Goal: Information Seeking & Learning: Learn about a topic

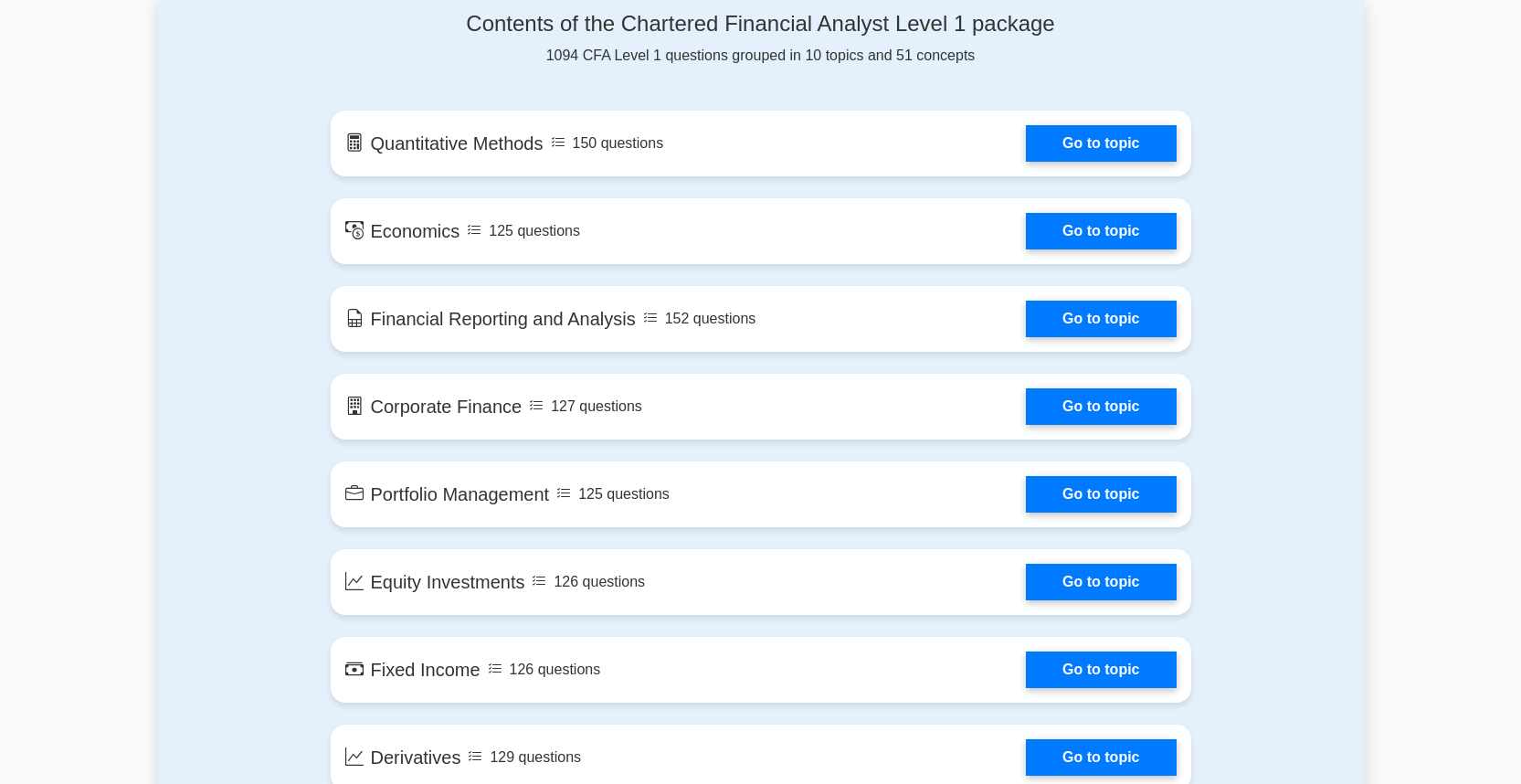
scroll to position [905, 0]
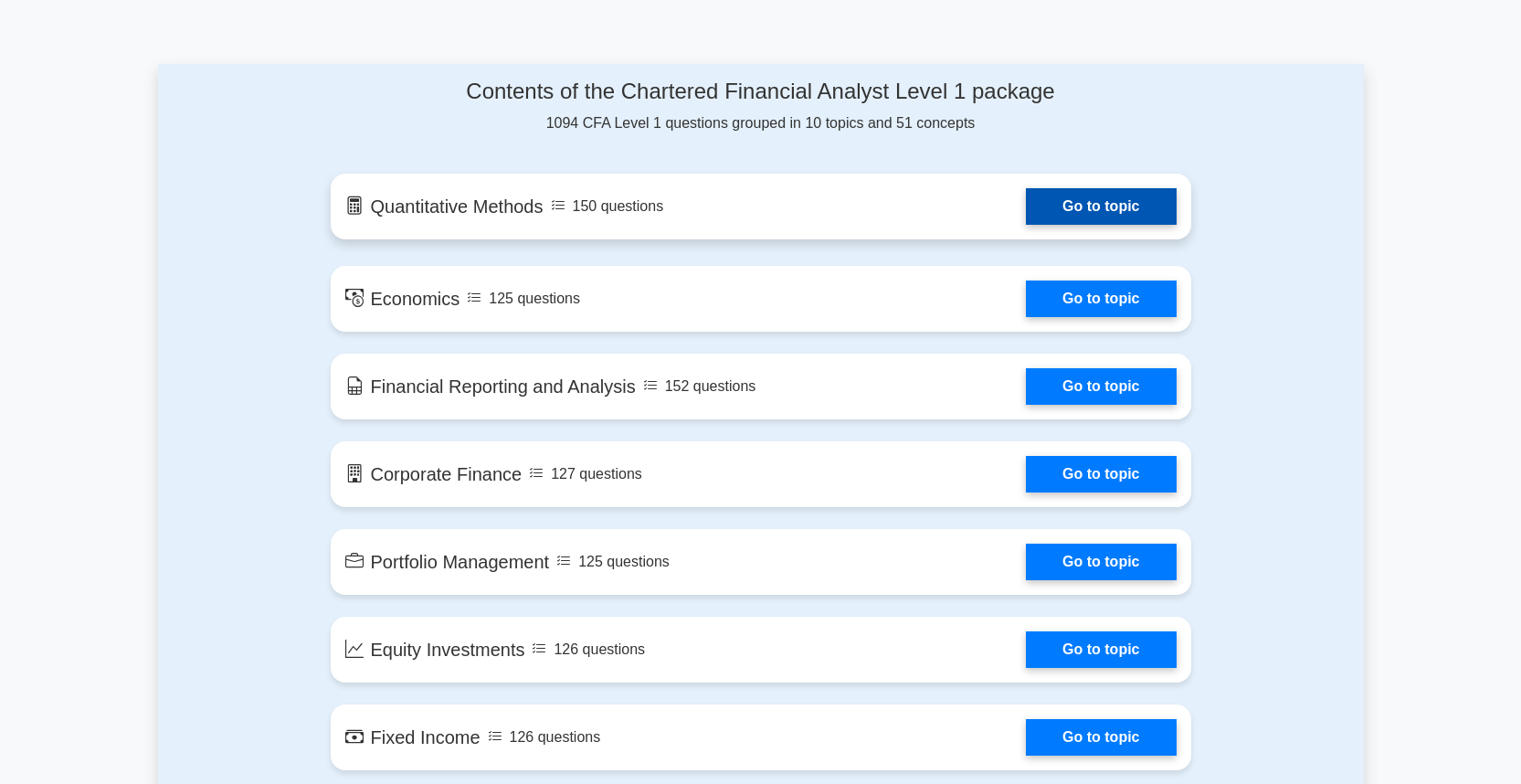
click at [1033, 216] on link "Go to topic" at bounding box center [1100, 206] width 150 height 36
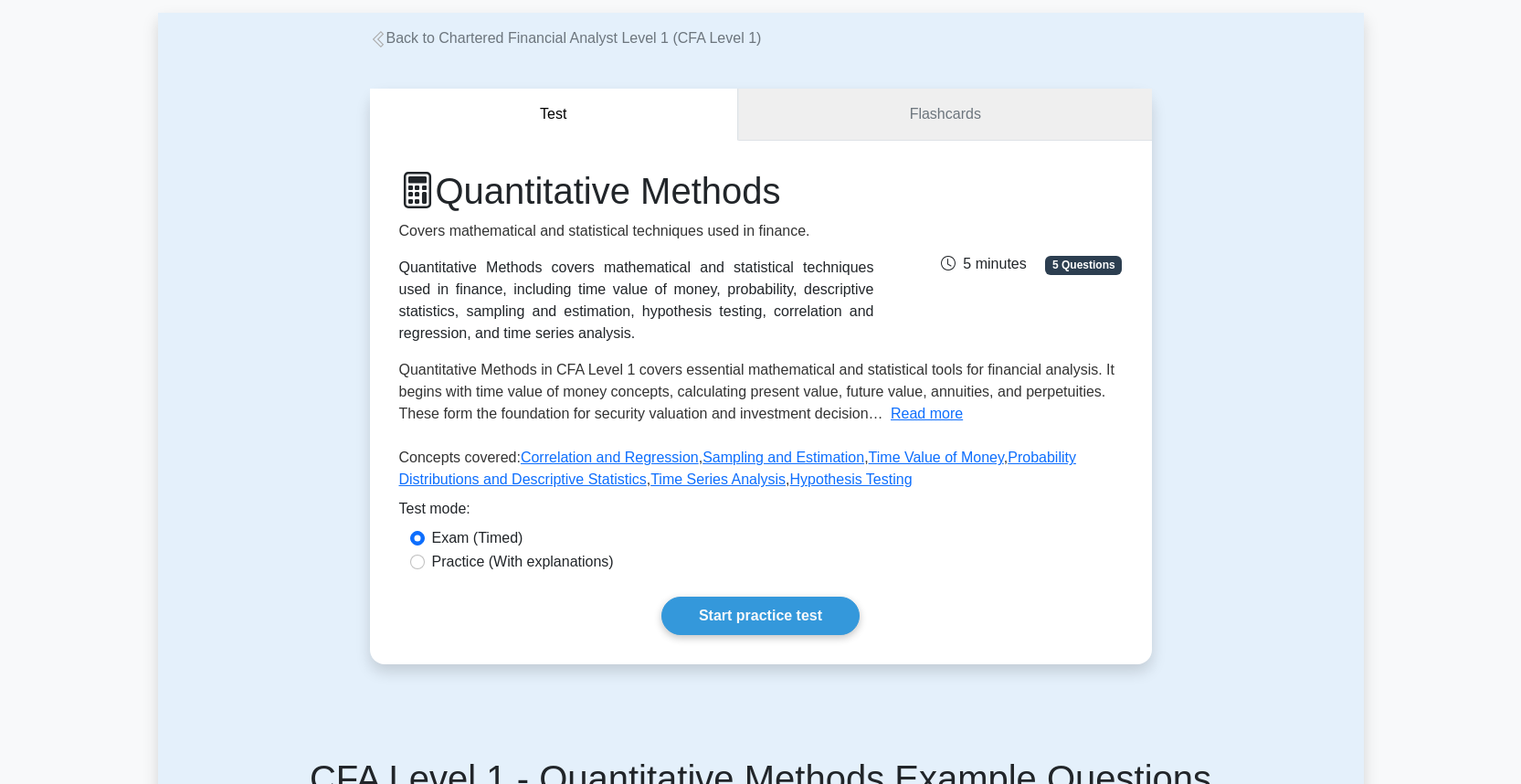
scroll to position [91, 0]
click at [602, 541] on div "Exam (Timed)" at bounding box center [760, 536] width 702 height 22
click at [596, 551] on label "Practice (With explanations)" at bounding box center [522, 560] width 182 height 22
click at [425, 552] on input "Practice (With explanations)" at bounding box center [417, 559] width 15 height 15
radio input "true"
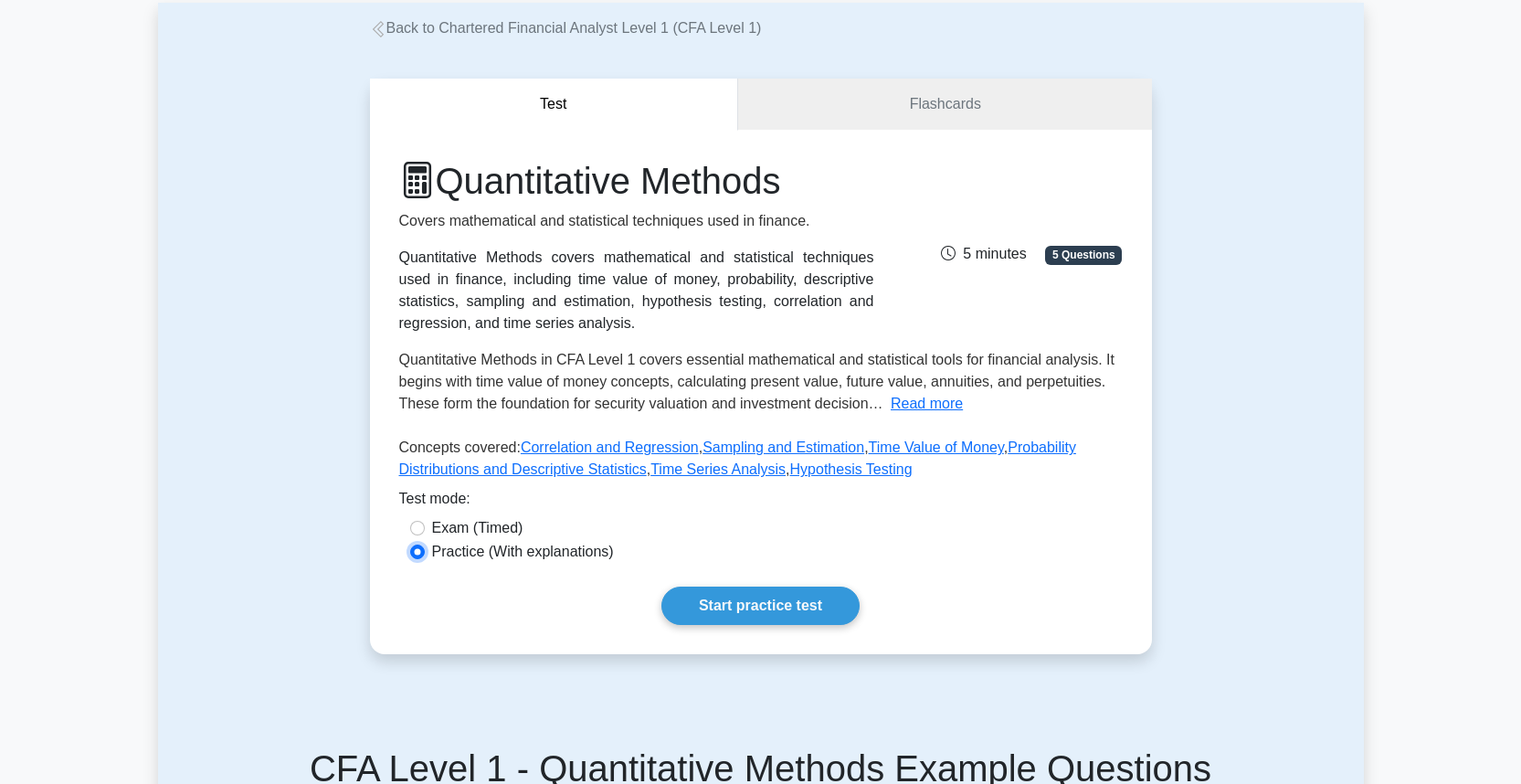
scroll to position [0, 0]
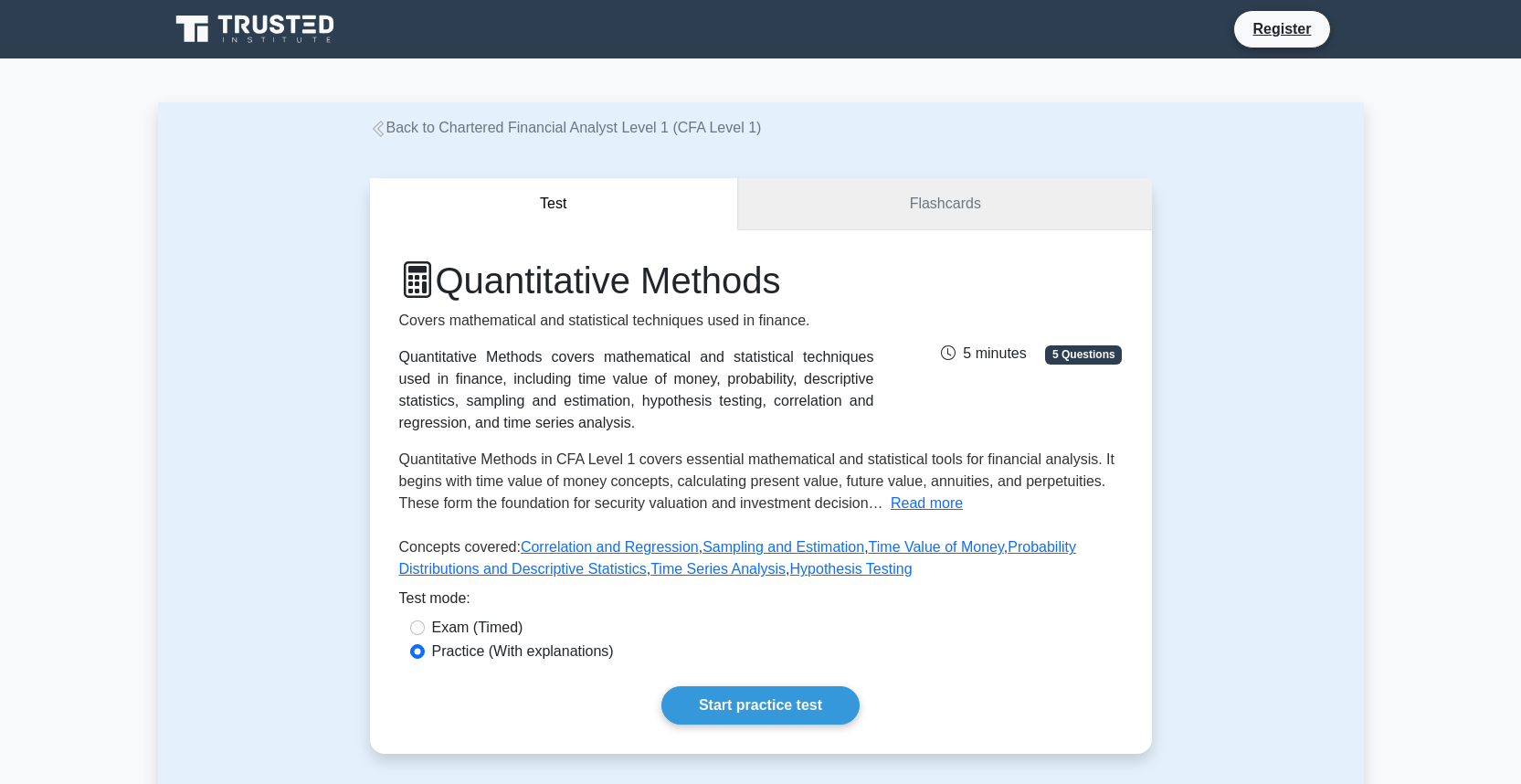
click at [937, 199] on link "Flashcards" at bounding box center [944, 204] width 413 height 52
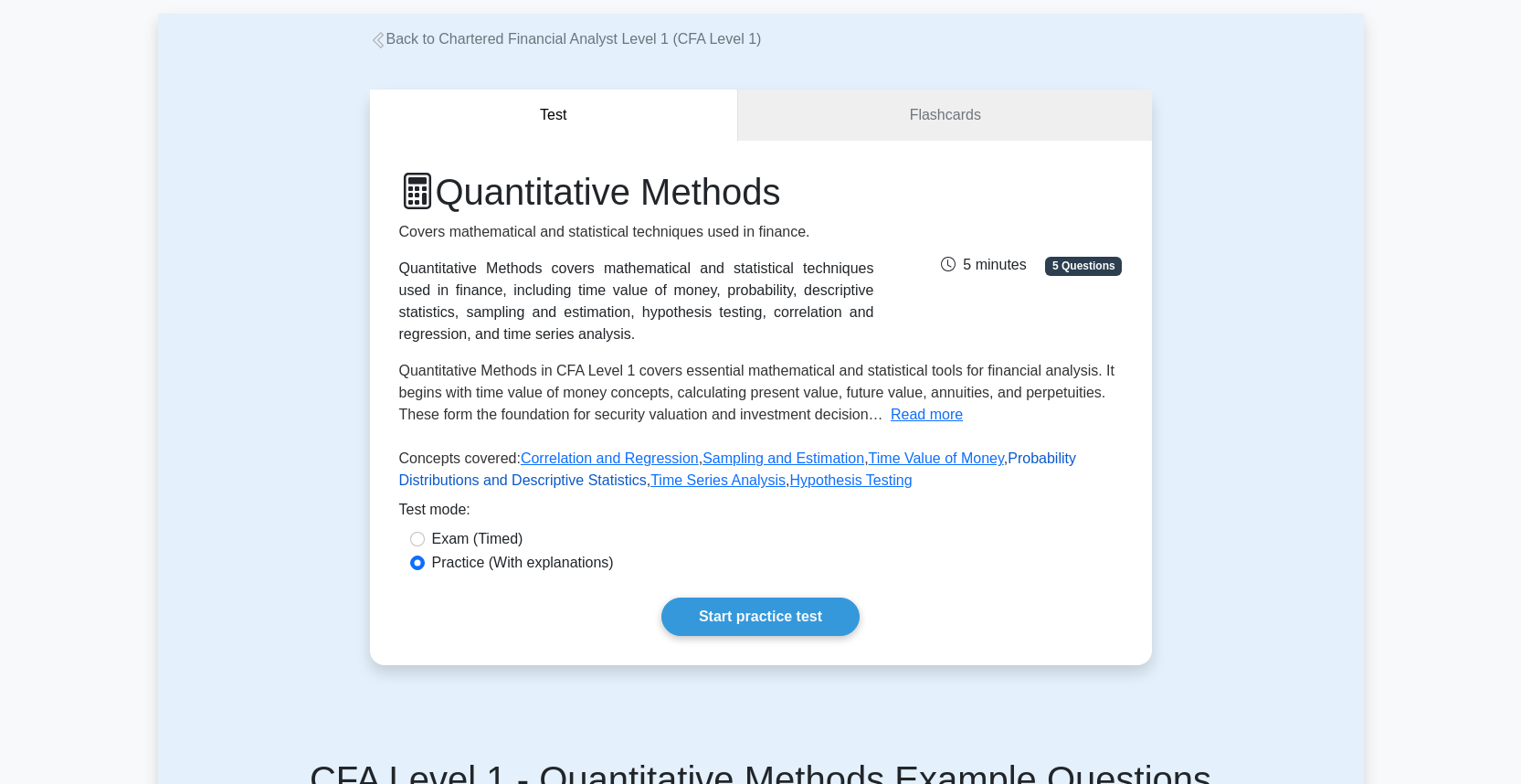
scroll to position [129, 0]
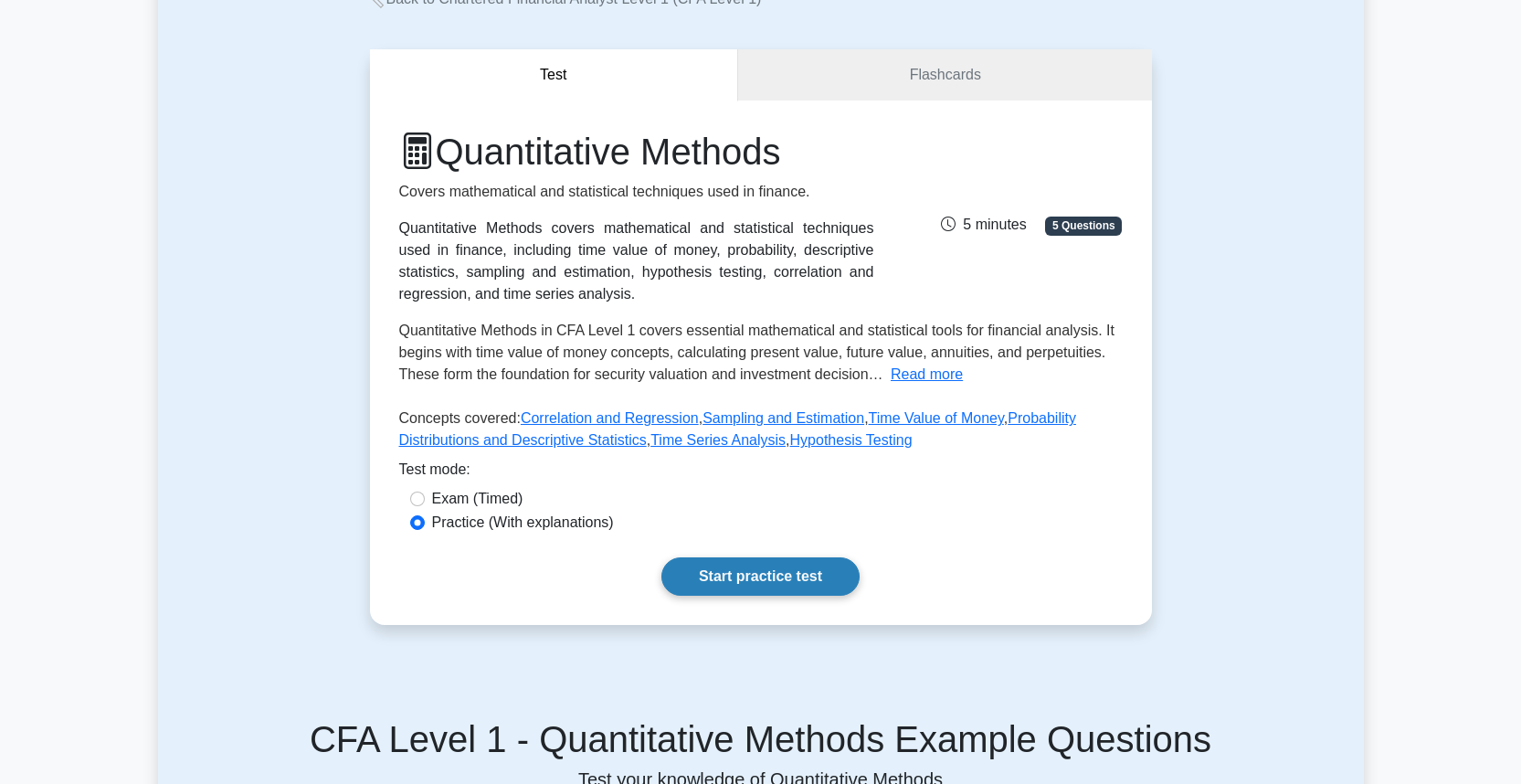
click at [724, 589] on link "Start practice test" at bounding box center [760, 576] width 198 height 38
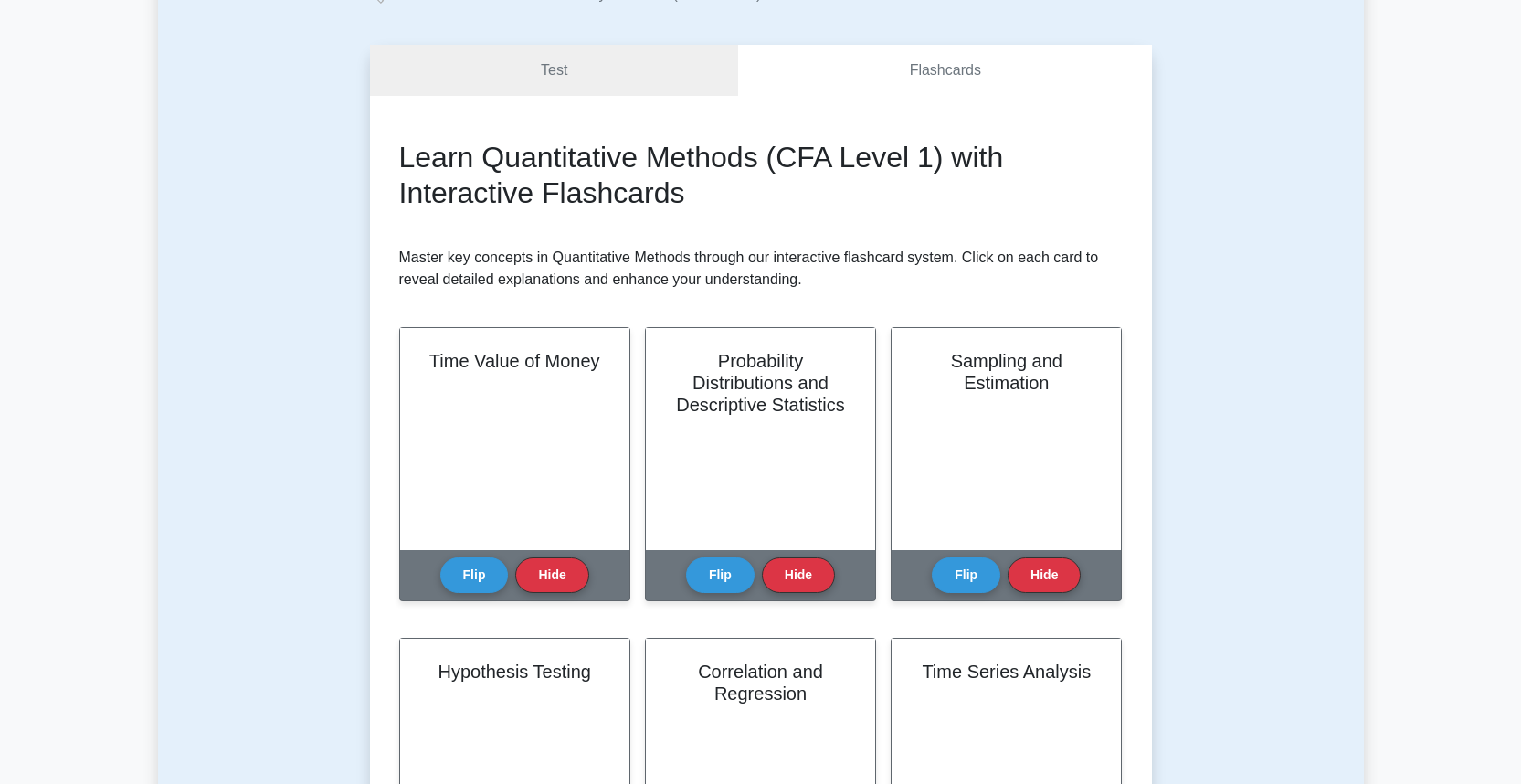
scroll to position [131, 0]
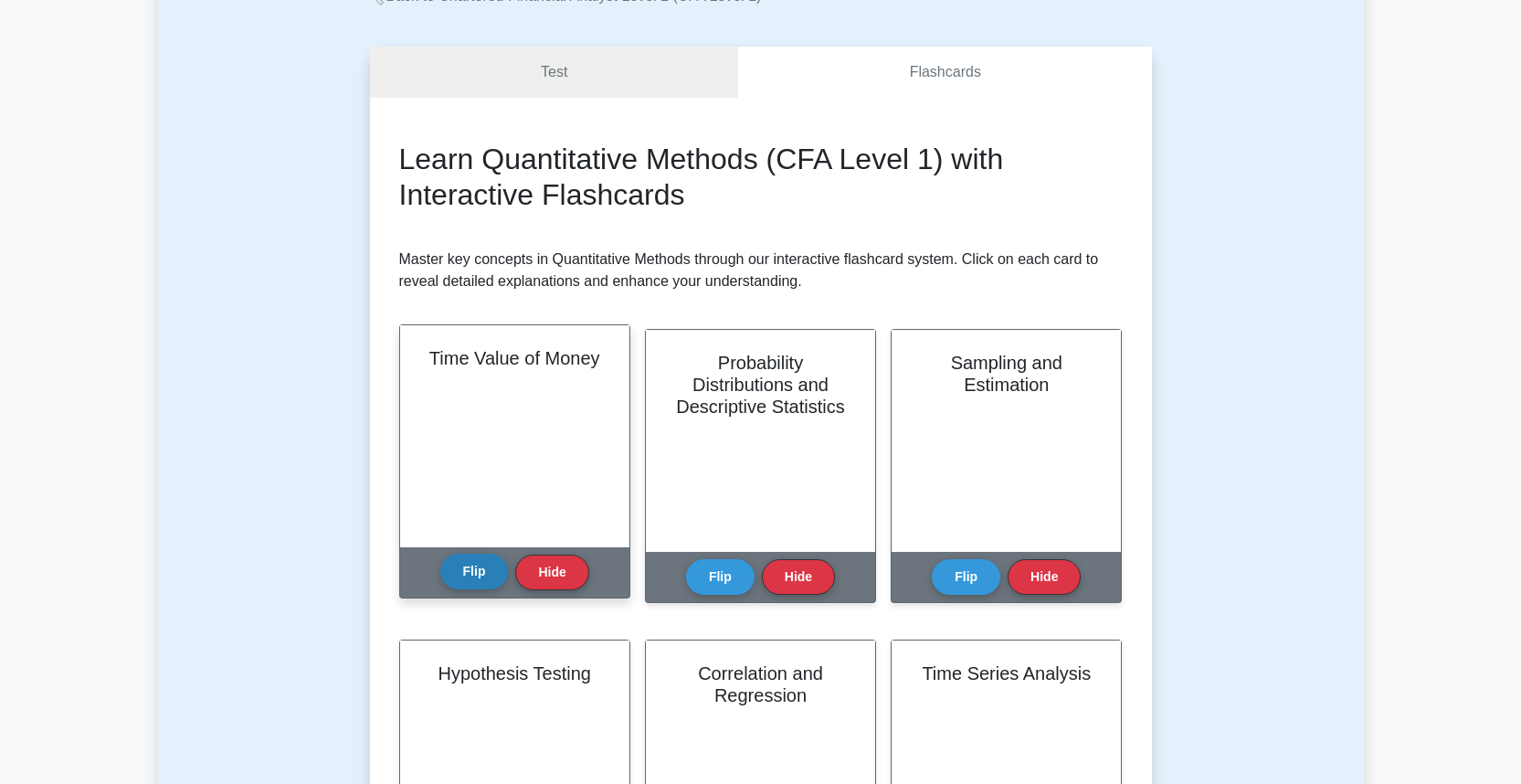
click at [476, 581] on button "Flip" at bounding box center [475, 571] width 69 height 35
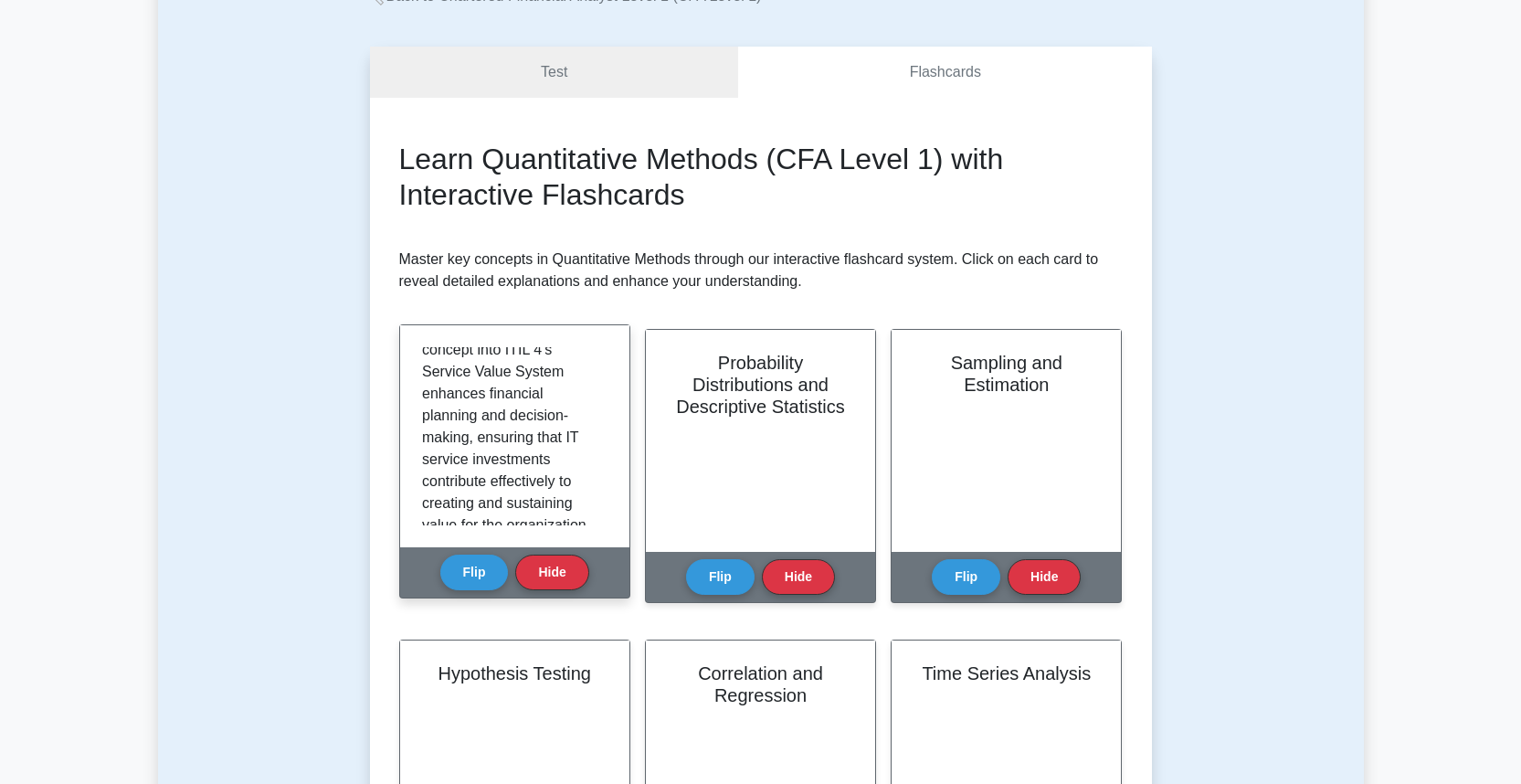
scroll to position [1824, 0]
click at [484, 567] on button "Flip" at bounding box center [475, 571] width 69 height 35
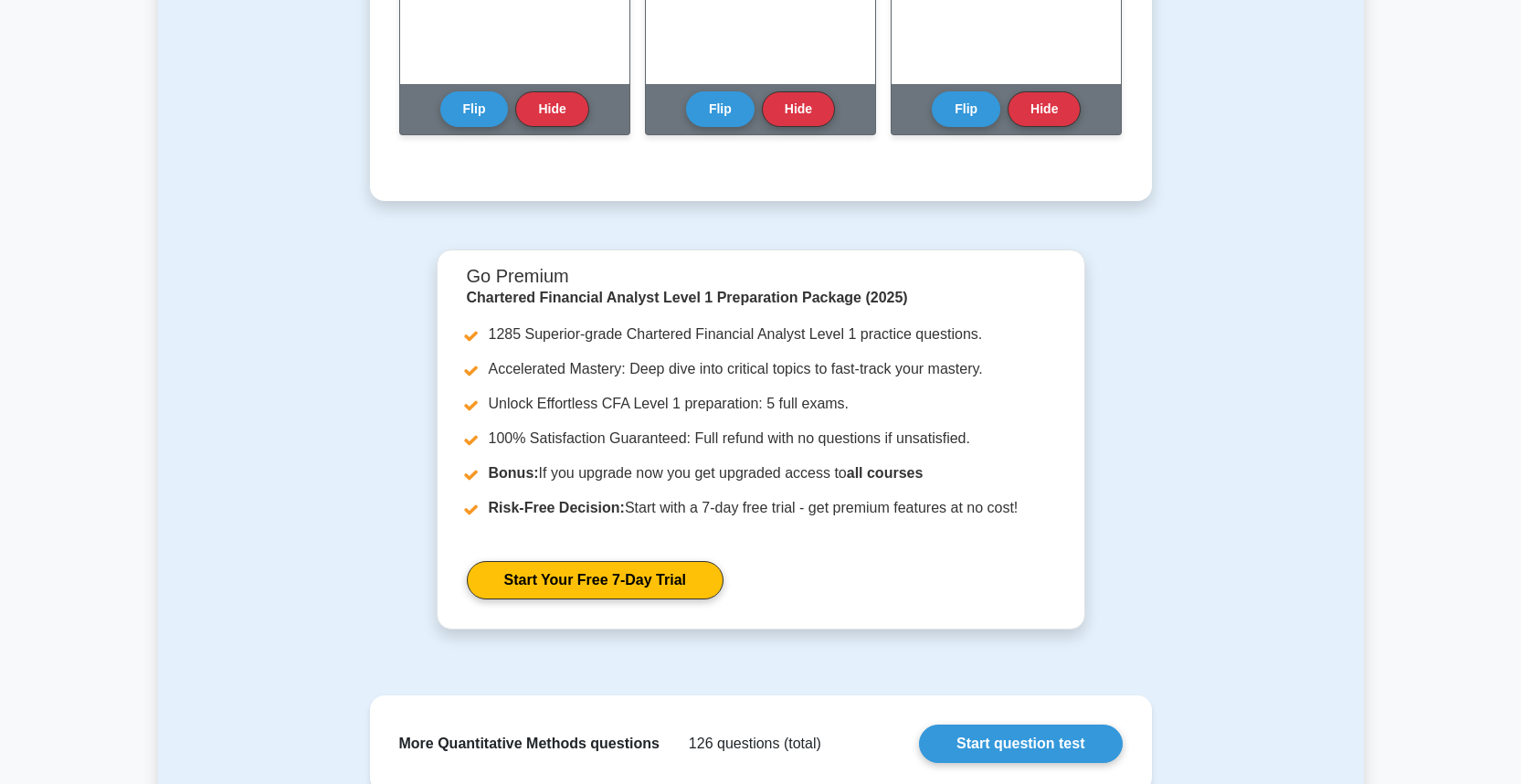
scroll to position [483, 0]
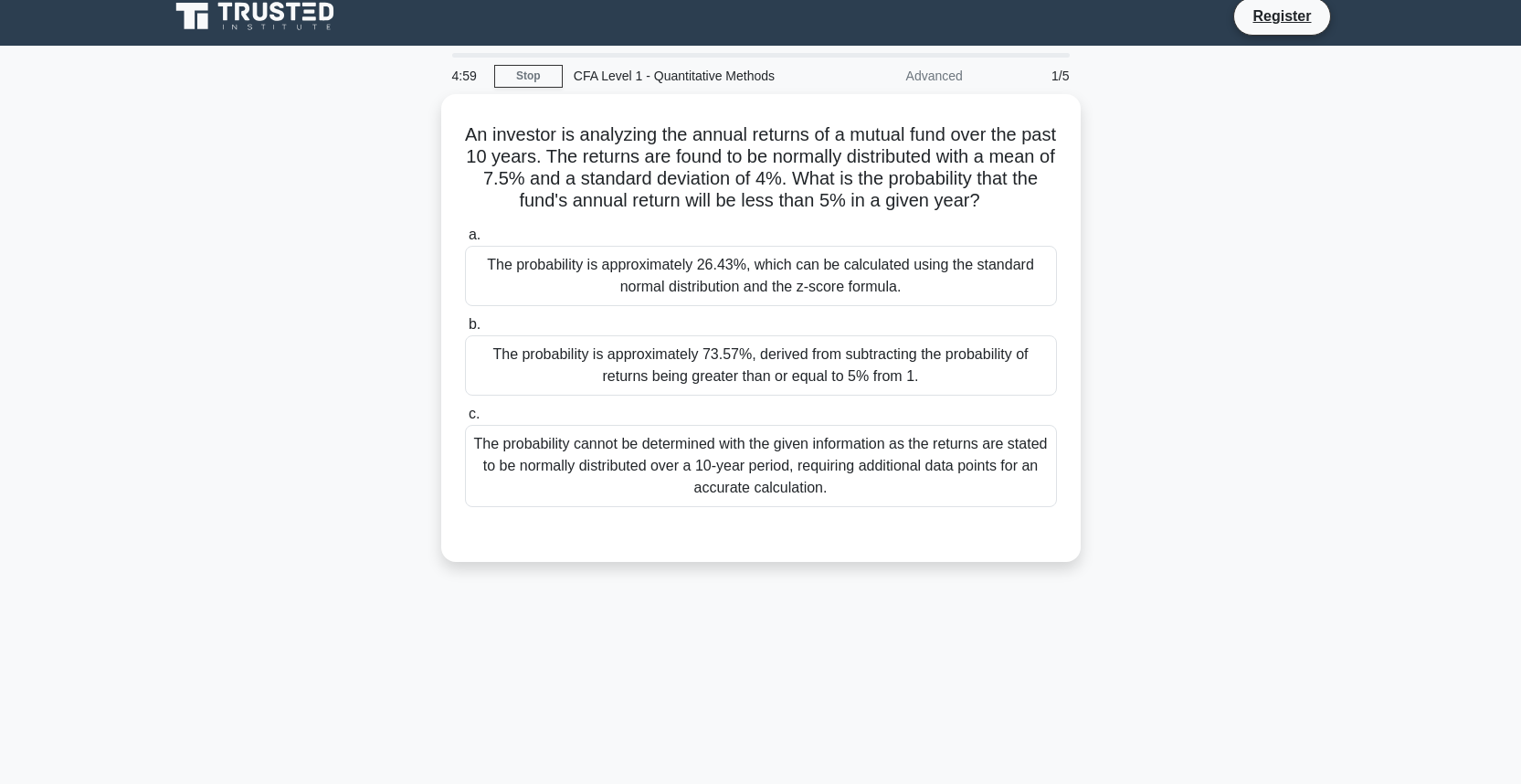
scroll to position [14, 0]
click at [524, 78] on link "Stop" at bounding box center [529, 75] width 69 height 23
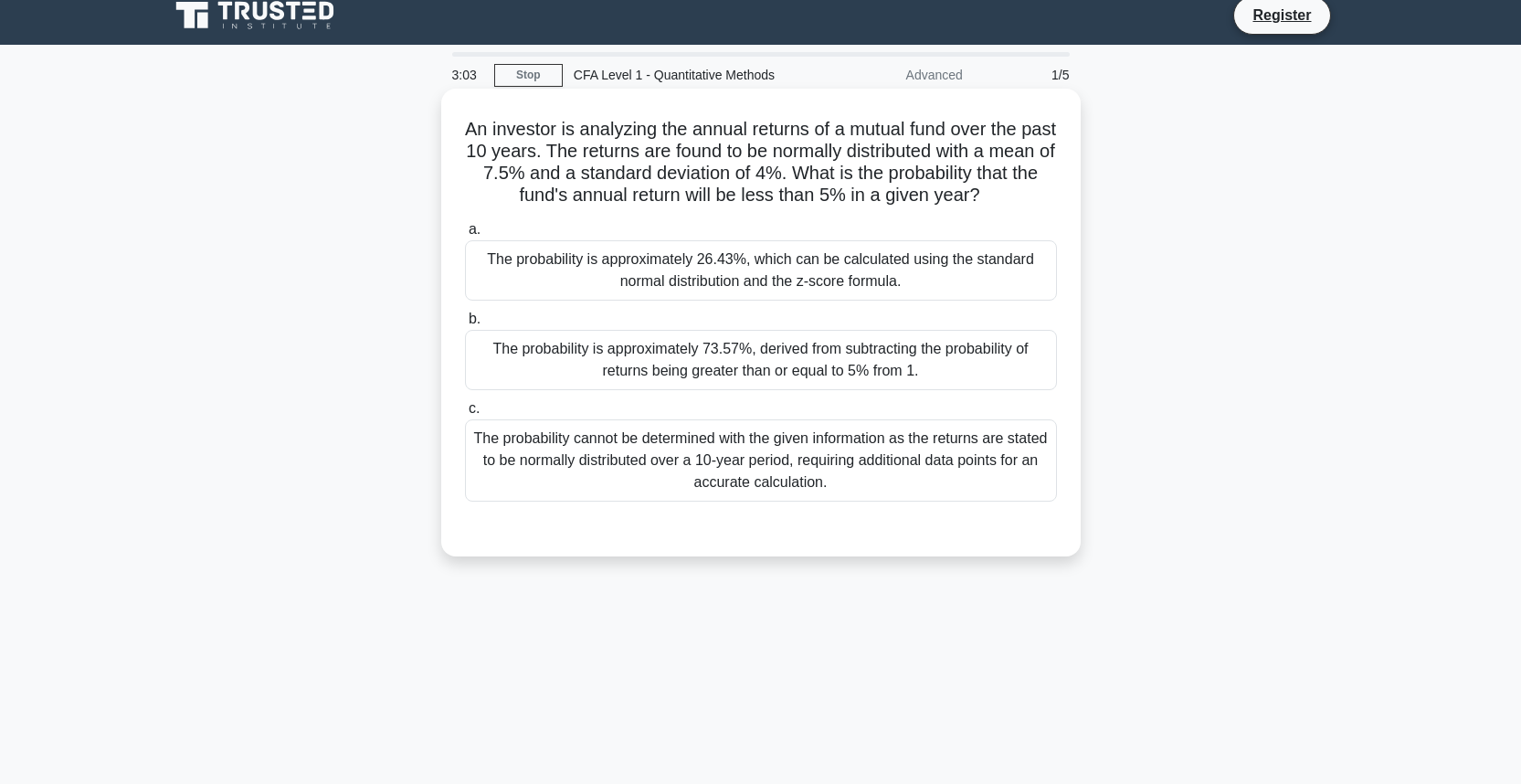
click at [608, 456] on div "The probability cannot be determined with the given information as the returns …" at bounding box center [760, 460] width 592 height 82
click at [465, 415] on input "c. The probability cannot be determined with the given information as the retur…" at bounding box center [465, 409] width 0 height 12
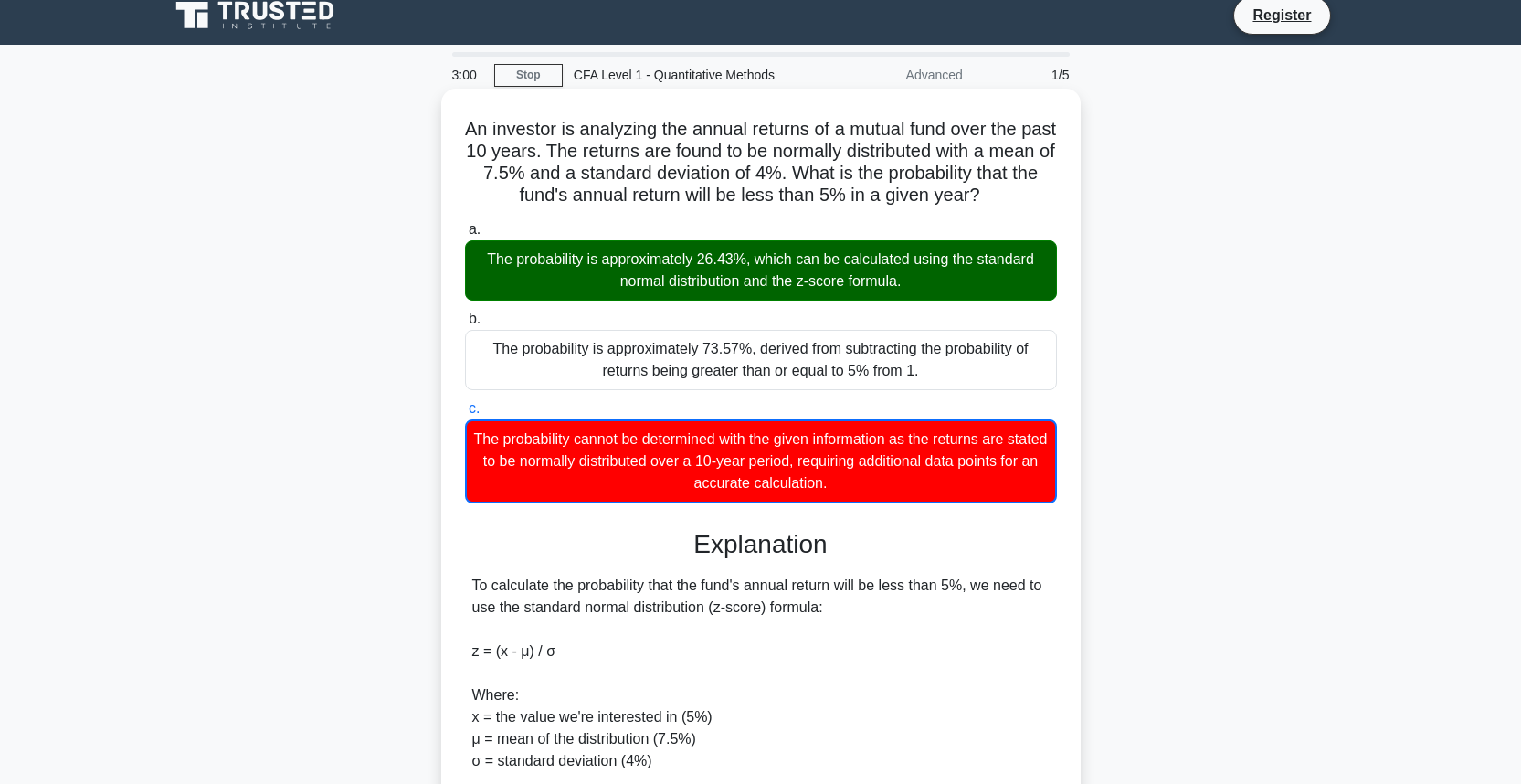
click at [1008, 287] on div "The probability is approximately 26.43%, which can be calculated using the stan…" at bounding box center [760, 270] width 592 height 60
click at [465, 235] on input "a. The probability is approximately 26.43%, which can be calculated using the s…" at bounding box center [465, 230] width 0 height 12
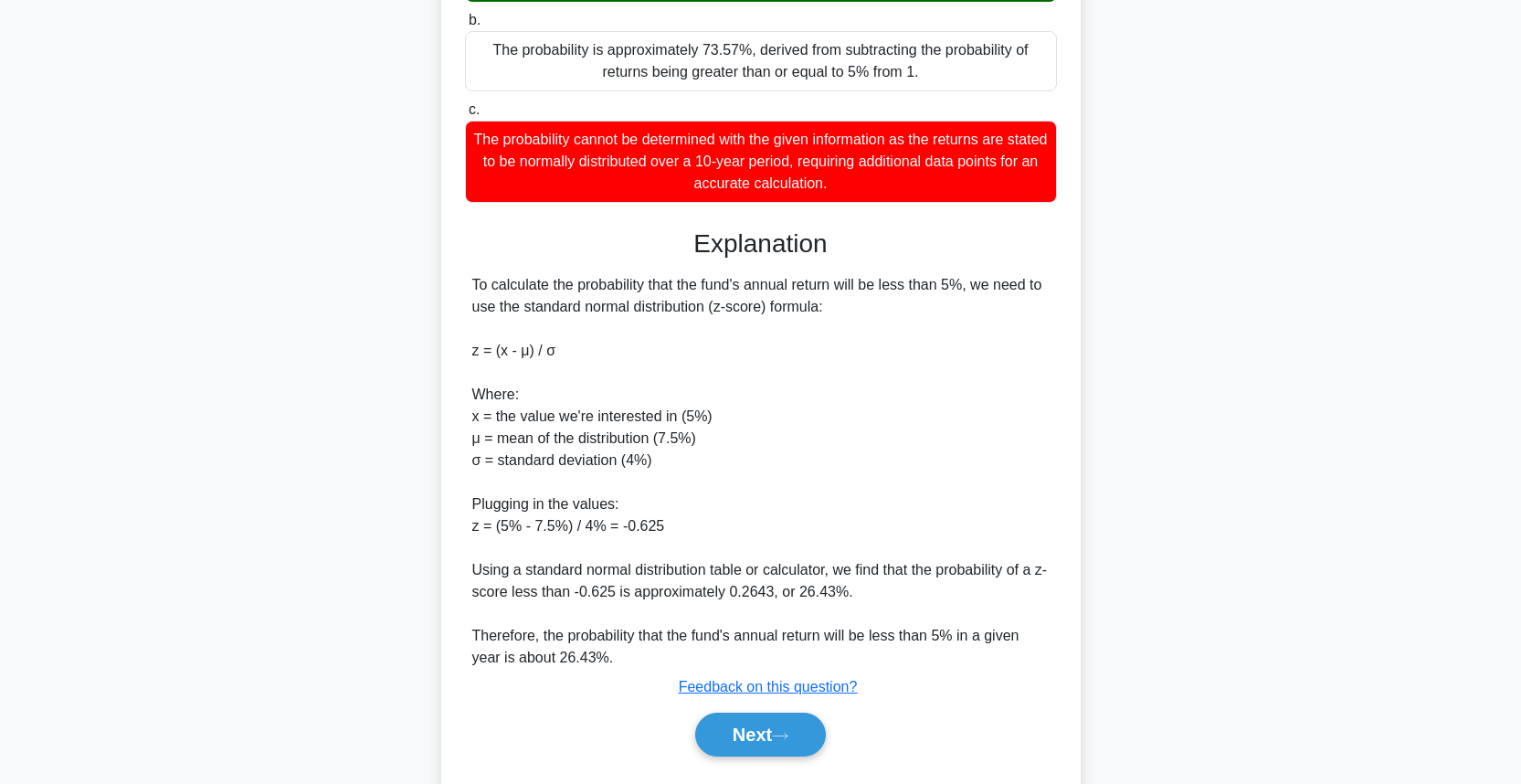
scroll to position [363, 0]
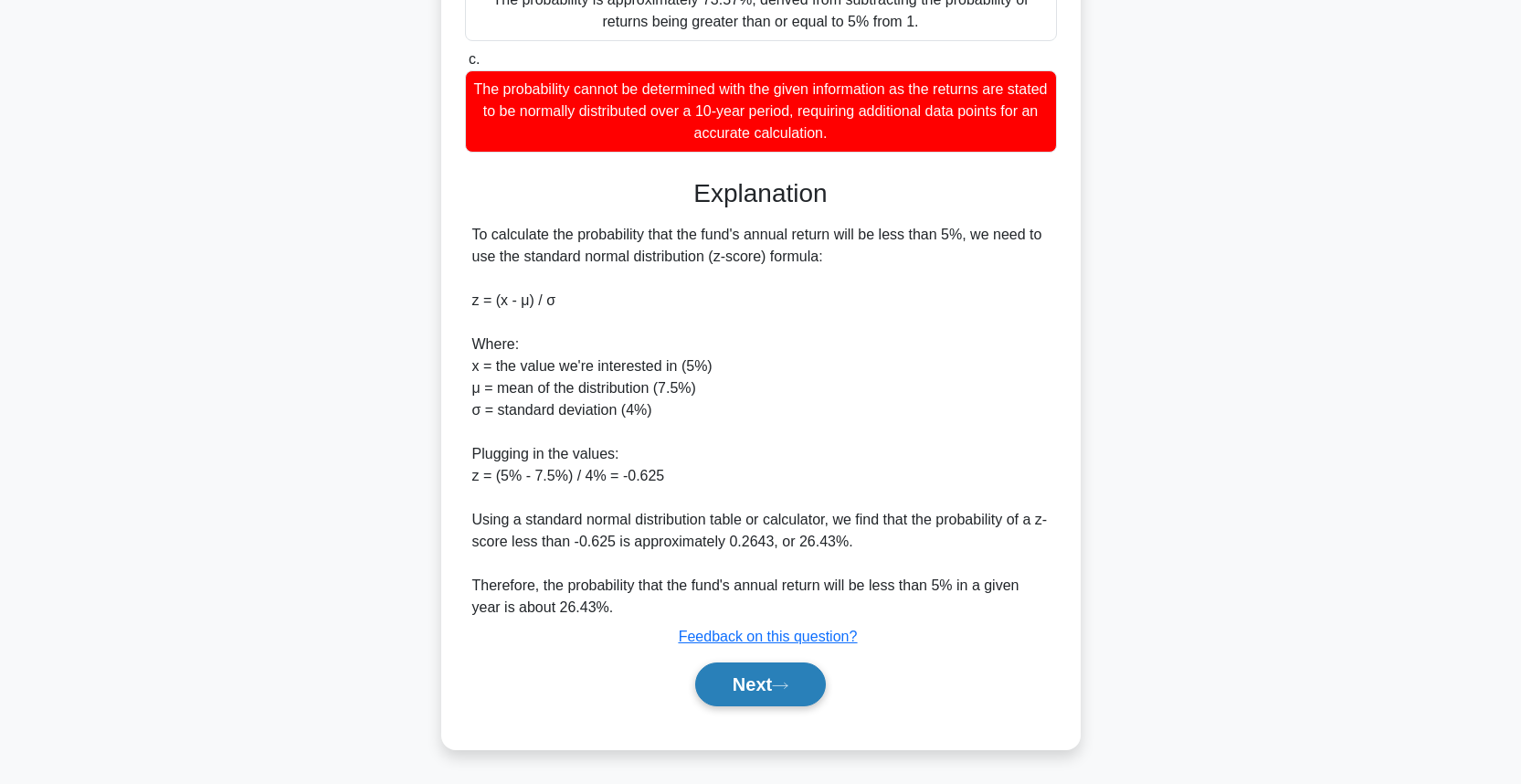
click at [711, 665] on button "Next" at bounding box center [760, 684] width 131 height 44
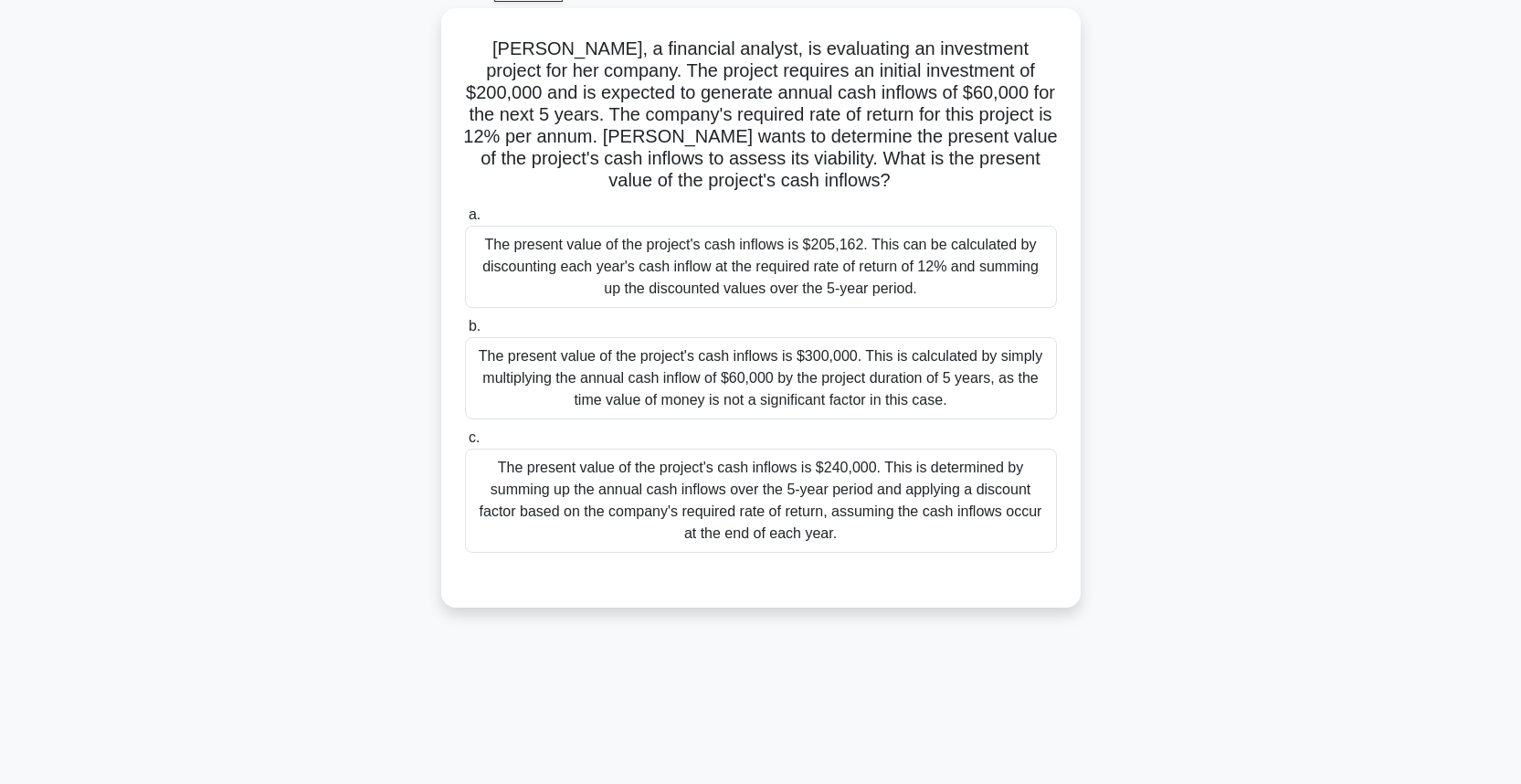
scroll to position [0, 0]
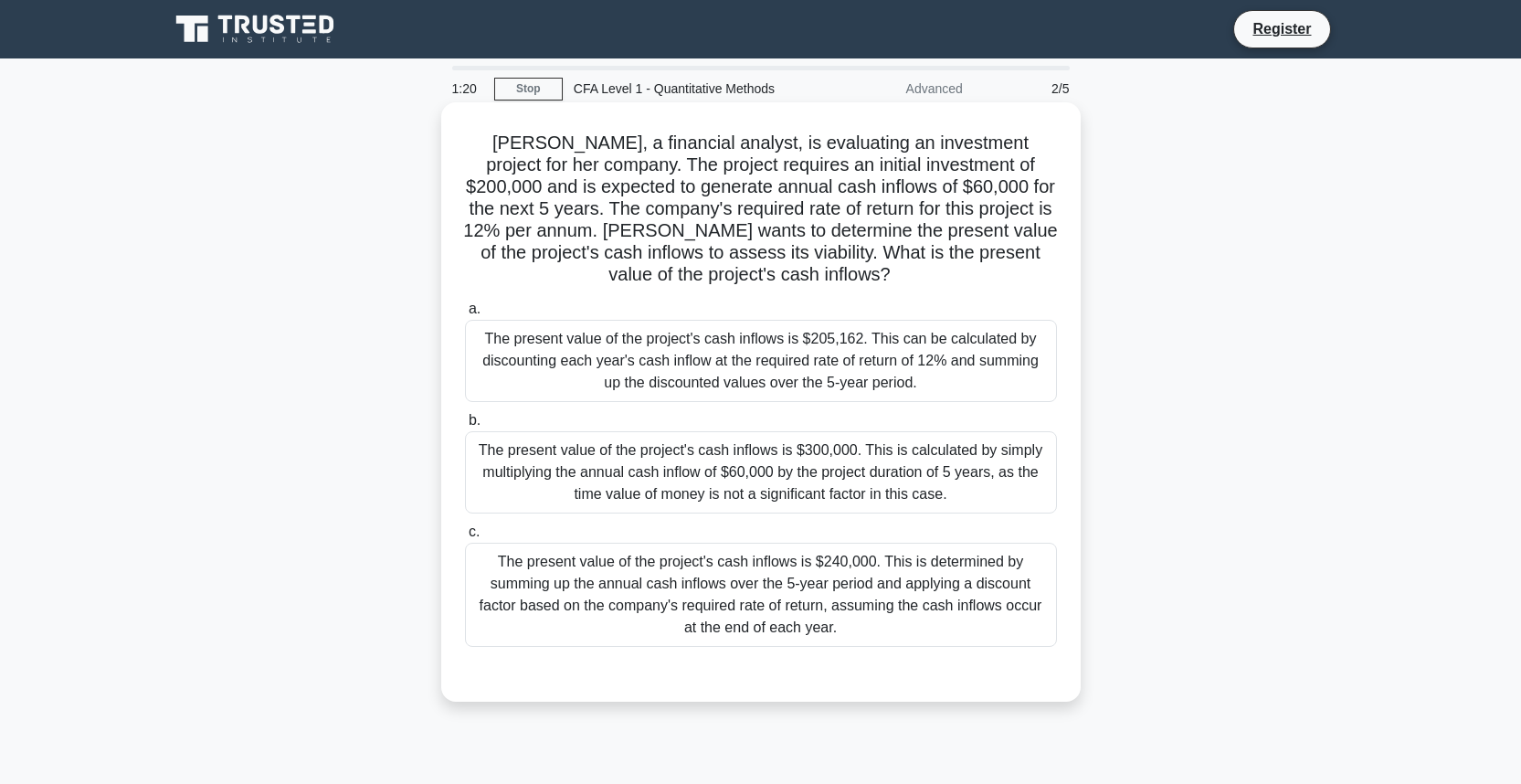
click at [734, 384] on div "The present value of the project's cash inflows is $205,162. This can be calcul…" at bounding box center [760, 361] width 592 height 82
click at [465, 315] on input "a. The present value of the project's cash inflows is $205,162. This can be cal…" at bounding box center [465, 309] width 0 height 12
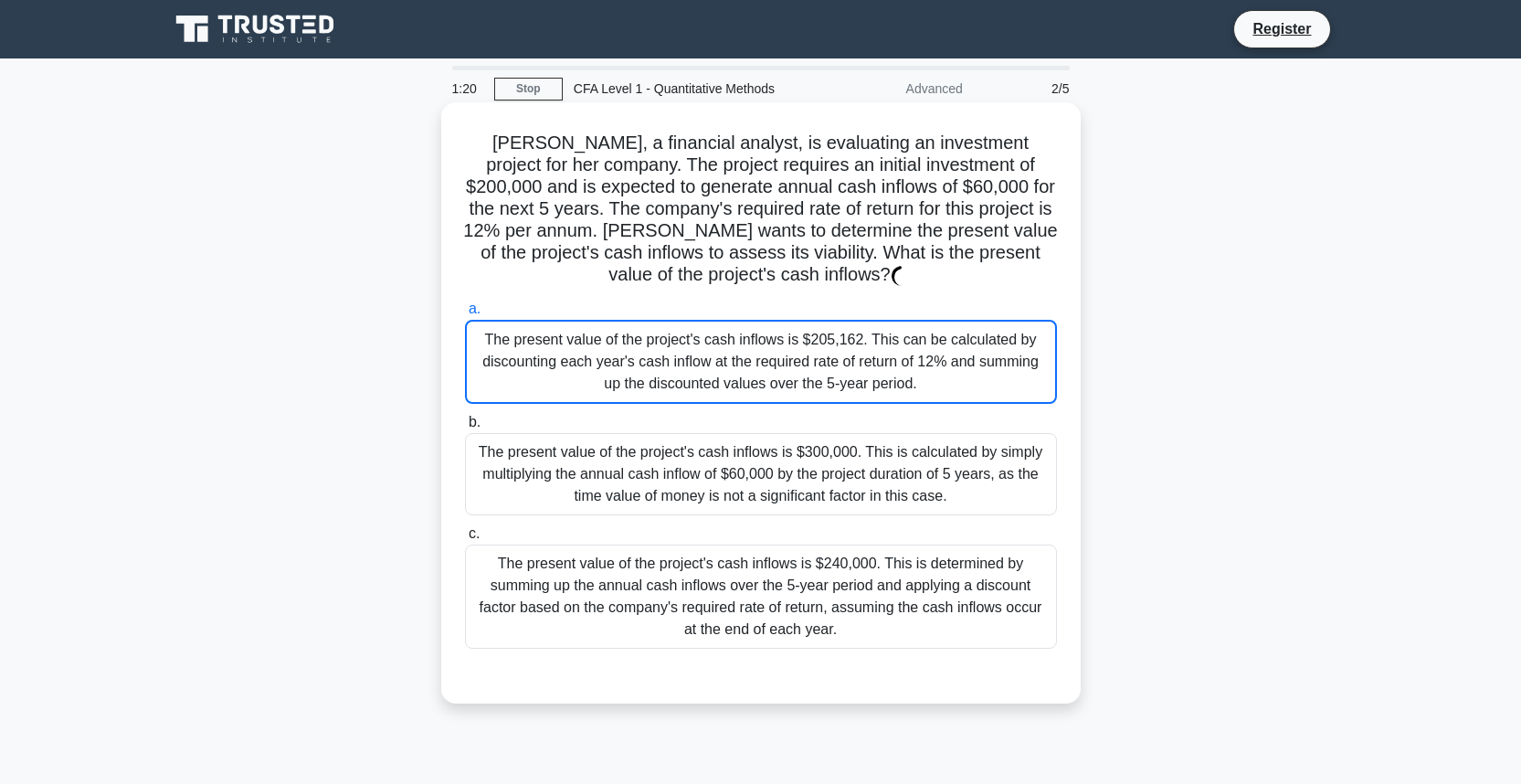
click at [734, 384] on div "The present value of the project's cash inflows is $205,162. This can be calcul…" at bounding box center [760, 362] width 592 height 84
click at [465, 315] on input "a. The present value of the project's cash inflows is $205,162. This can be cal…" at bounding box center [465, 309] width 0 height 12
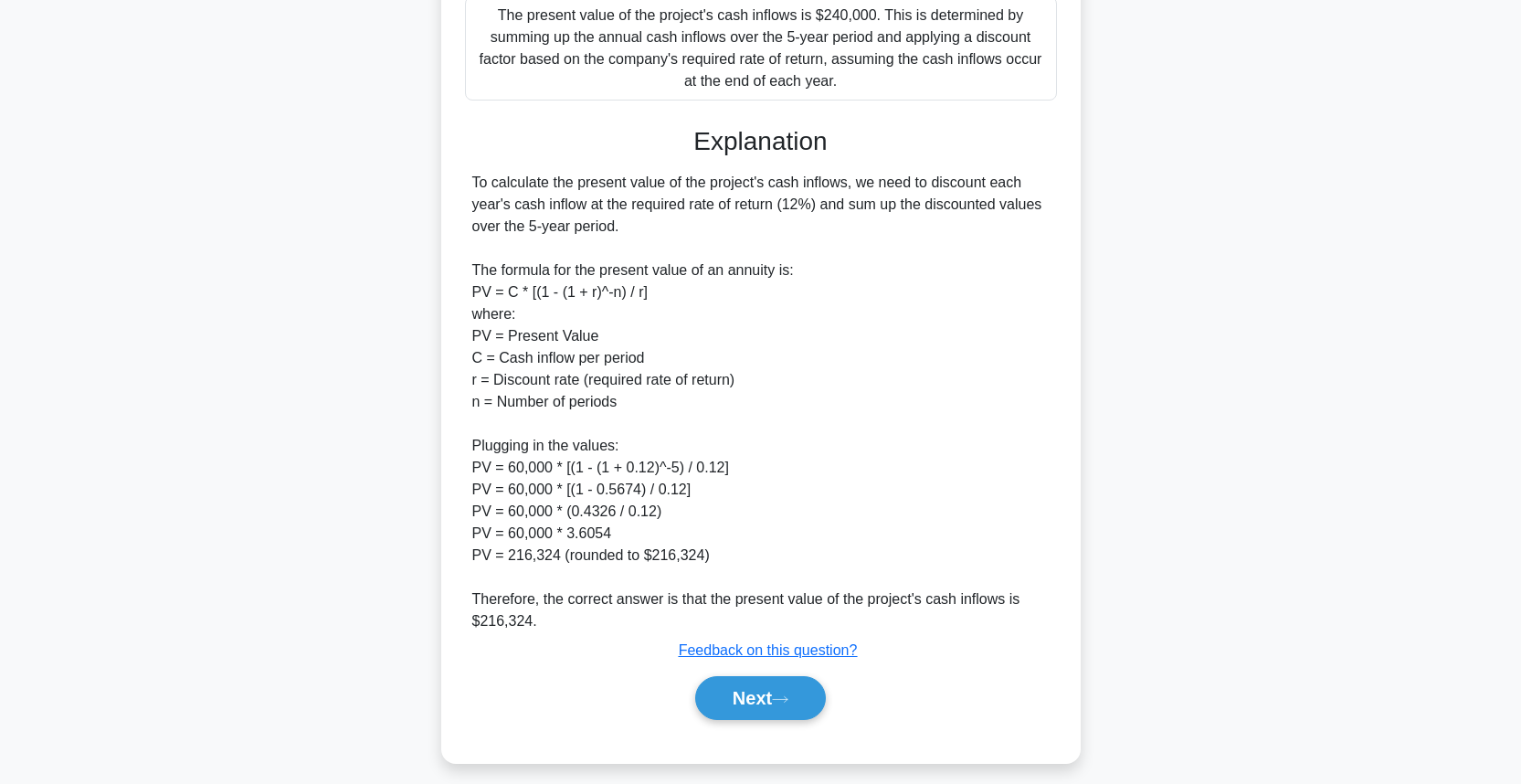
scroll to position [560, 0]
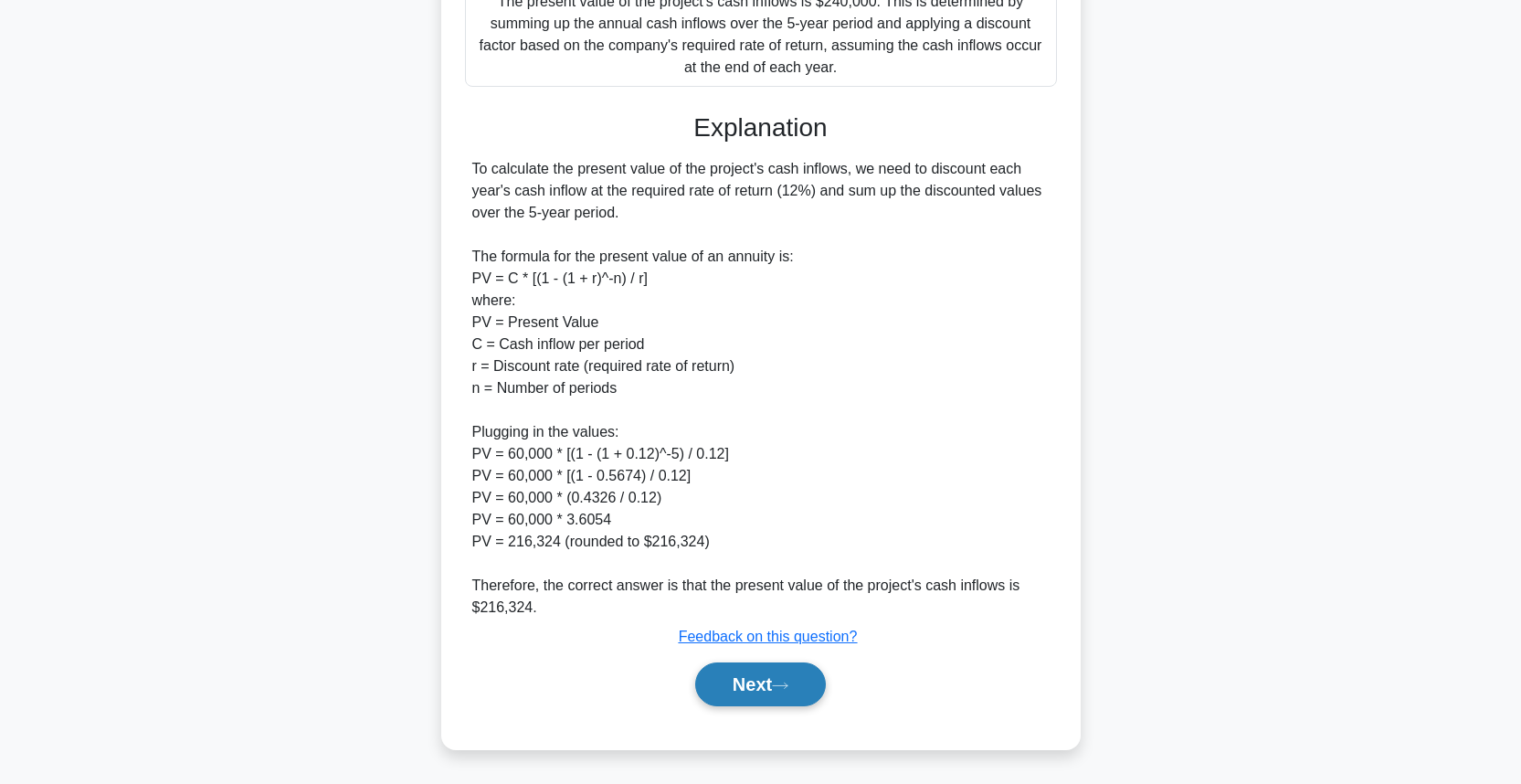
click at [733, 678] on button "Next" at bounding box center [760, 684] width 131 height 44
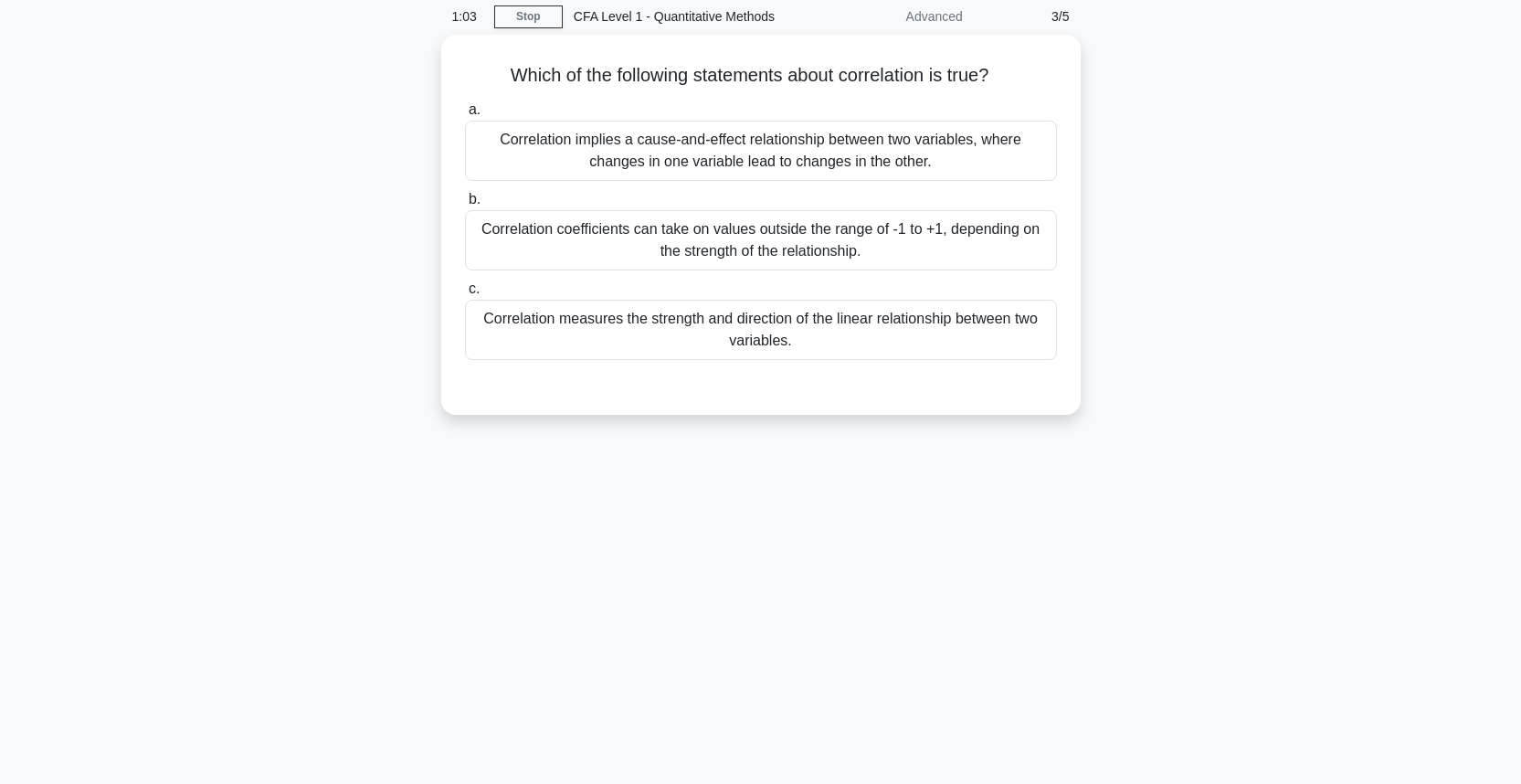
scroll to position [0, 0]
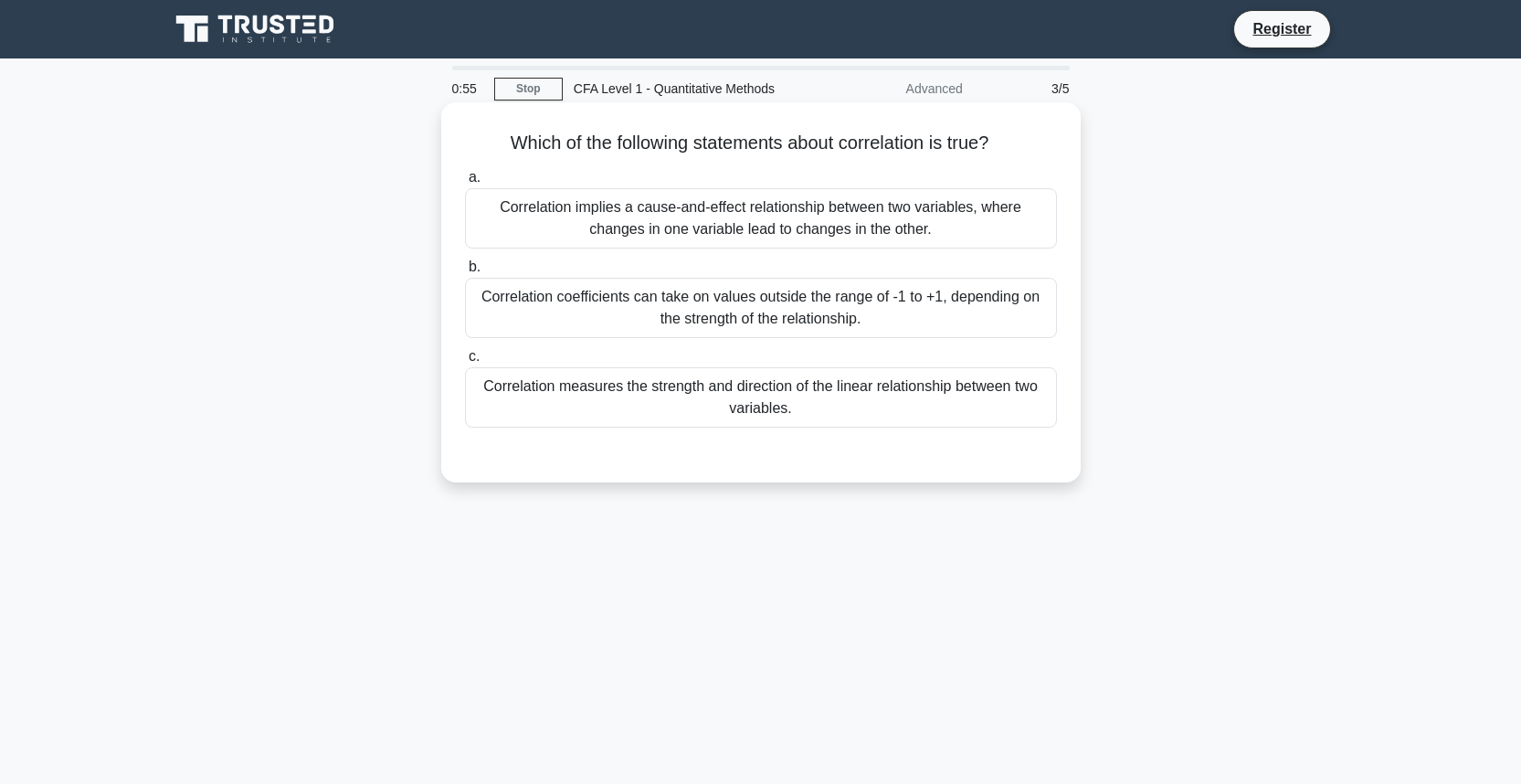
click at [725, 236] on div "Correlation implies a cause-and-effect relationship between two variables, wher…" at bounding box center [760, 218] width 592 height 60
click at [465, 183] on input "a. Correlation implies a cause-and-effect relationship between two variables, w…" at bounding box center [465, 178] width 0 height 12
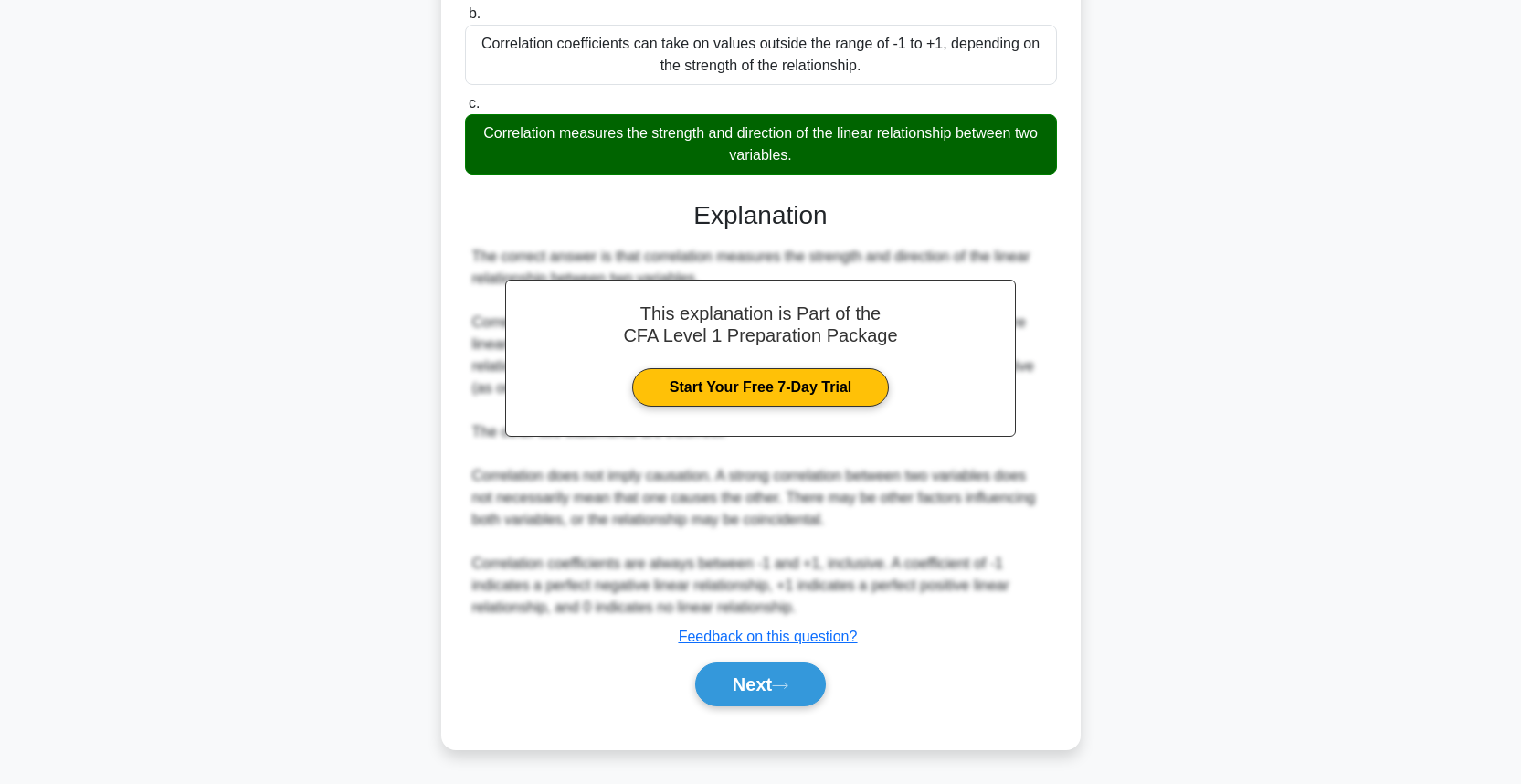
scroll to position [255, 0]
click at [780, 668] on button "Next" at bounding box center [760, 684] width 131 height 44
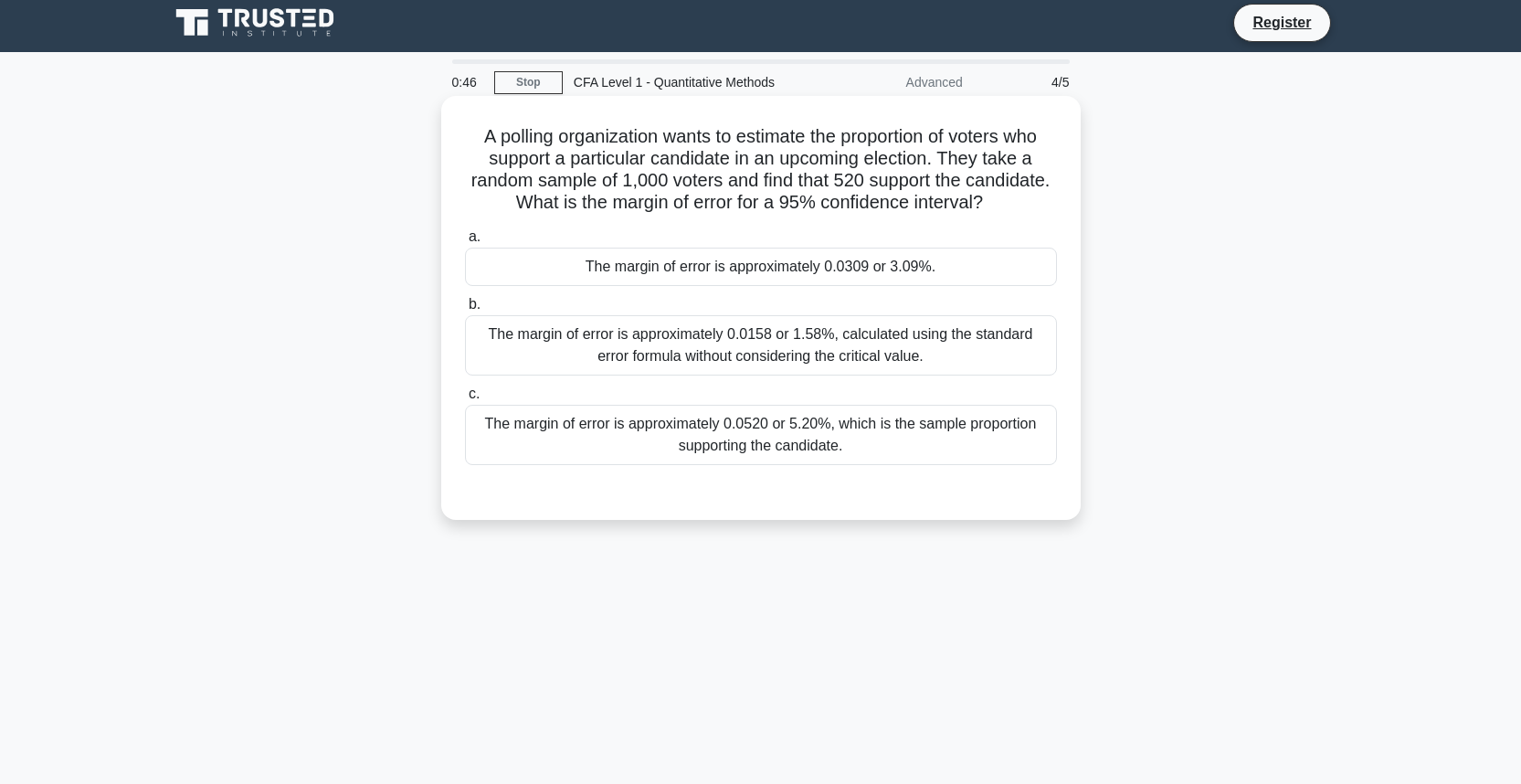
scroll to position [0, 0]
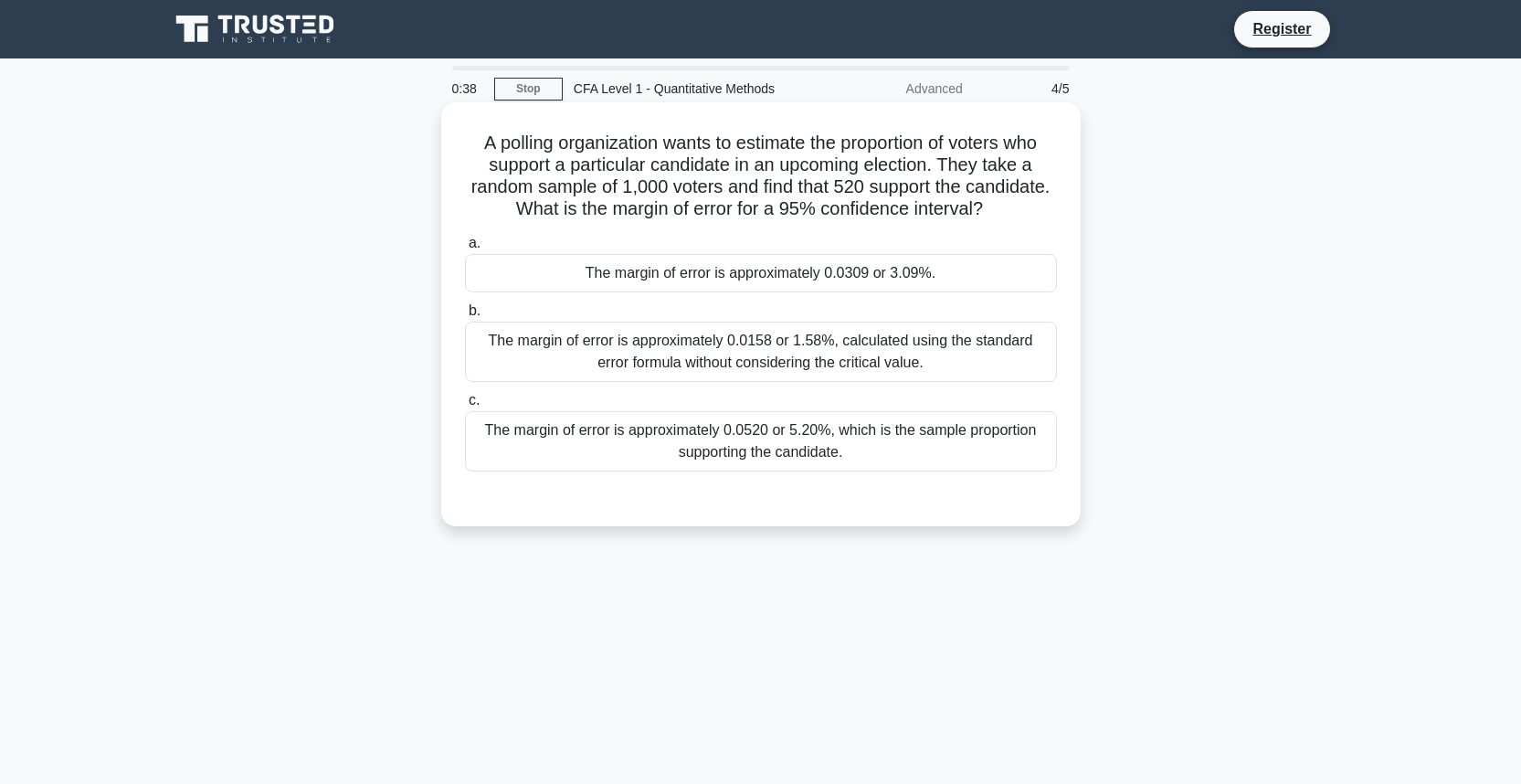
click at [730, 188] on h5 "A polling organization wants to estimate the proportion of voters who support a…" at bounding box center [760, 176] width 596 height 89
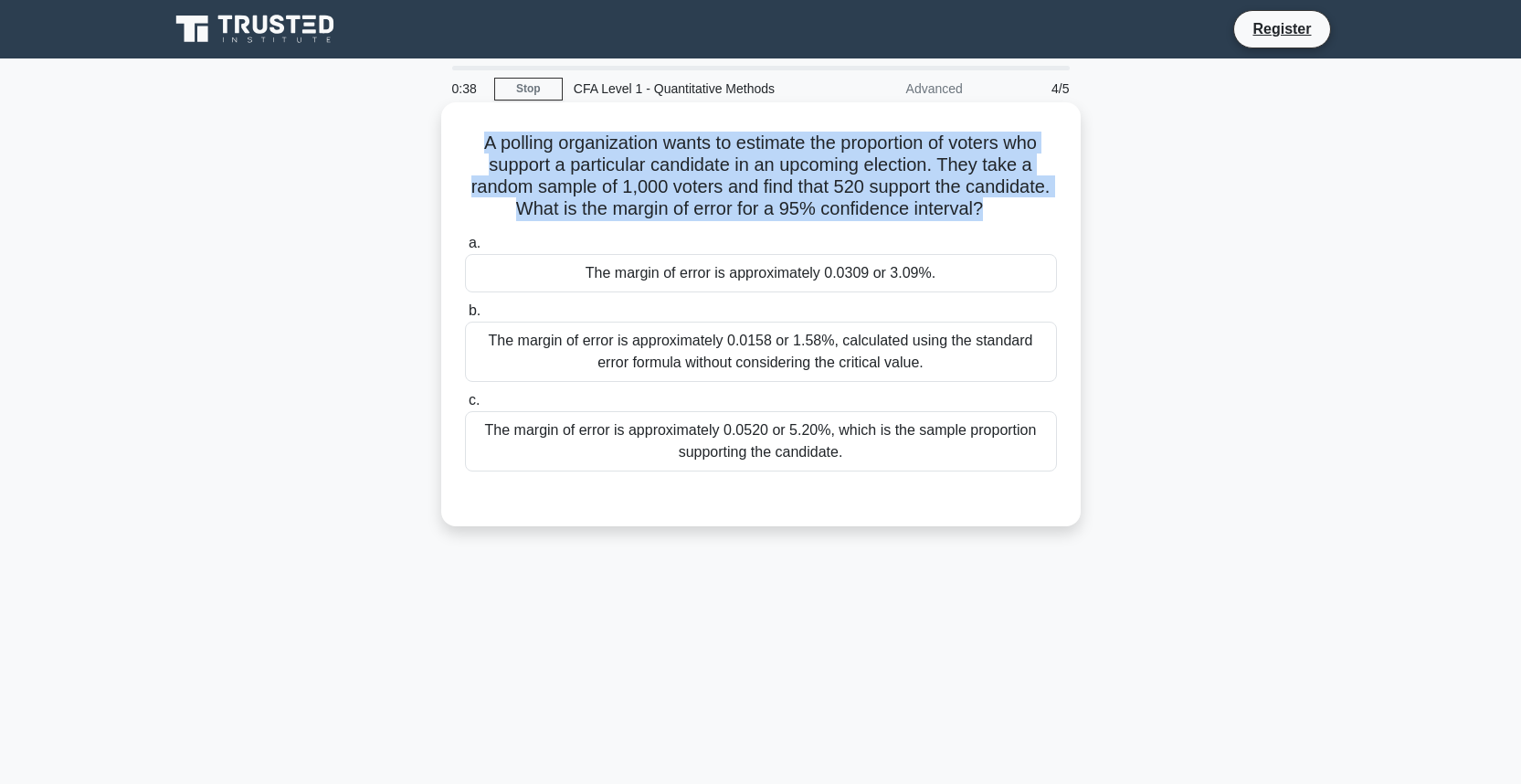
click at [730, 188] on h5 "A polling organization wants to estimate the proportion of voters who support a…" at bounding box center [760, 176] width 596 height 89
click at [736, 195] on h5 "A polling organization wants to estimate the proportion of voters who support a…" at bounding box center [760, 176] width 596 height 89
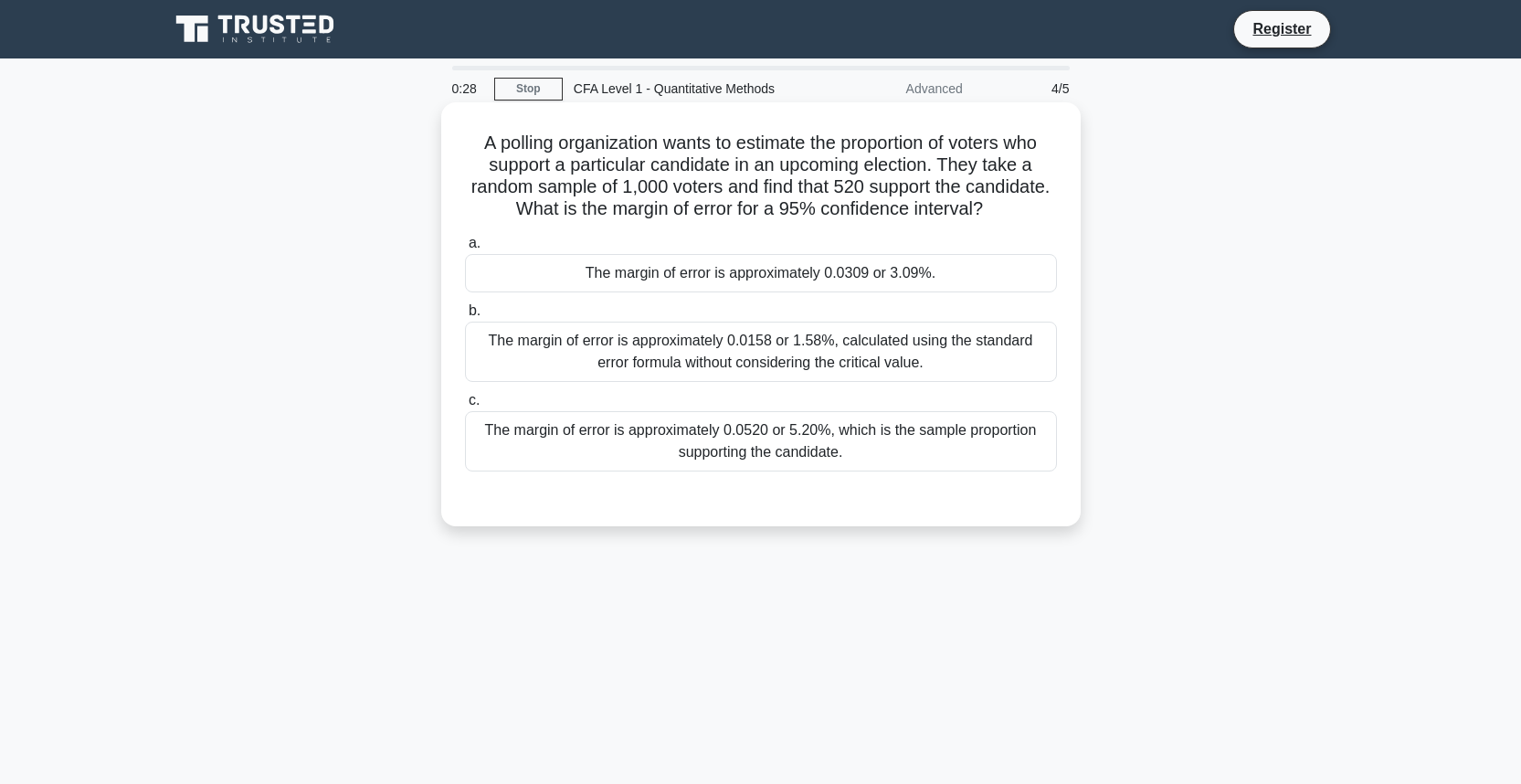
click at [759, 315] on label "b. The margin of error is approximately 0.0158 or 1.58%, calculated using the s…" at bounding box center [760, 340] width 592 height 82
click at [465, 315] on input "b. The margin of error is approximately 0.0158 or 1.58%, calculated using the s…" at bounding box center [465, 311] width 0 height 12
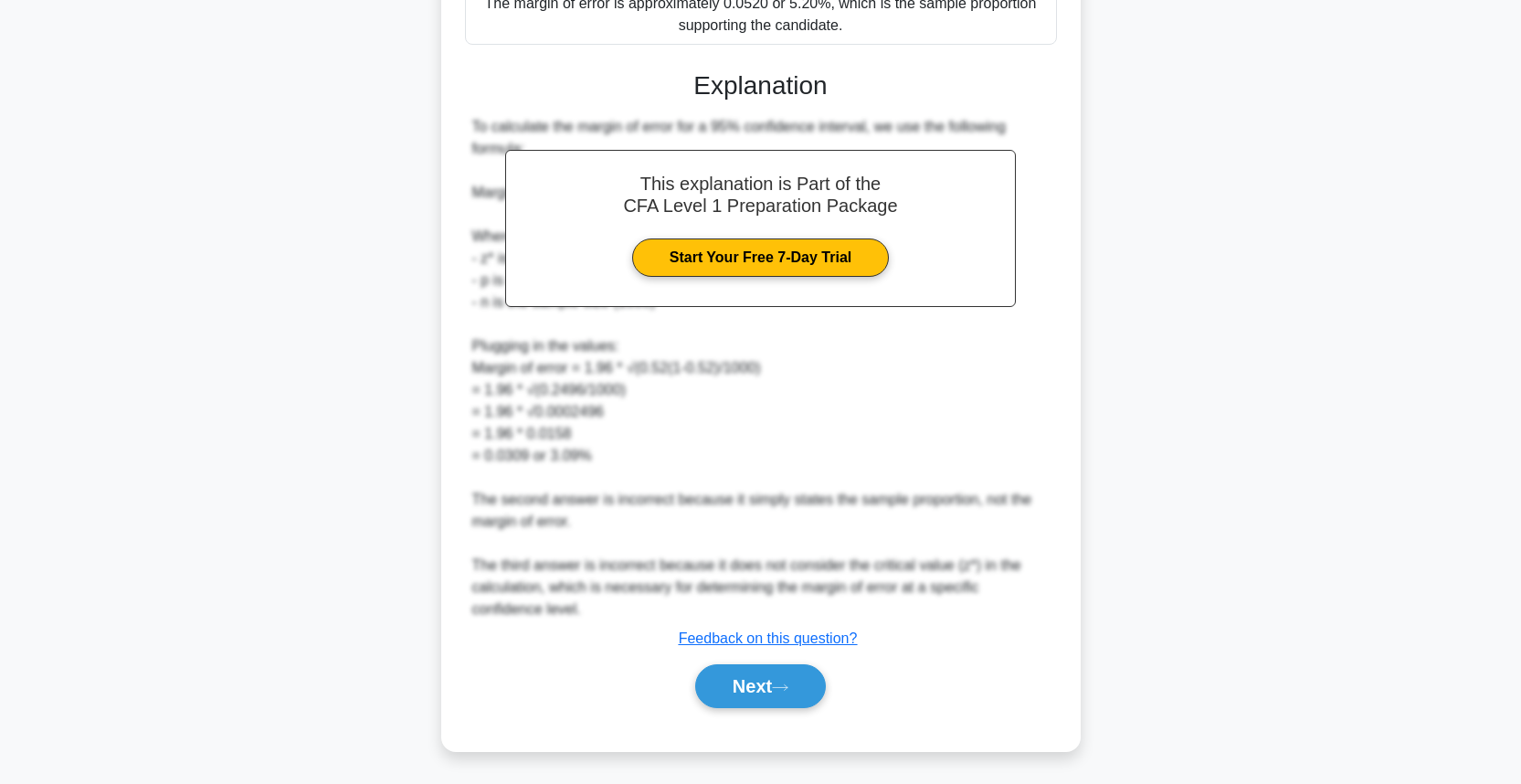
scroll to position [424, 0]
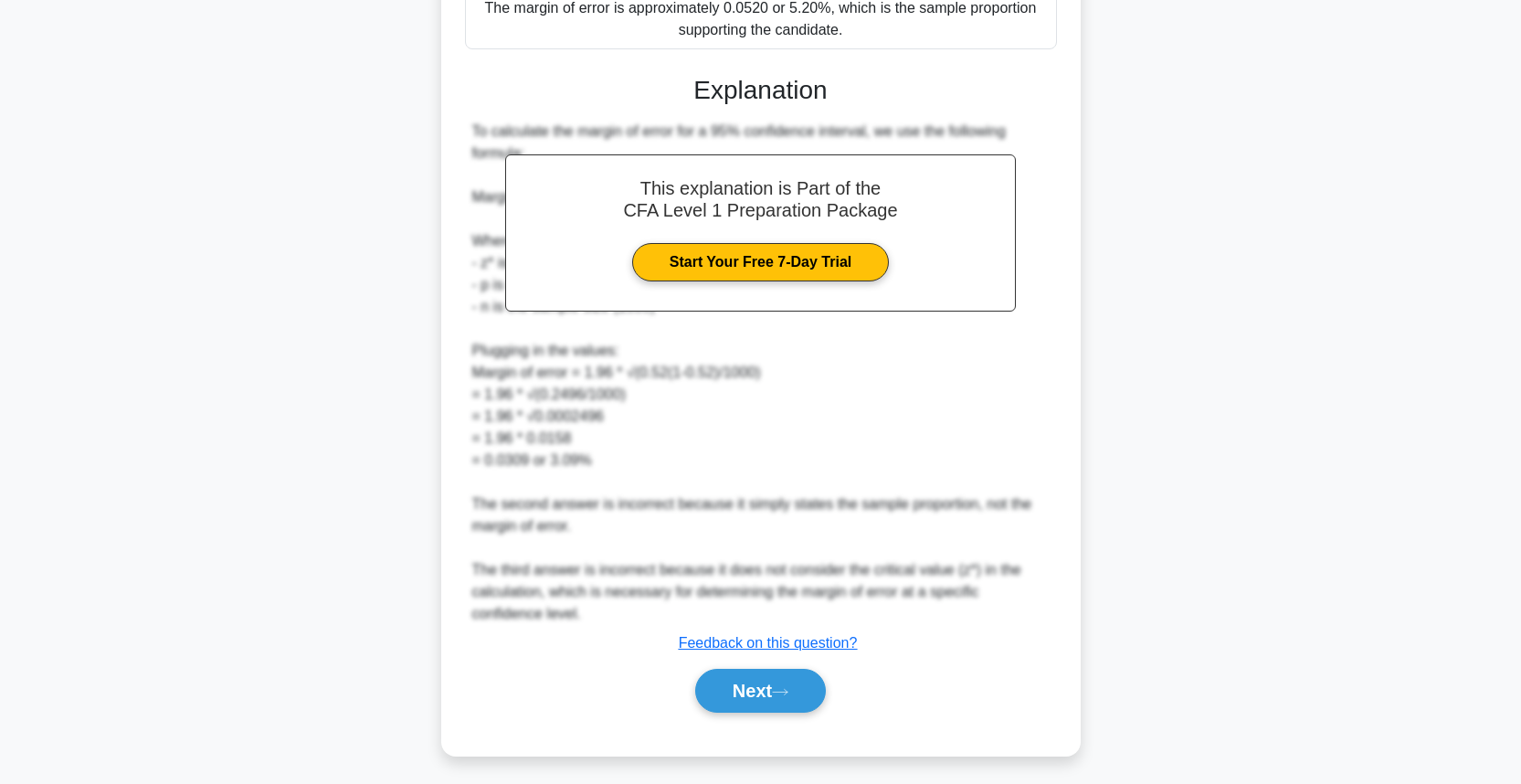
click at [768, 721] on div "a. The margin of error is approximately 0.0309 or 3.09%. b. c." at bounding box center [760, 270] width 596 height 930
click at [767, 710] on button "Next" at bounding box center [760, 690] width 131 height 44
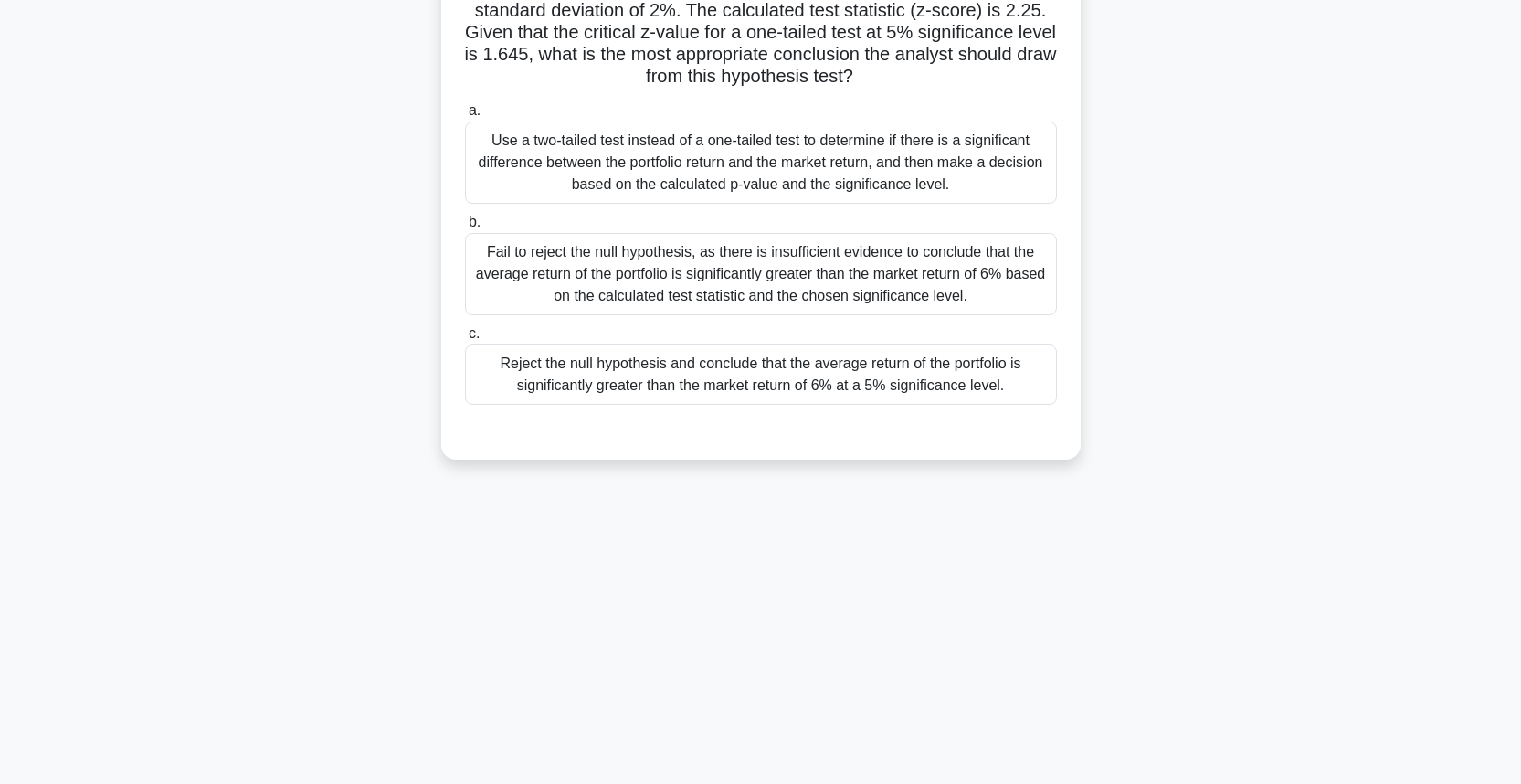
scroll to position [0, 0]
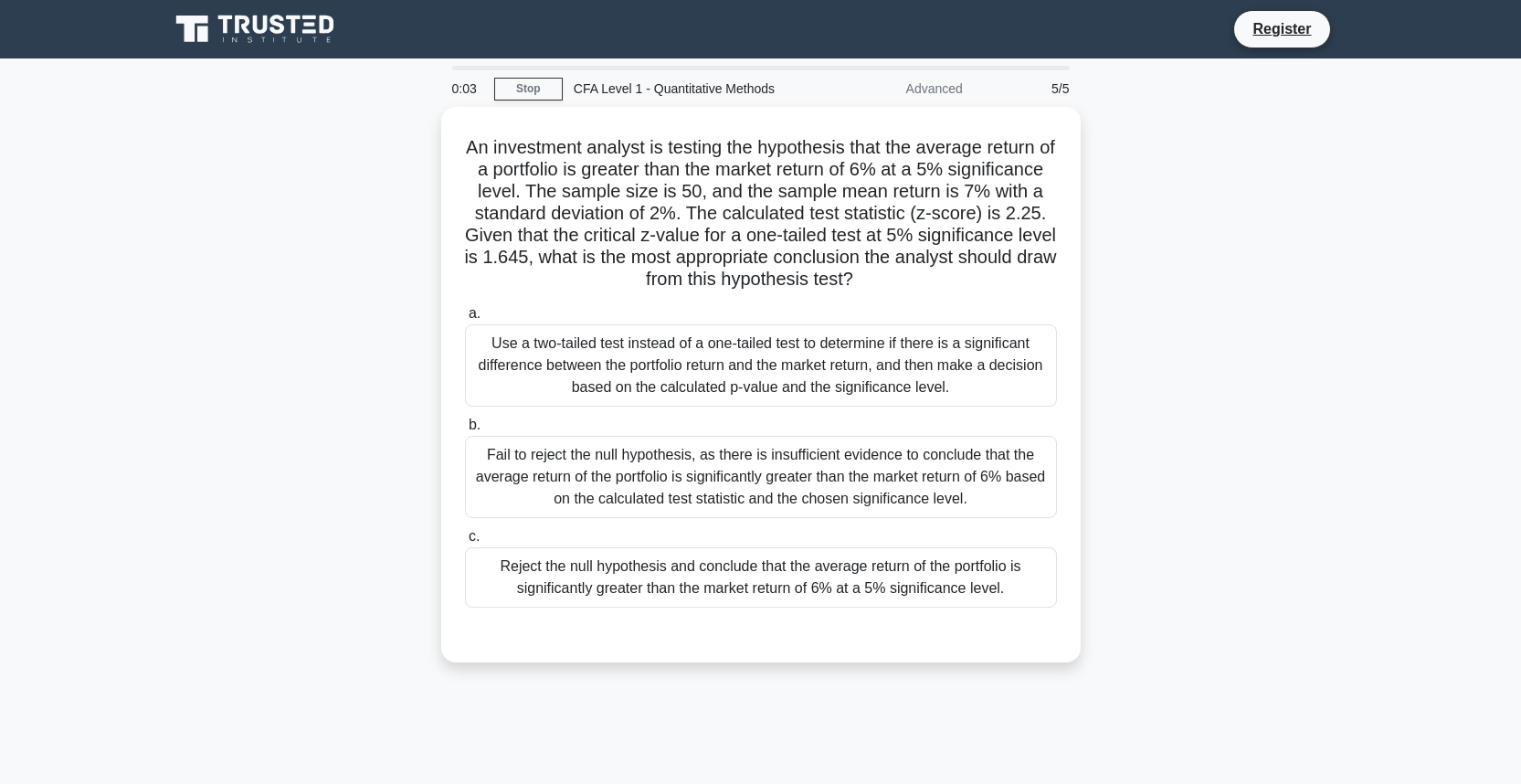
click at [251, 19] on icon at bounding box center [256, 28] width 176 height 34
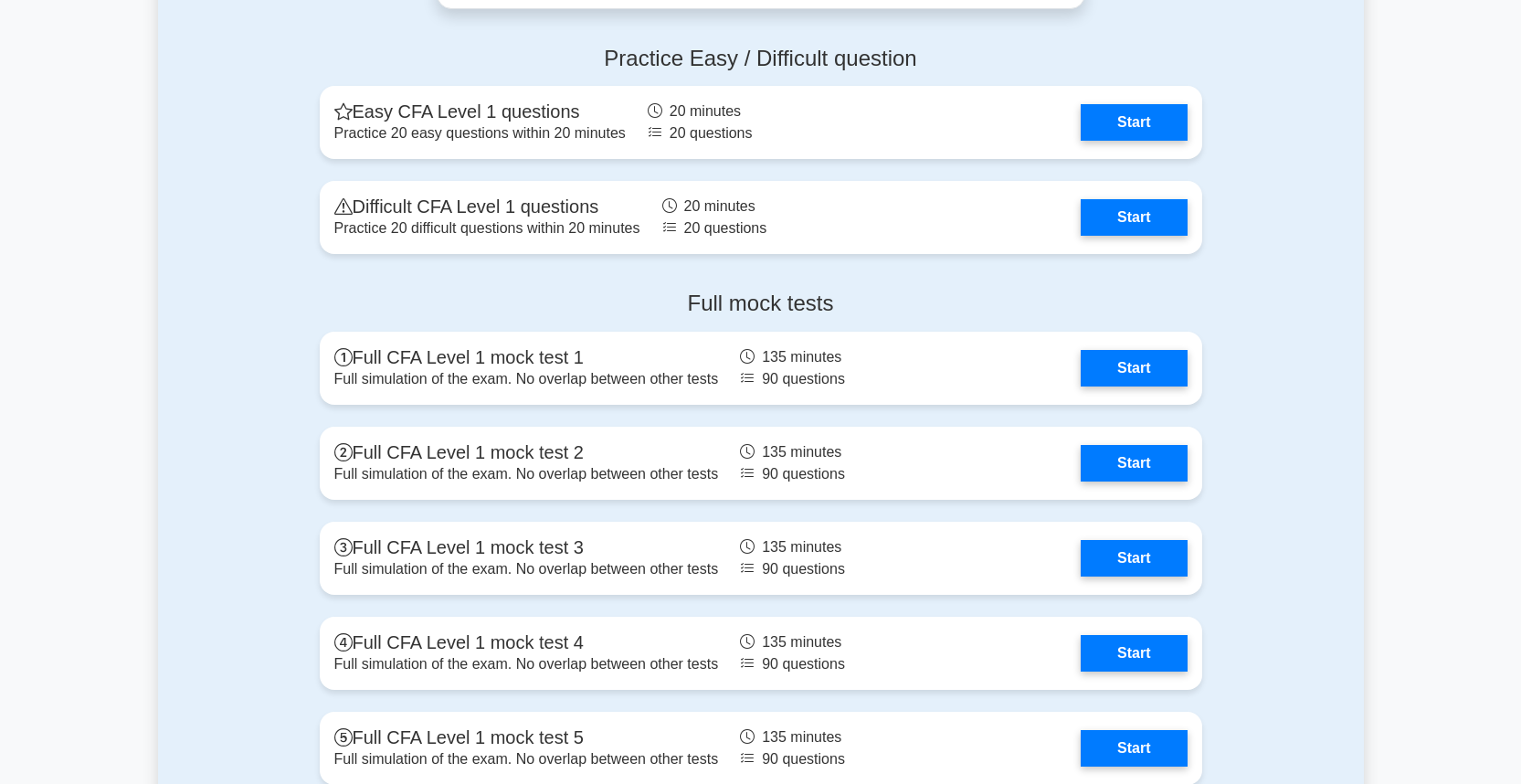
scroll to position [2196, 0]
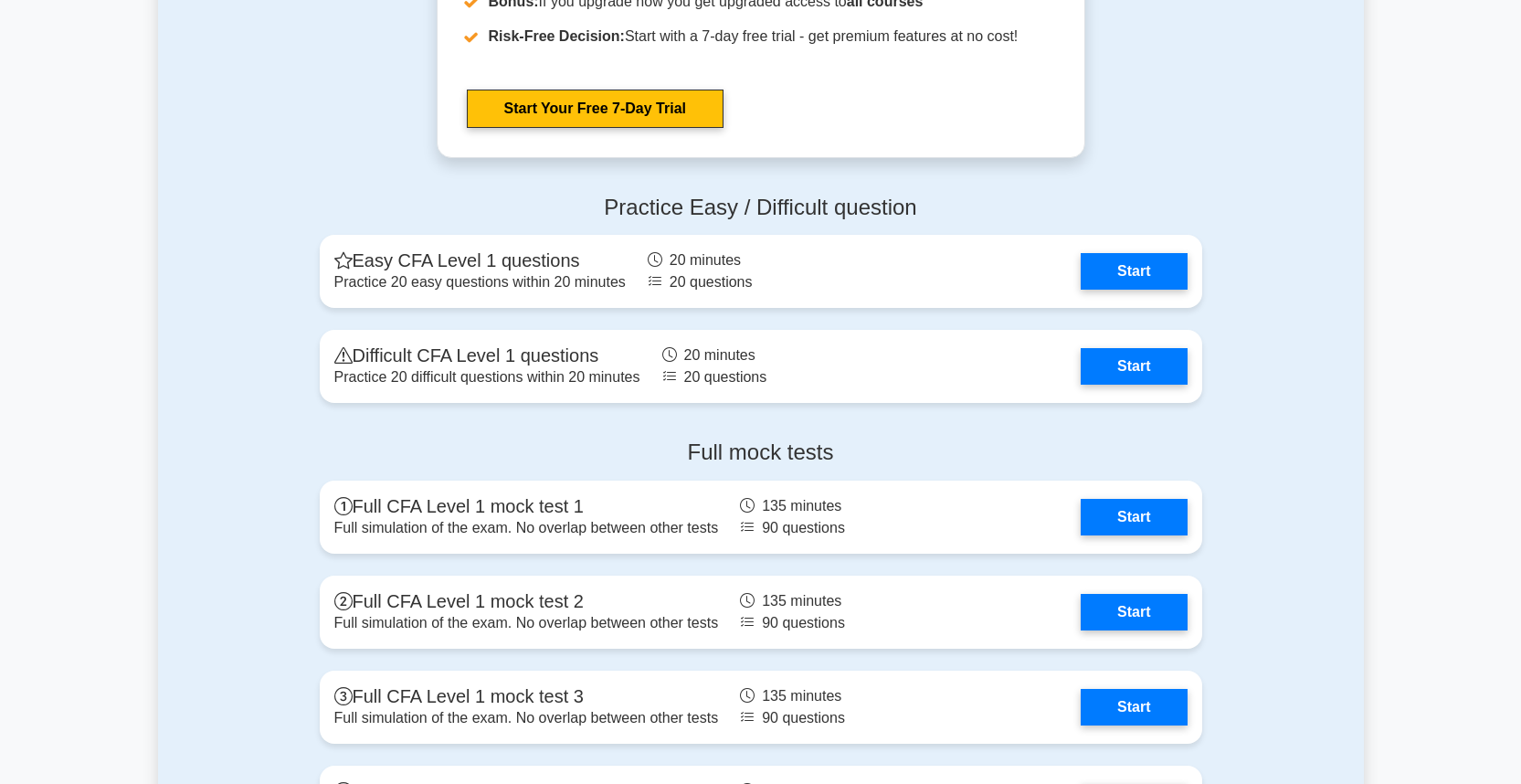
click at [702, 203] on h4 "Practice Easy / Difficult question" at bounding box center [760, 207] width 882 height 26
click at [710, 218] on h4 "Practice Easy / Difficult question" at bounding box center [760, 207] width 882 height 26
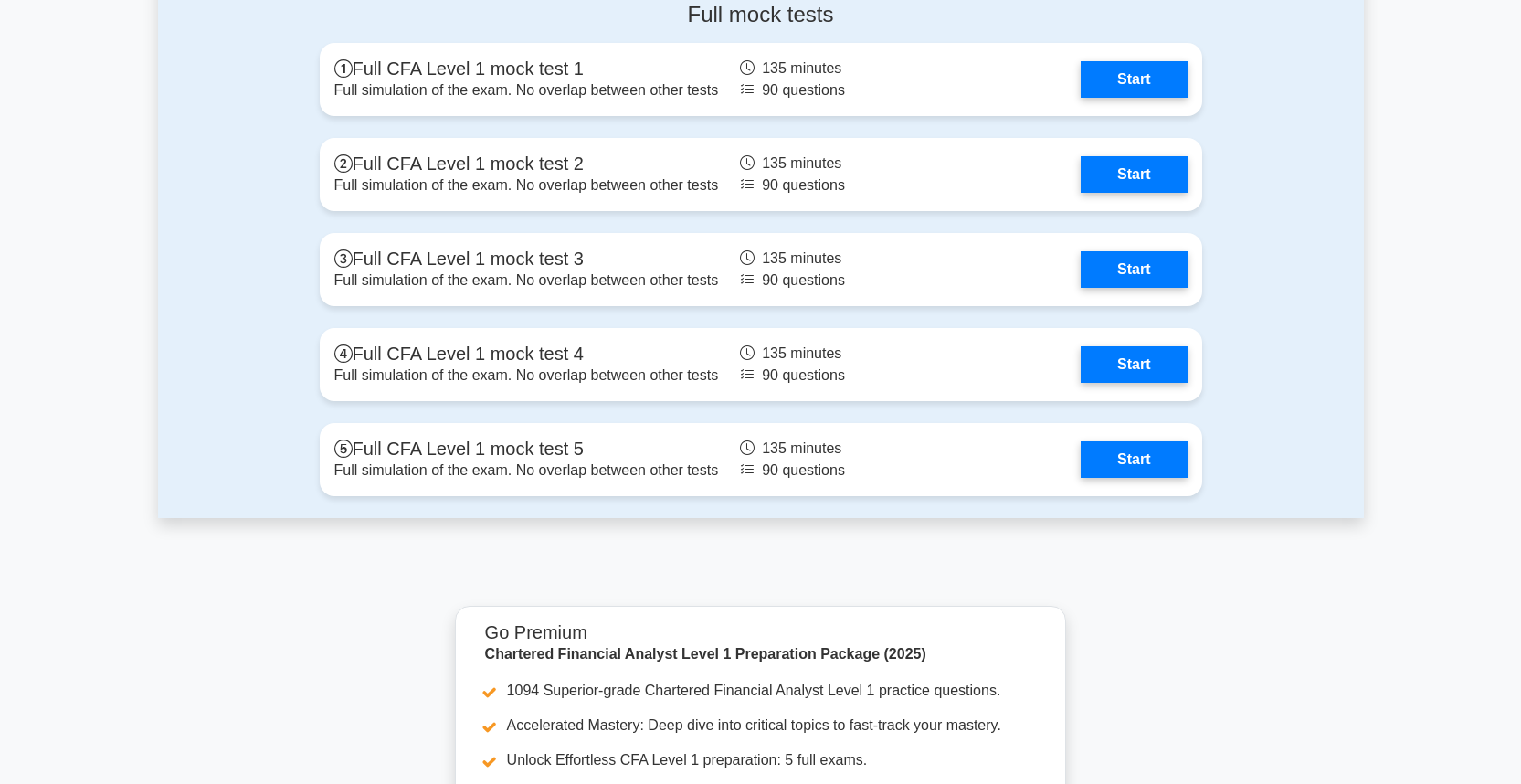
scroll to position [3006, 0]
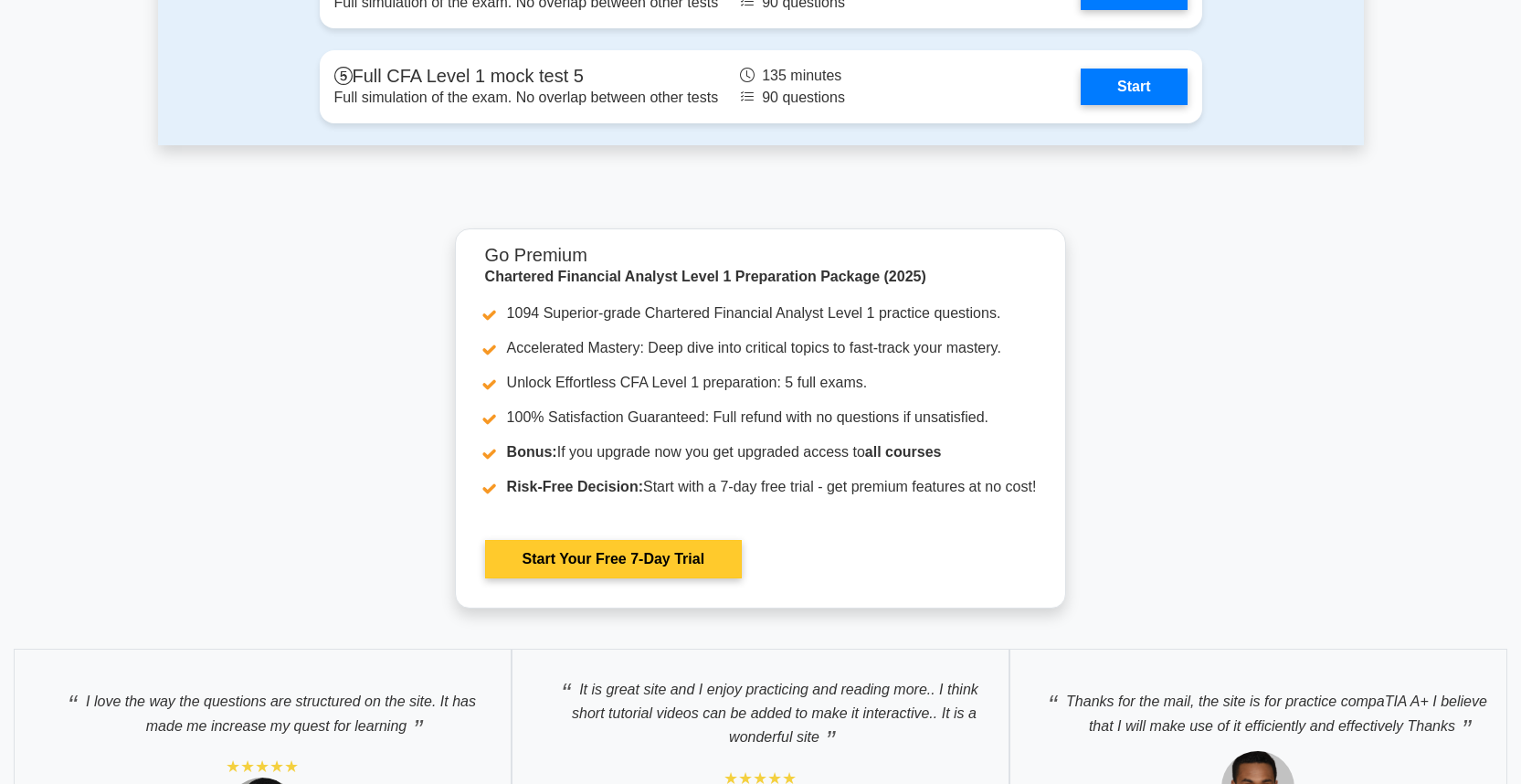
click at [658, 541] on link "Start Your Free 7-Day Trial" at bounding box center [613, 558] width 257 height 38
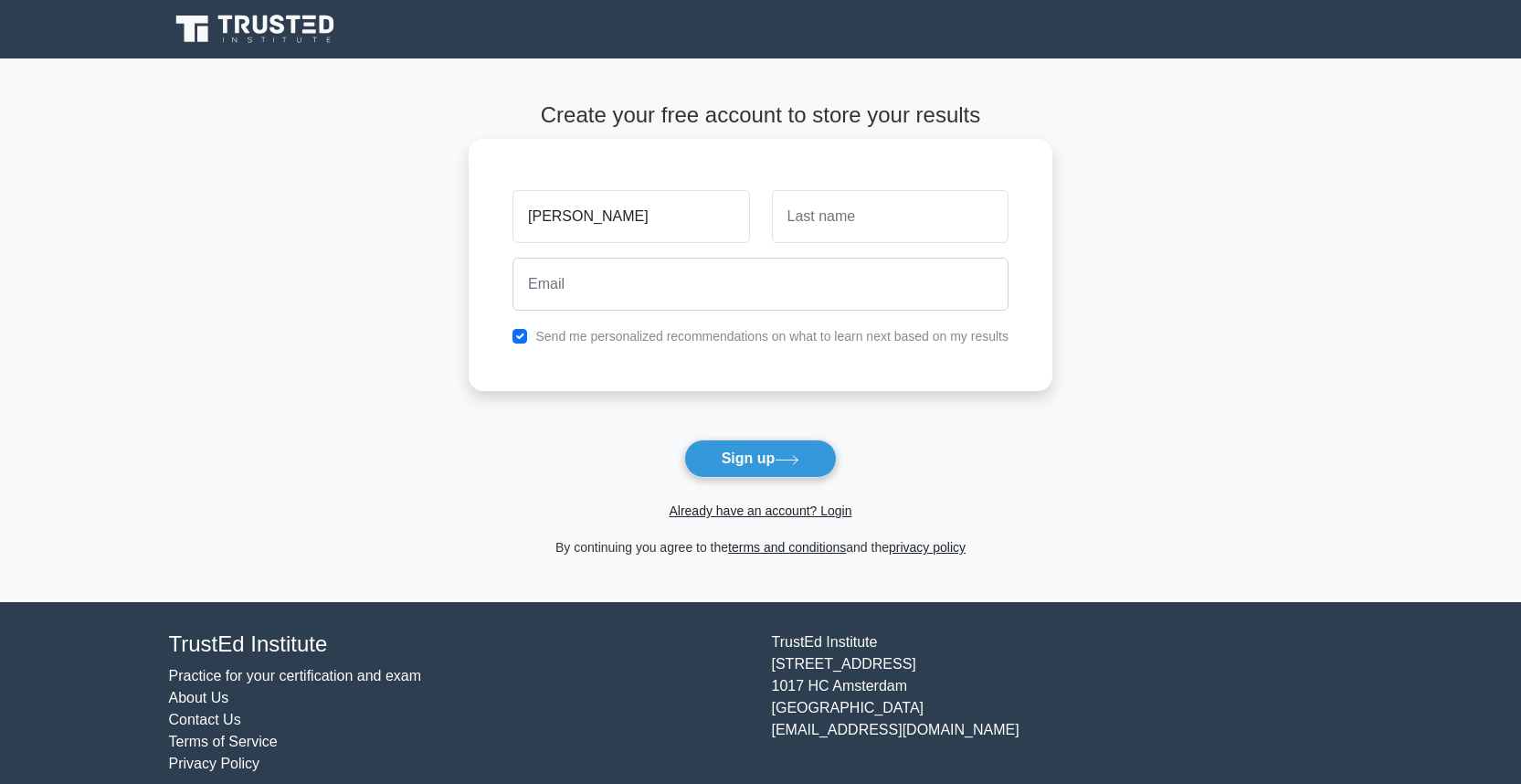
type input "[PERSON_NAME]"
click at [887, 231] on input "text" at bounding box center [890, 217] width 236 height 53
type input "nazara"
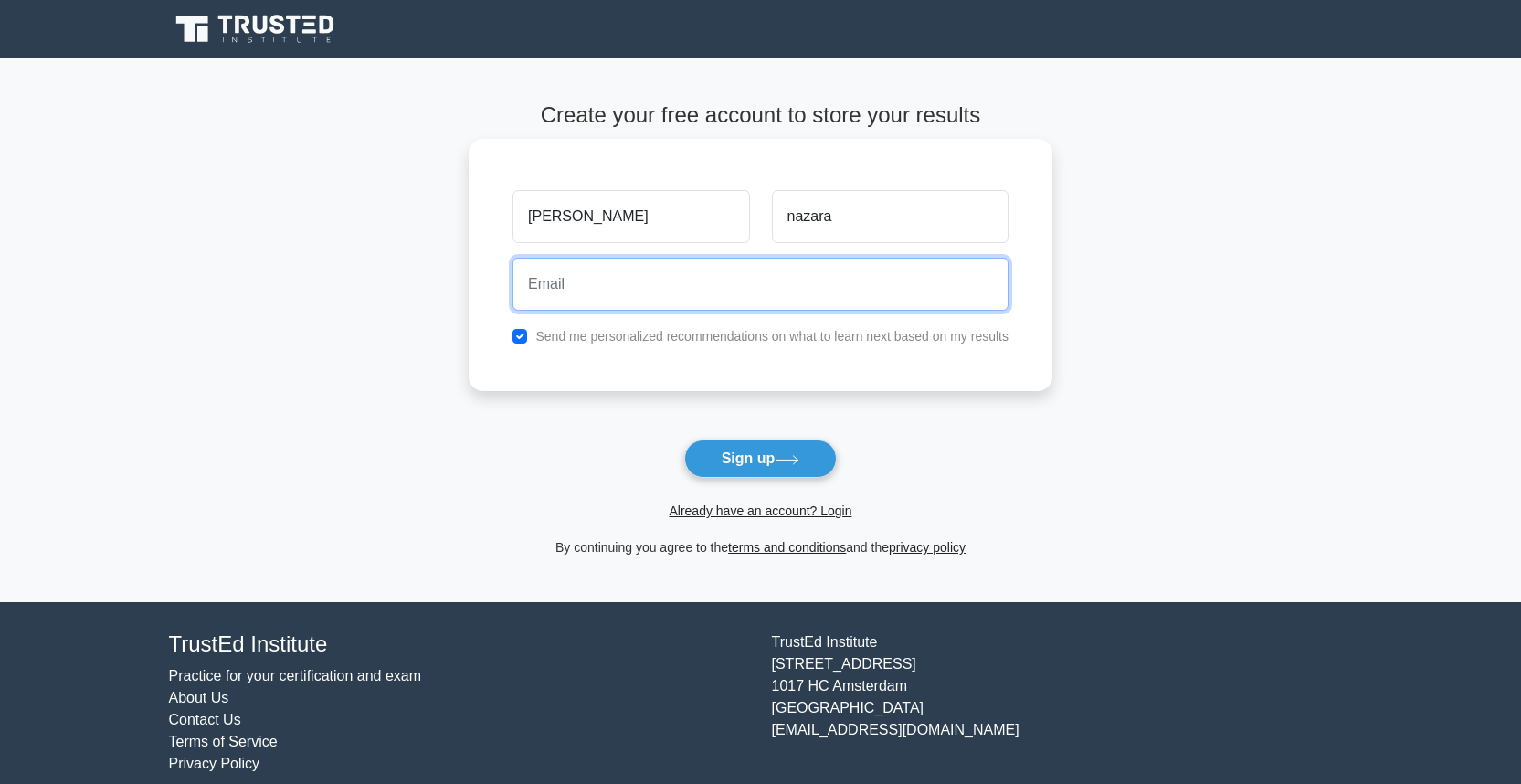
click at [722, 285] on input "email" at bounding box center [760, 285] width 497 height 53
type input "darian.nazara@gmail.com"
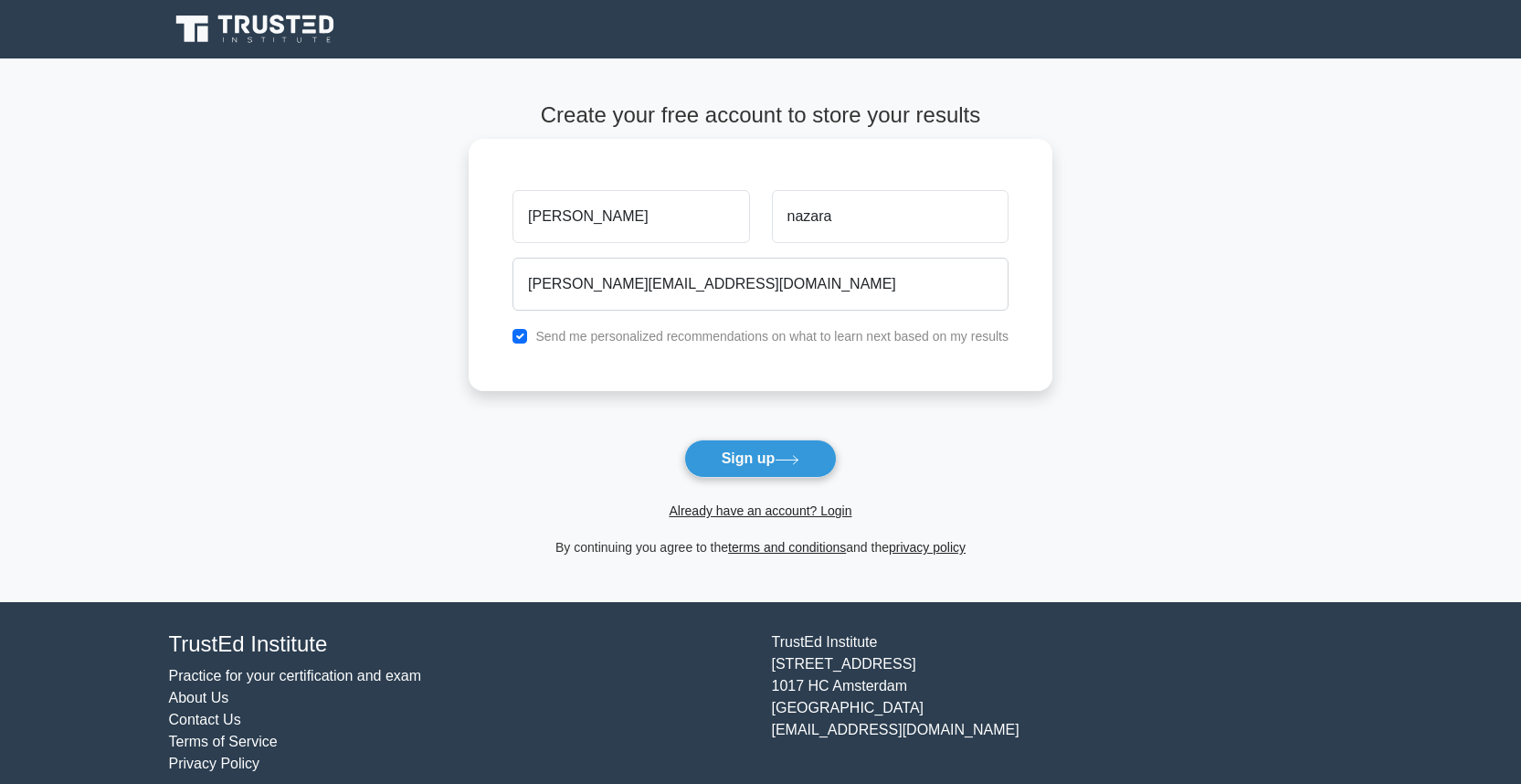
click at [592, 338] on label "Send me personalized recommendations on what to learn next based on my results" at bounding box center [772, 336] width 473 height 15
click at [614, 329] on label "Send me personalized recommendations on what to learn next based on my results" at bounding box center [772, 336] width 473 height 15
click at [519, 338] on input "checkbox" at bounding box center [519, 336] width 15 height 15
checkbox input "false"
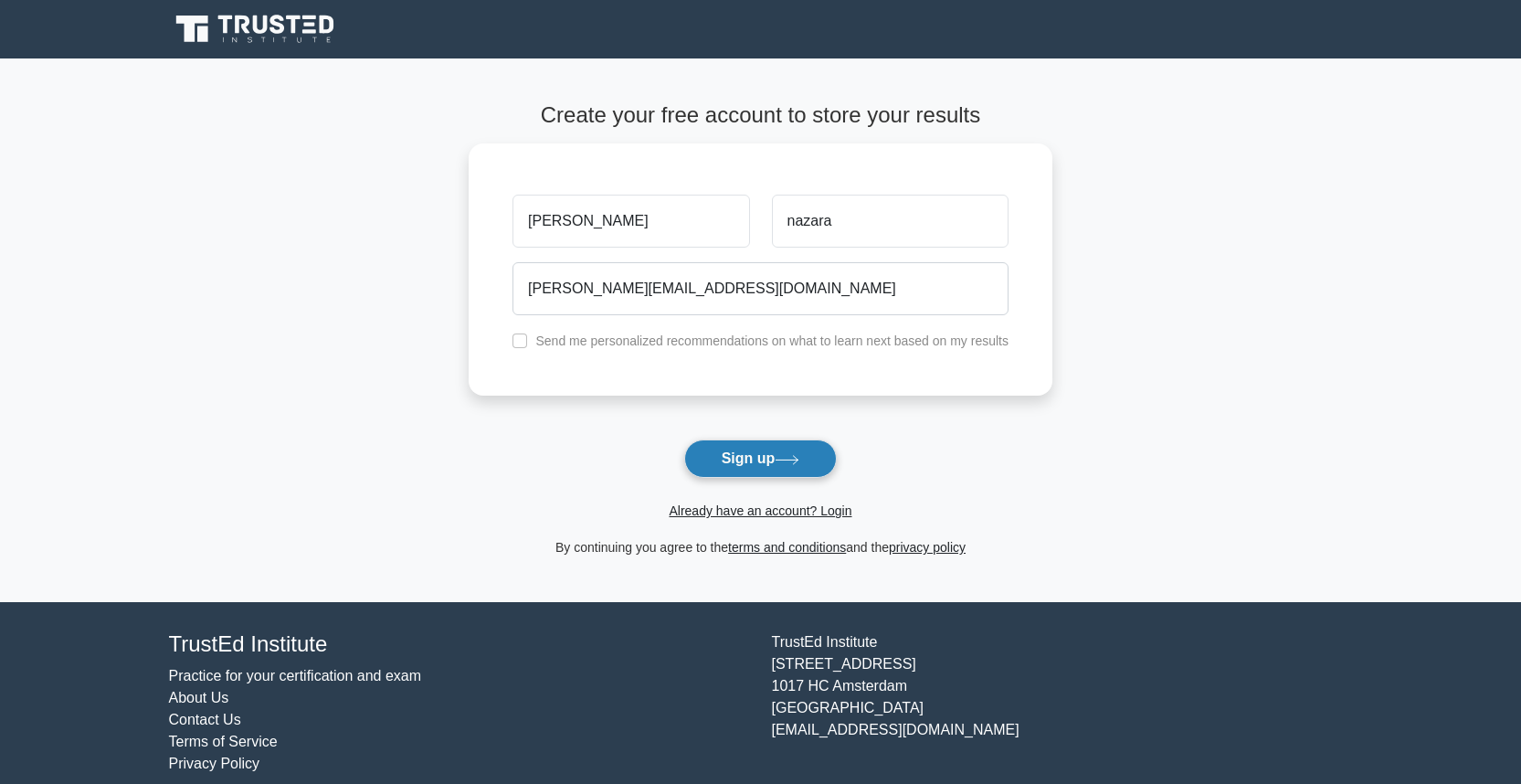
click at [712, 461] on button "Sign up" at bounding box center [760, 458] width 153 height 38
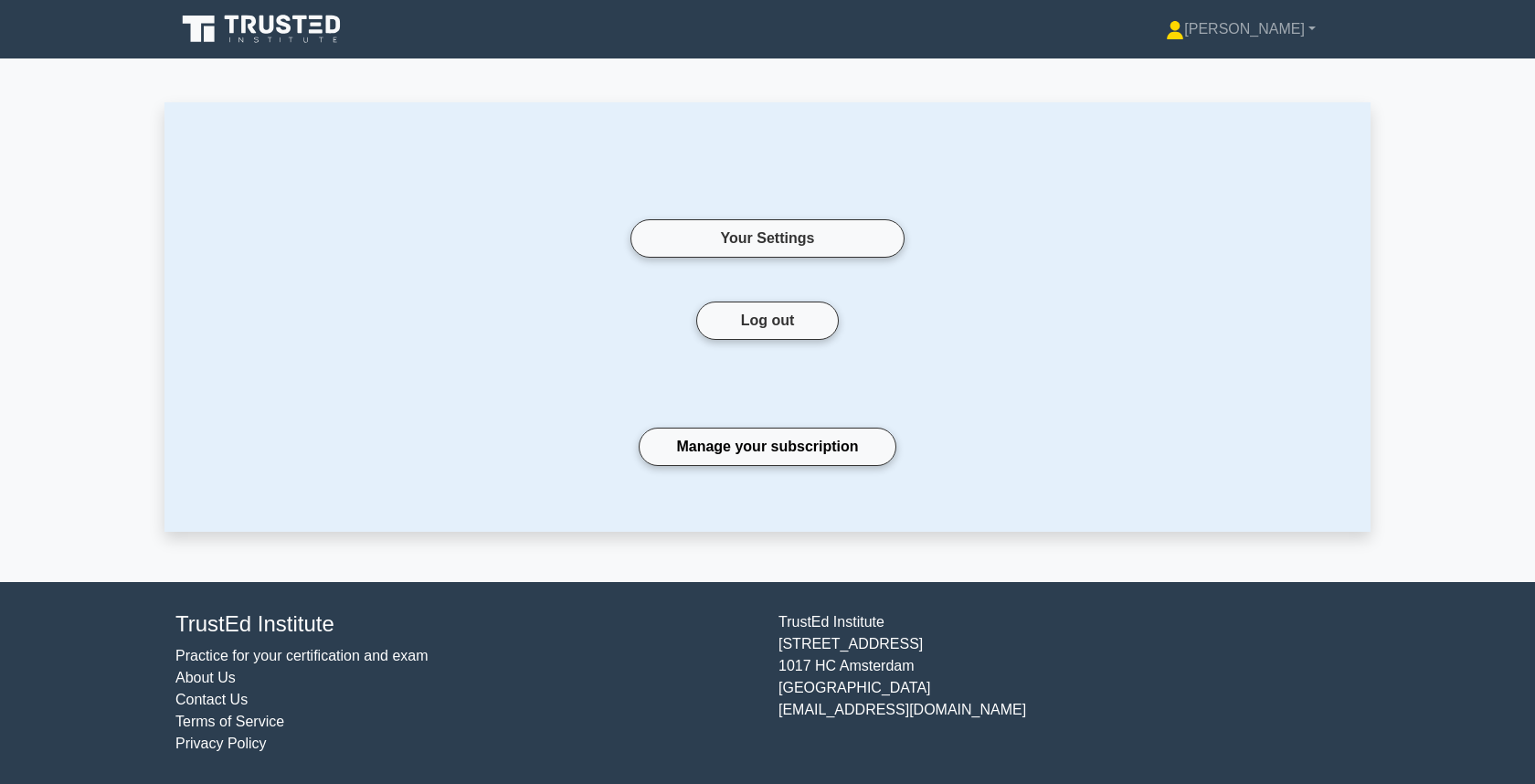
click at [314, 7] on link at bounding box center [263, 28] width 176 height 44
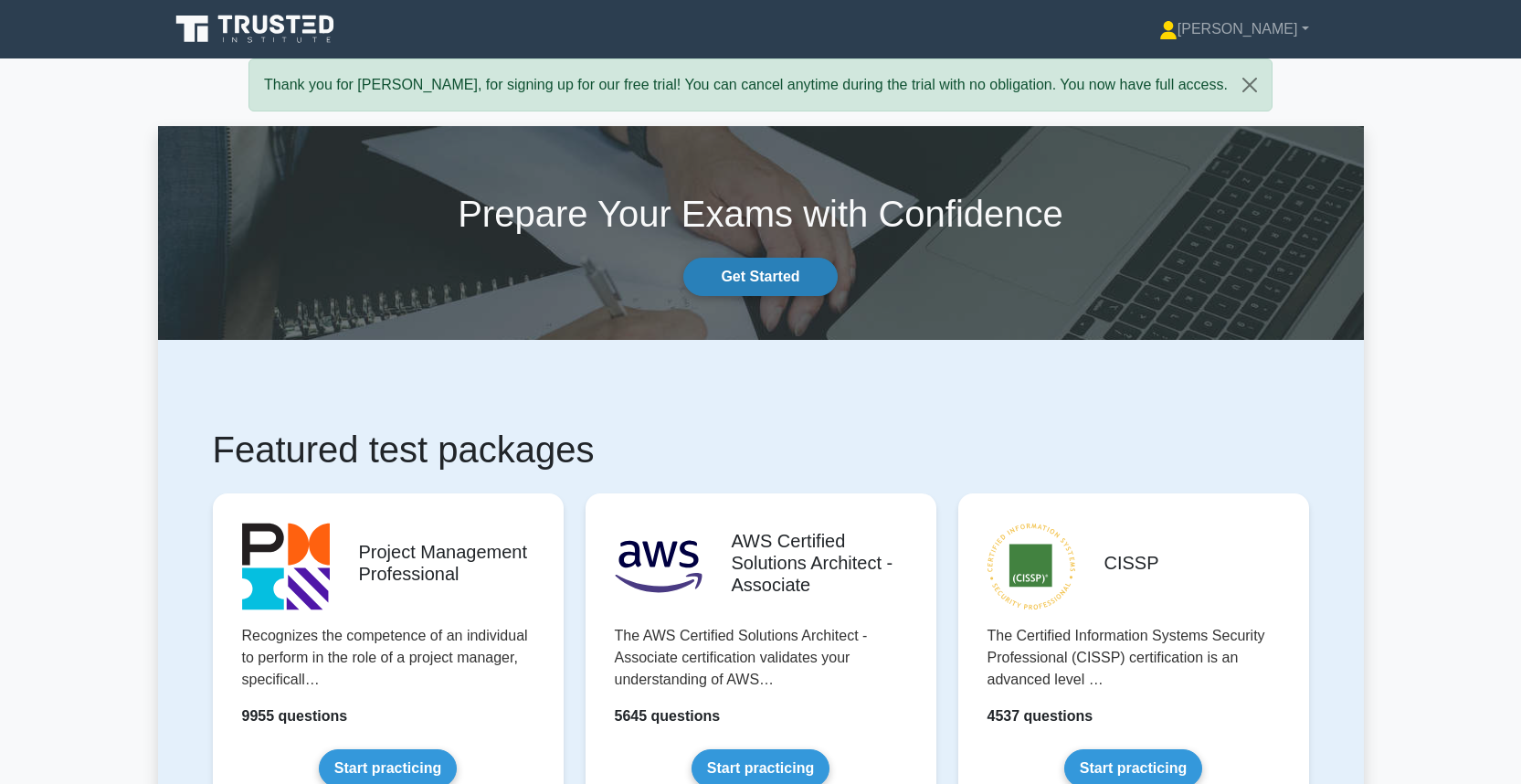
click at [776, 277] on link "Get Started" at bounding box center [760, 277] width 153 height 38
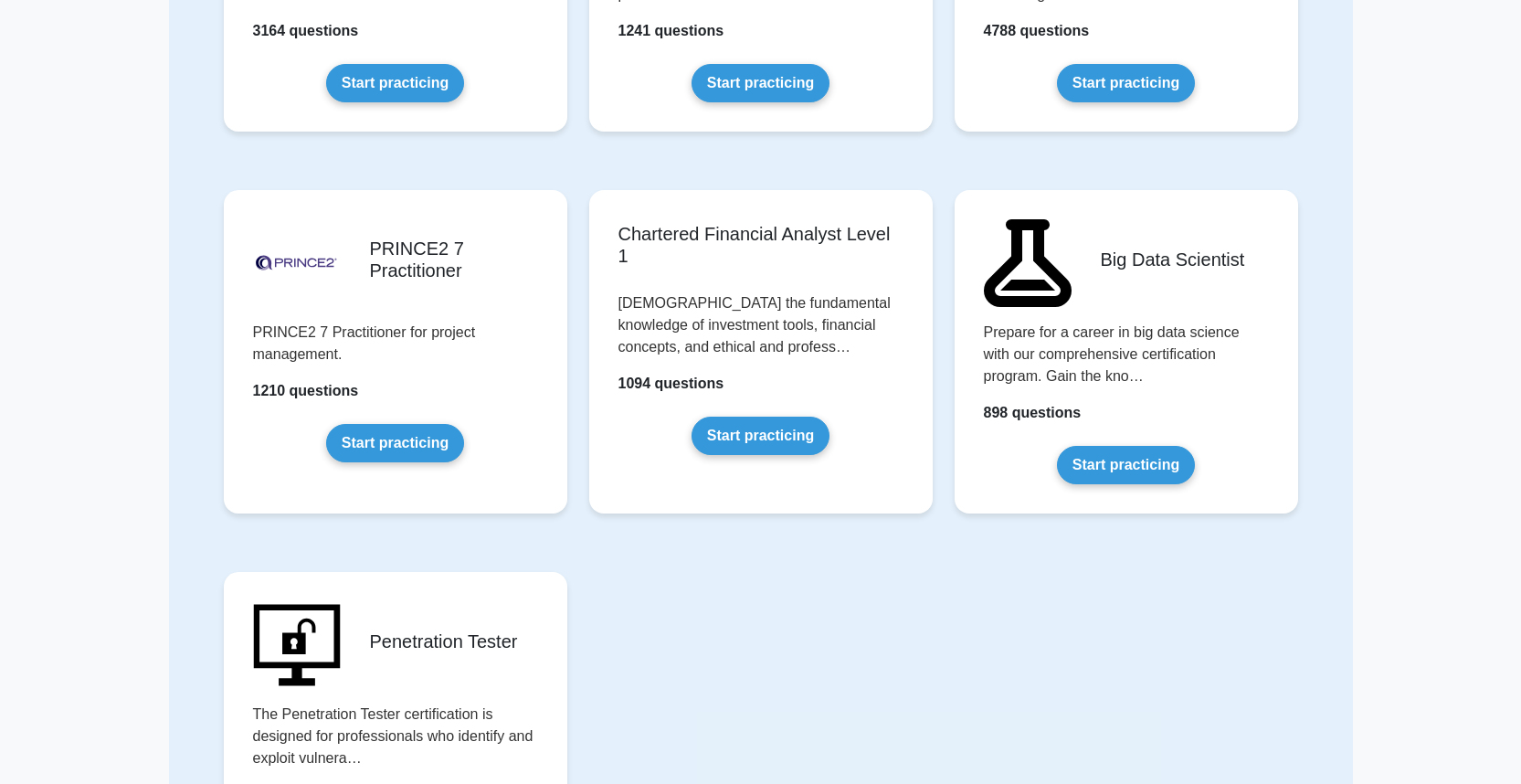
scroll to position [3332, 0]
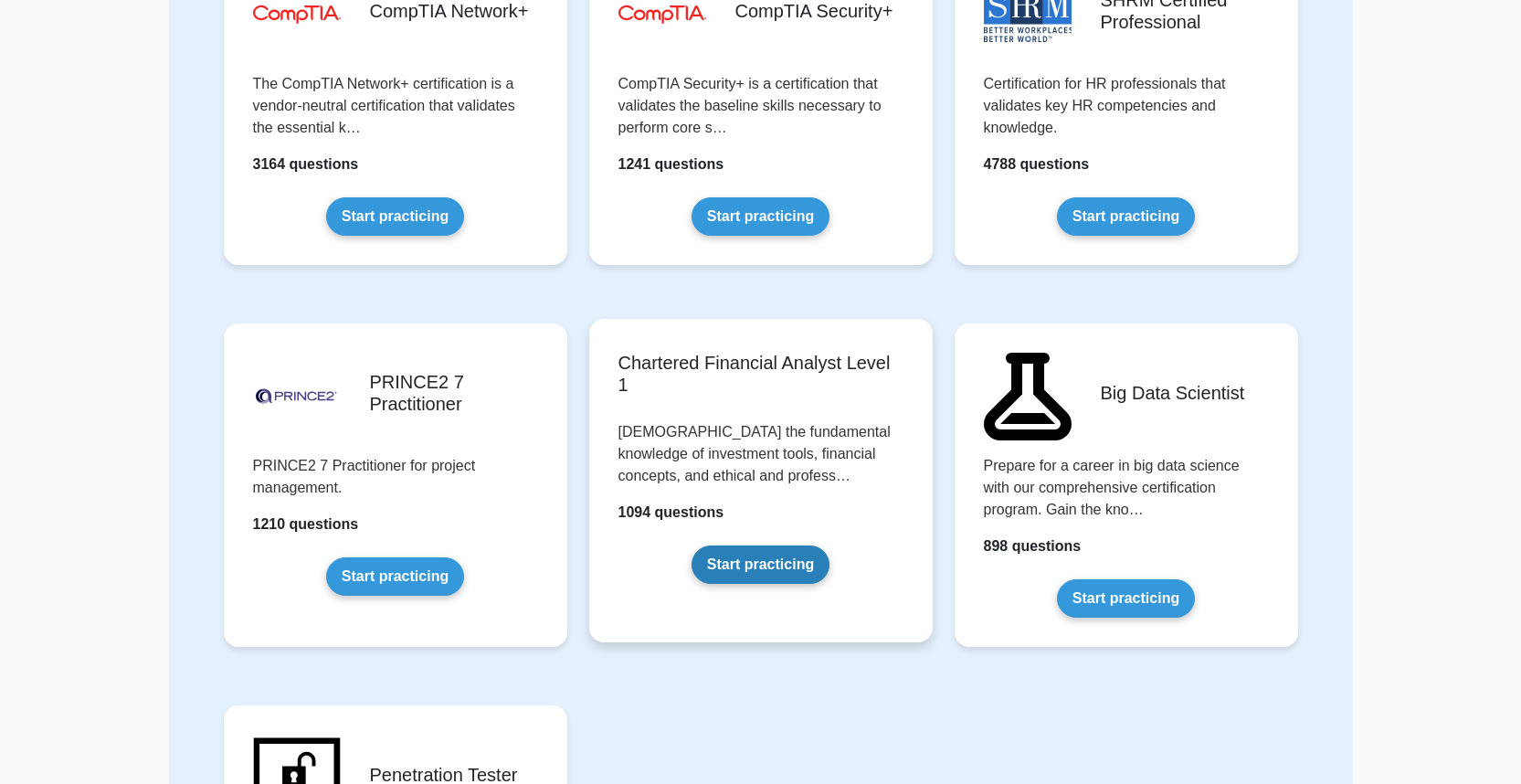
click at [692, 546] on link "Start practicing" at bounding box center [760, 564] width 138 height 38
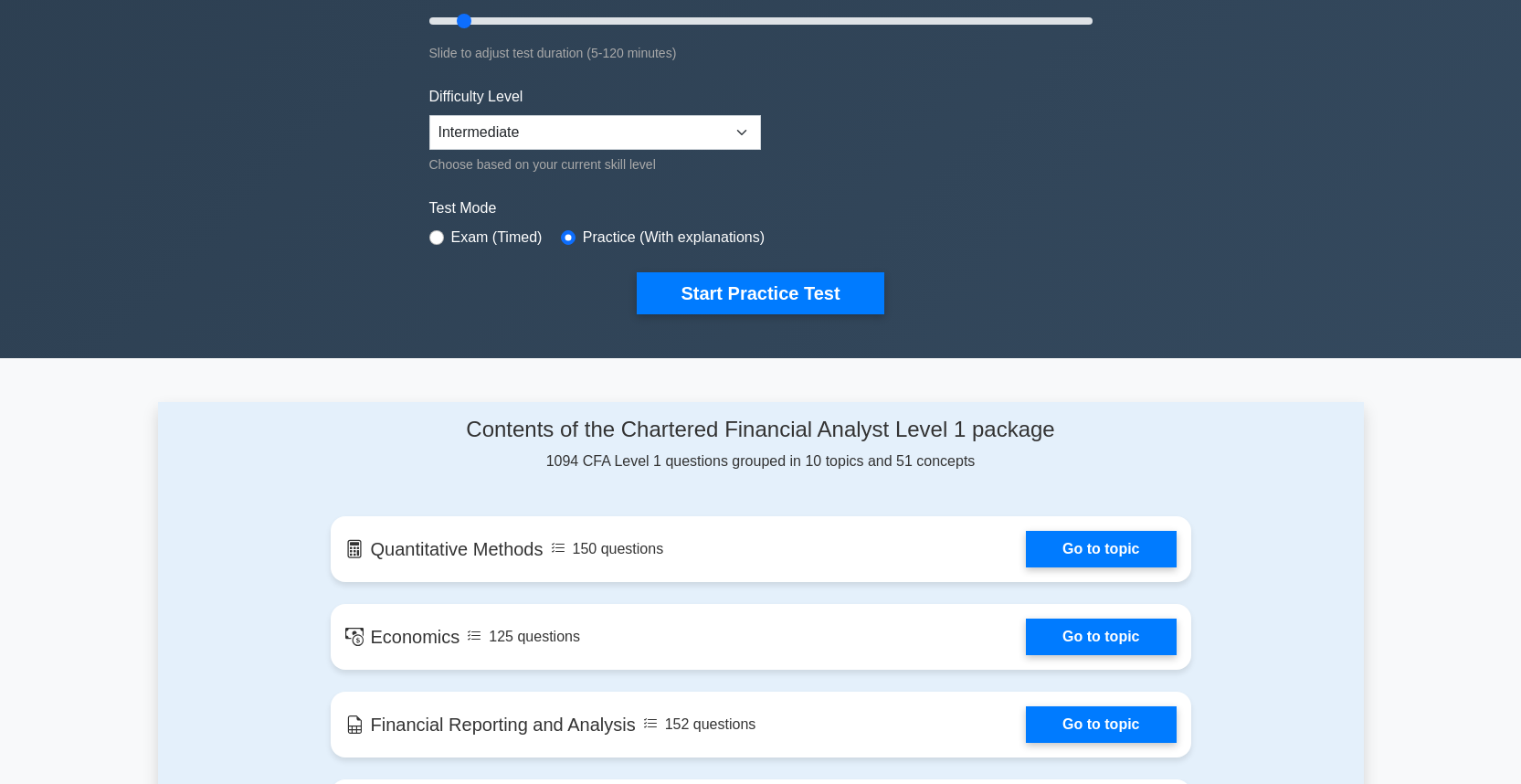
scroll to position [703, 0]
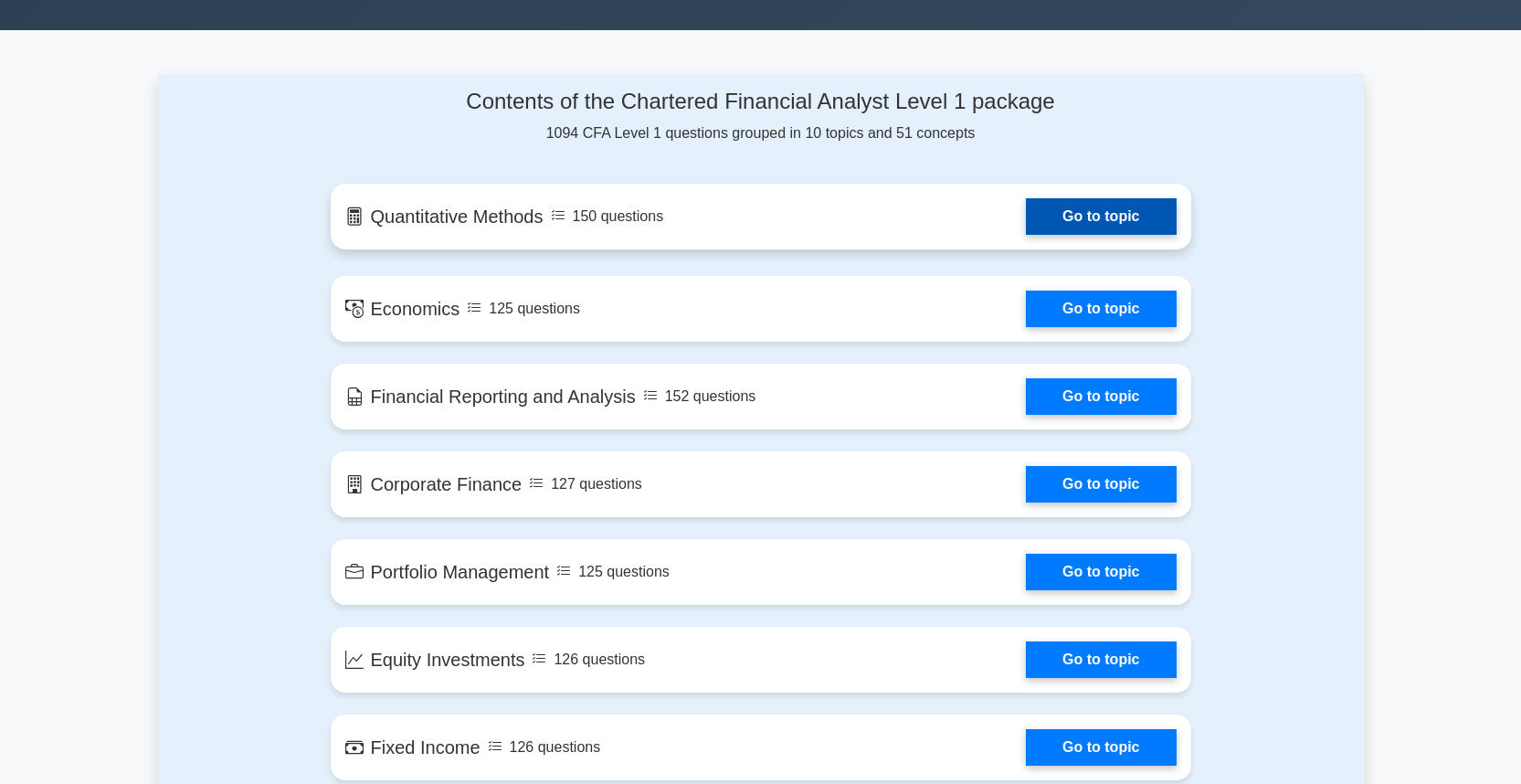
click at [1035, 216] on link "Go to topic" at bounding box center [1100, 216] width 150 height 36
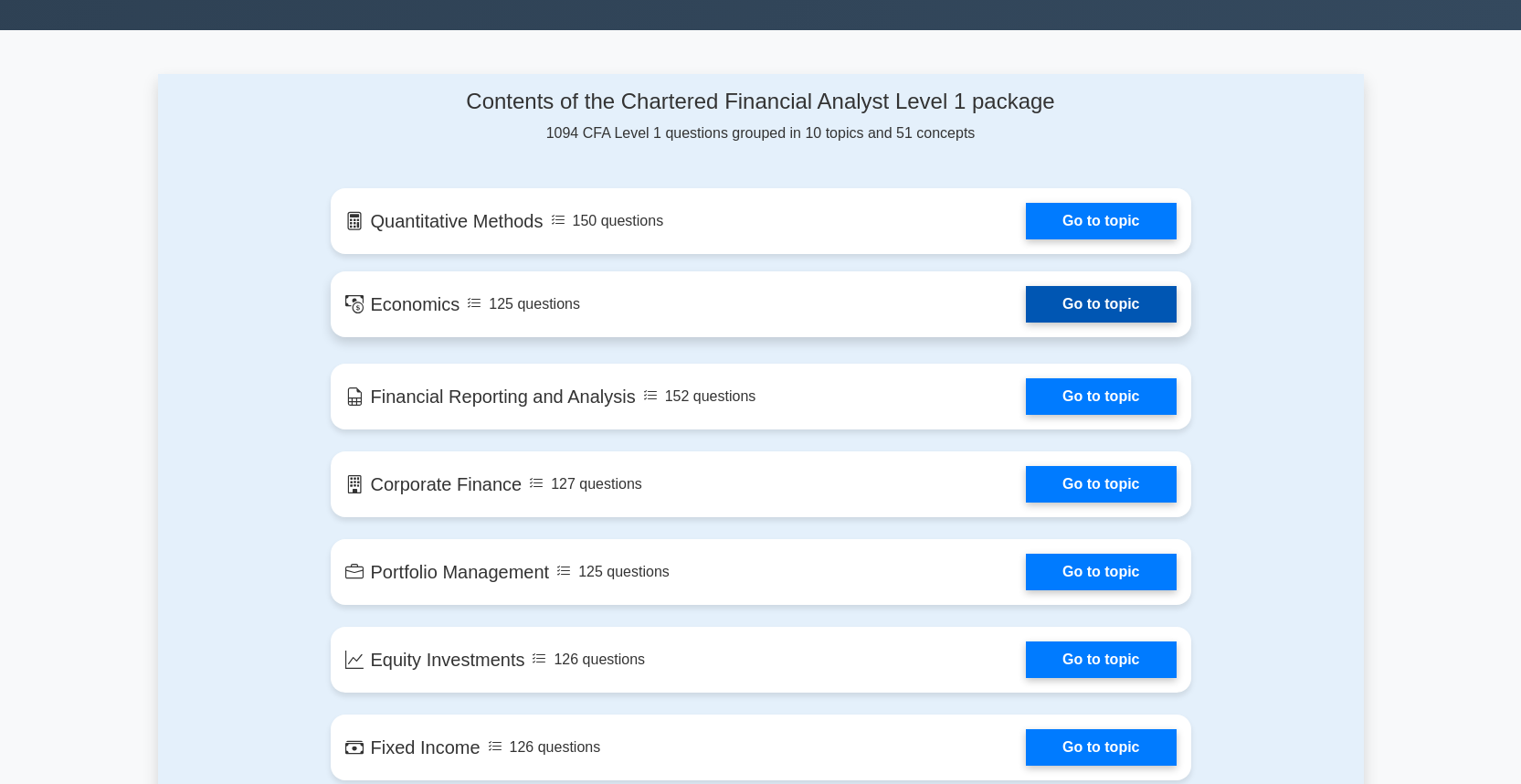
click at [1089, 311] on link "Go to topic" at bounding box center [1100, 303] width 150 height 36
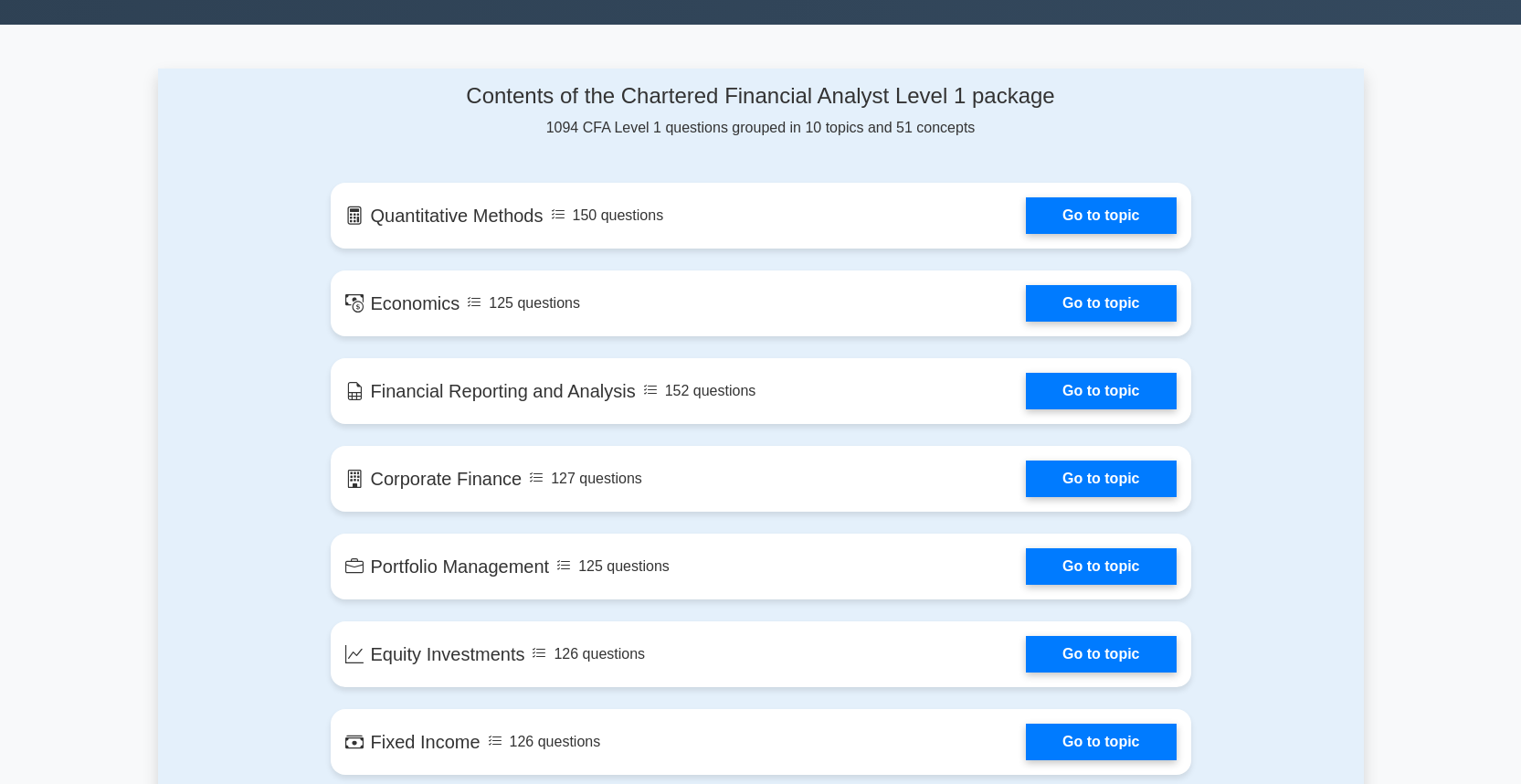
scroll to position [714, 0]
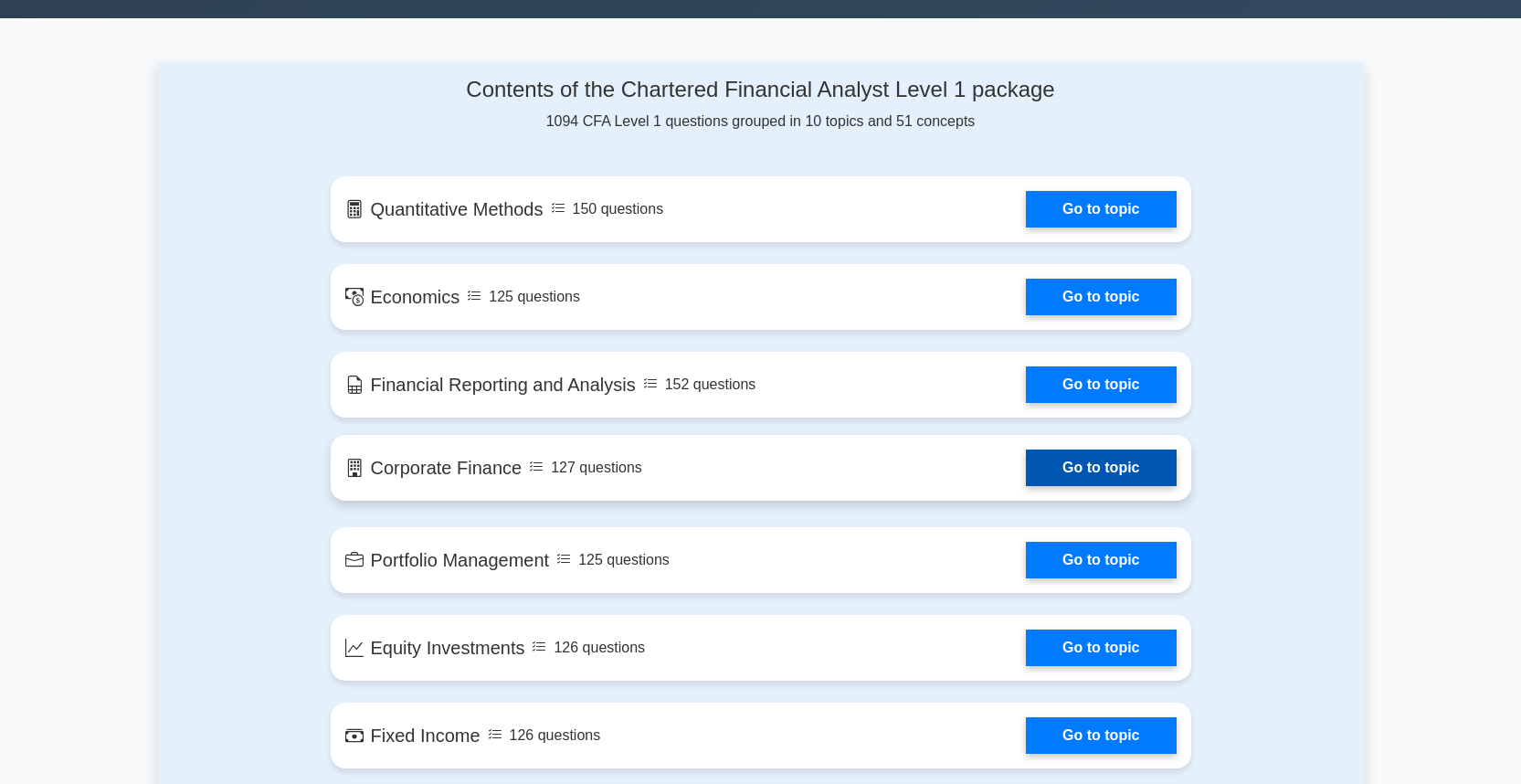
click at [1113, 475] on link "Go to topic" at bounding box center [1100, 467] width 150 height 36
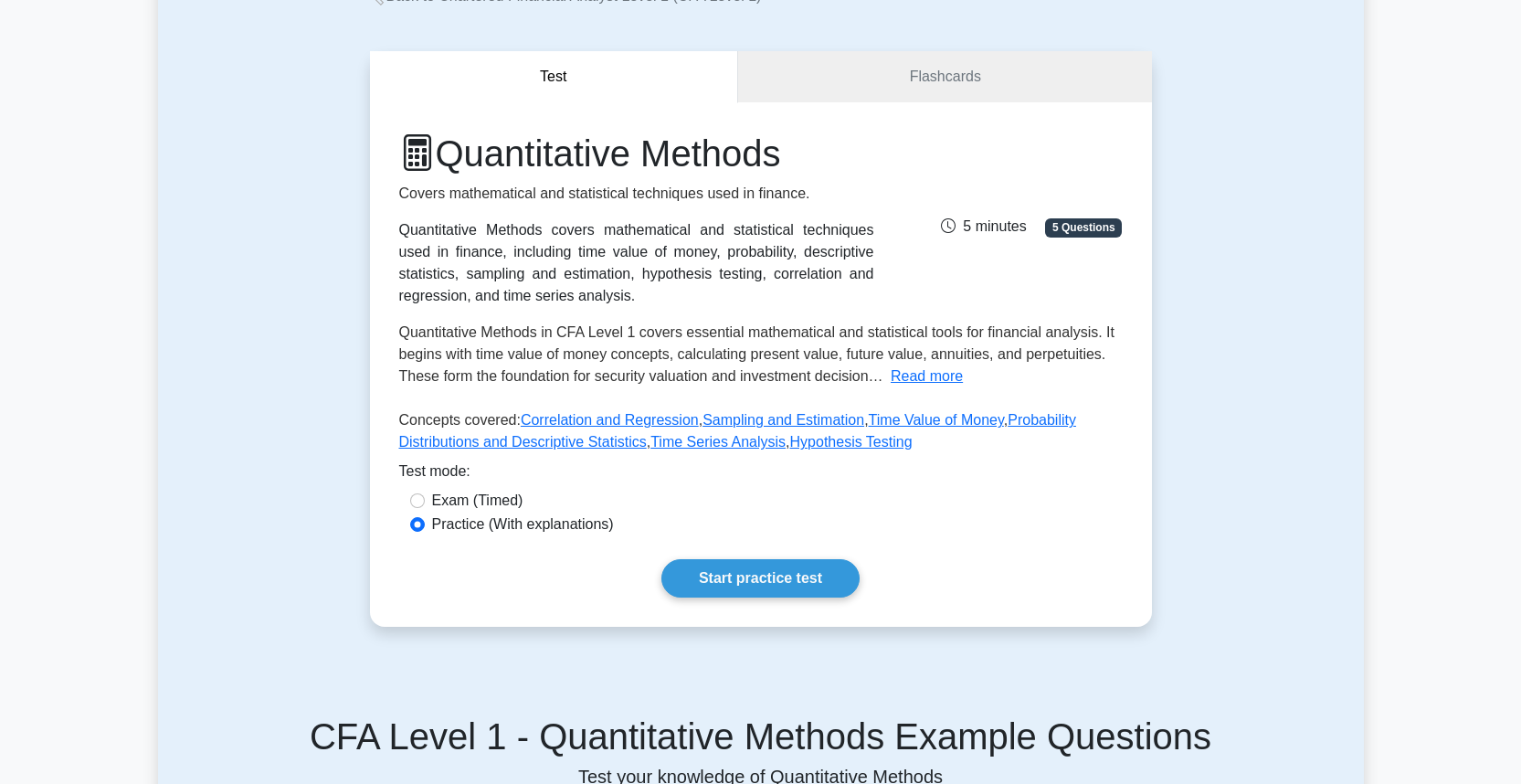
scroll to position [132, 0]
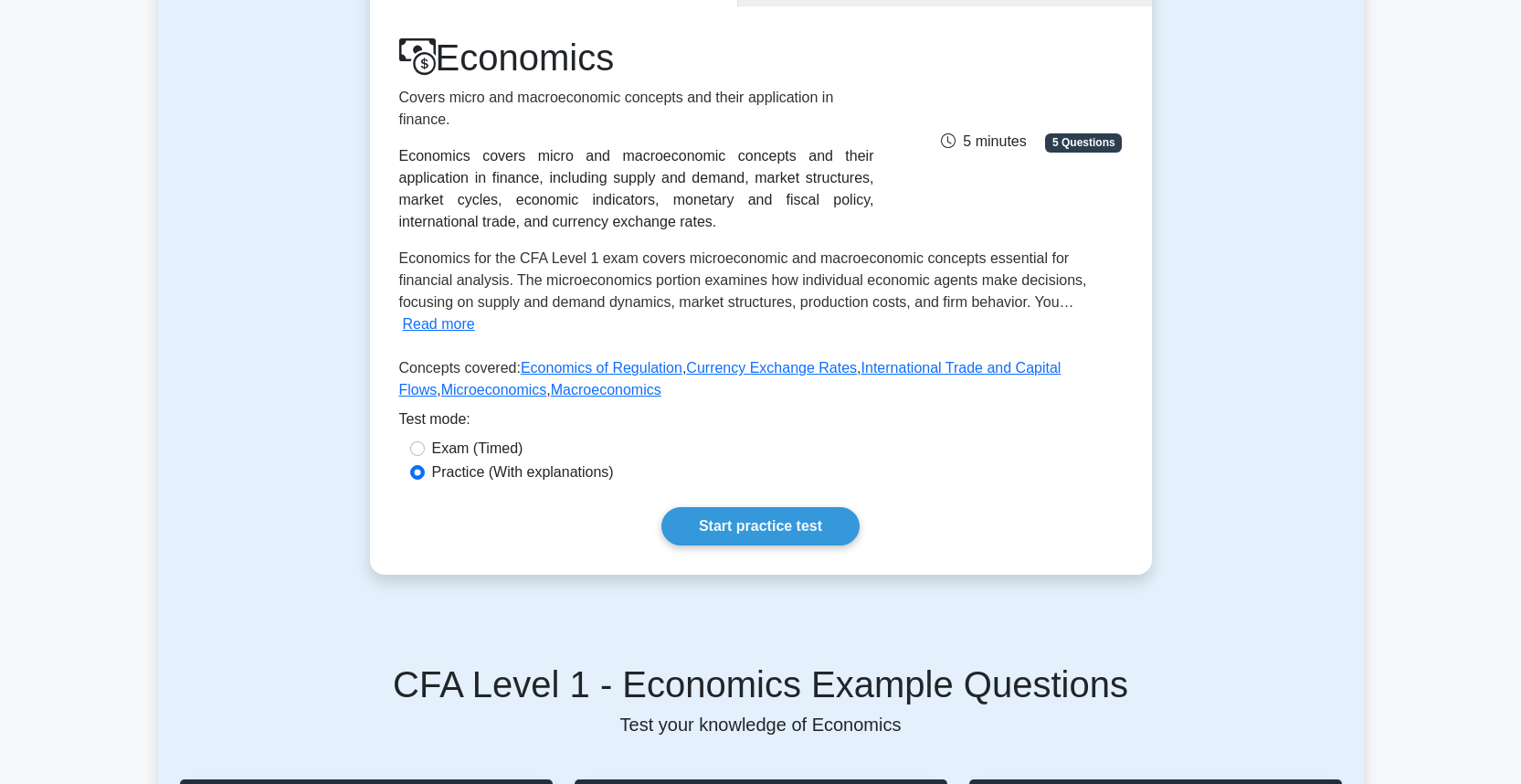
scroll to position [240, 0]
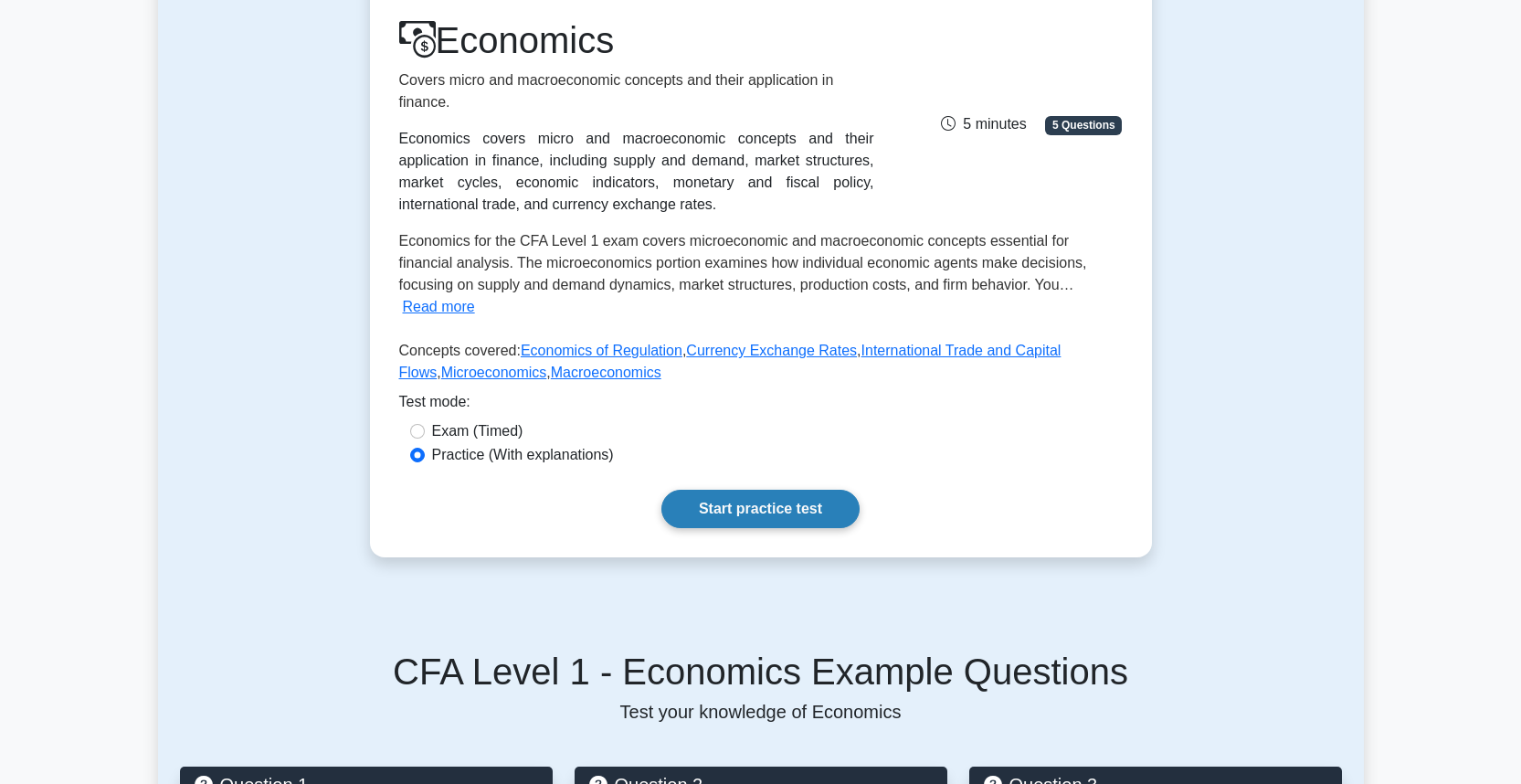
click at [782, 490] on link "Start practice test" at bounding box center [760, 508] width 198 height 38
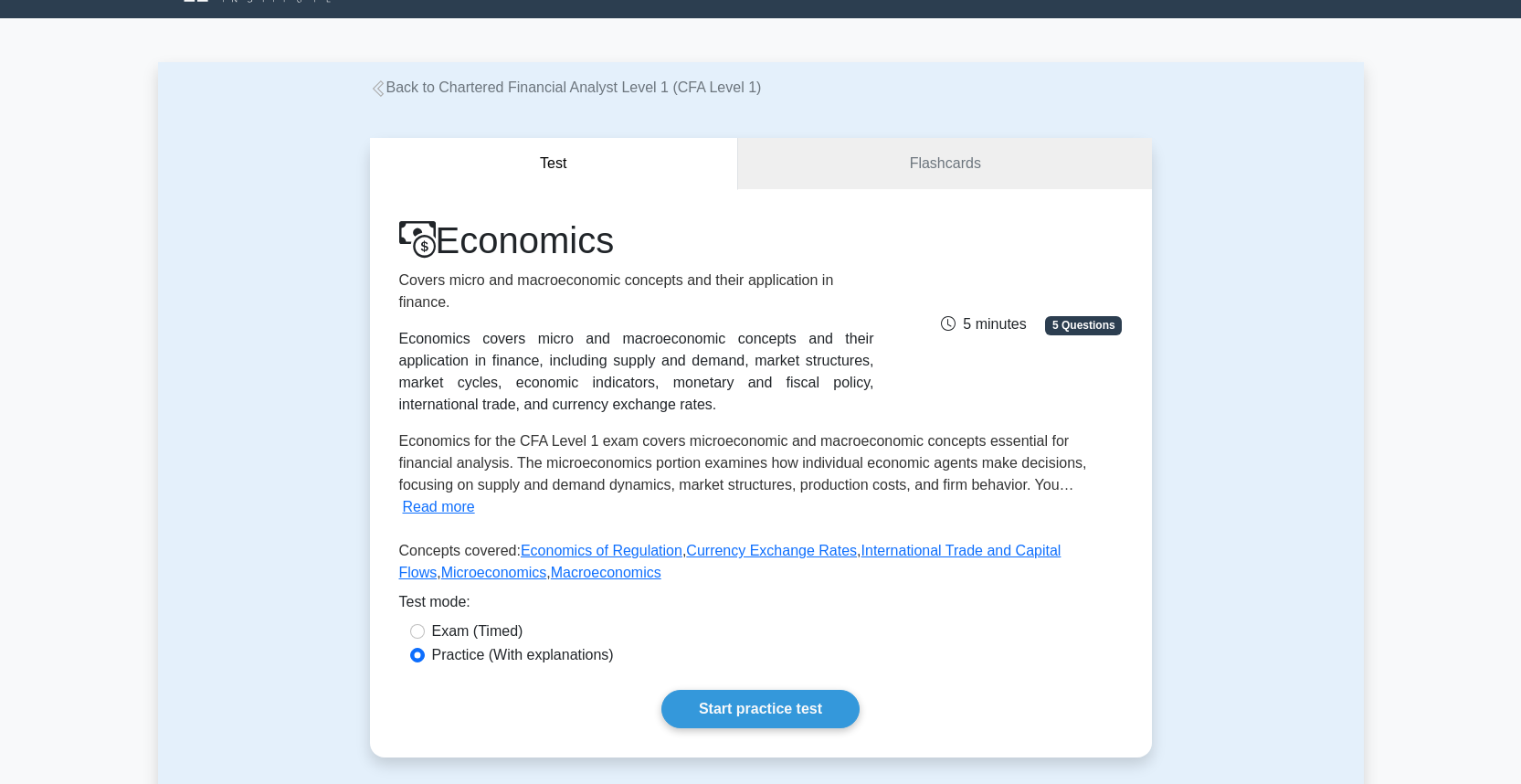
scroll to position [0, 0]
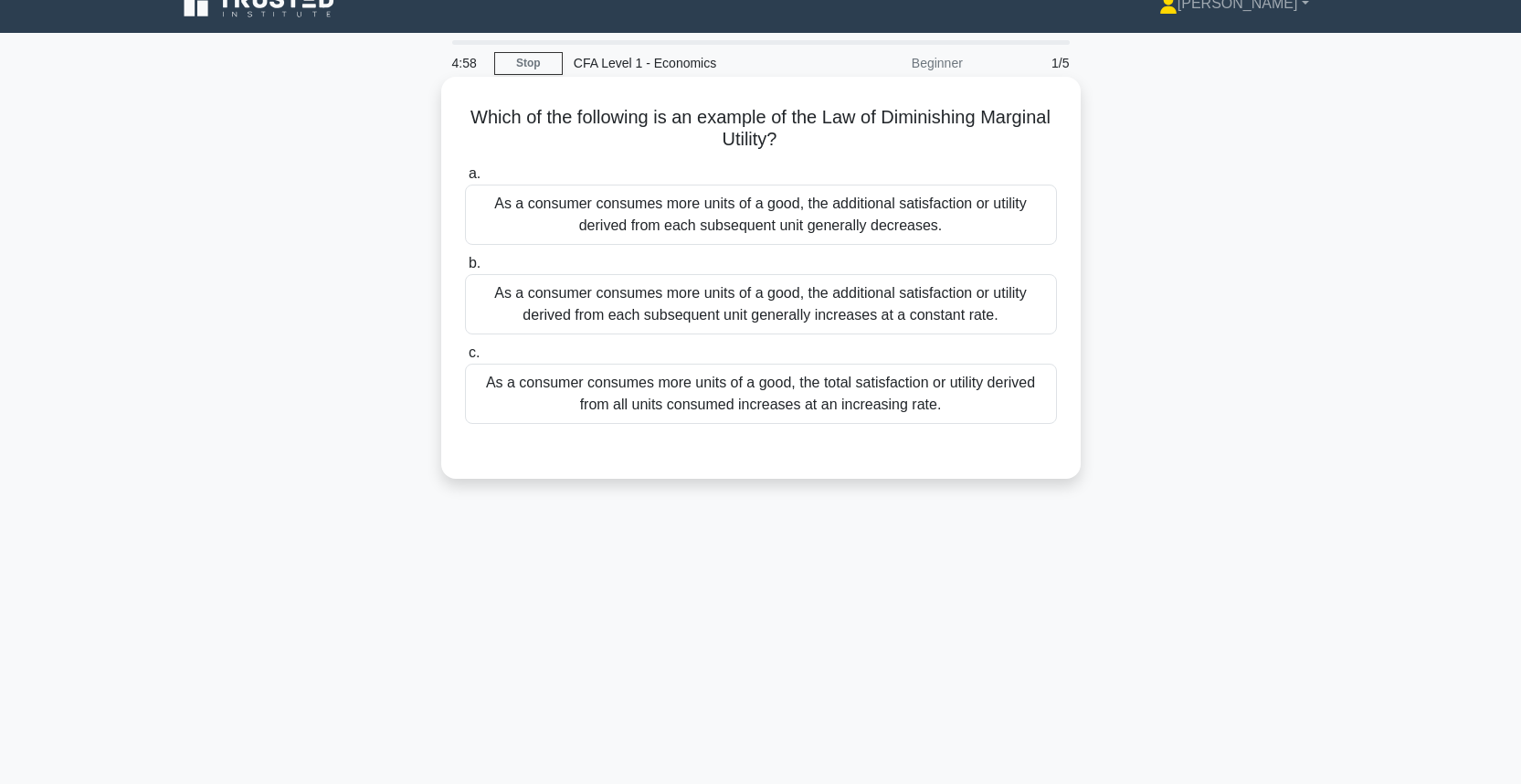
scroll to position [25, 0]
click at [976, 170] on label "a. As a consumer consumes more units of a good, the additional satisfaction or …" at bounding box center [760, 205] width 592 height 82
click at [465, 170] on input "a. As a consumer consumes more units of a good, the additional satisfaction or …" at bounding box center [465, 175] width 0 height 12
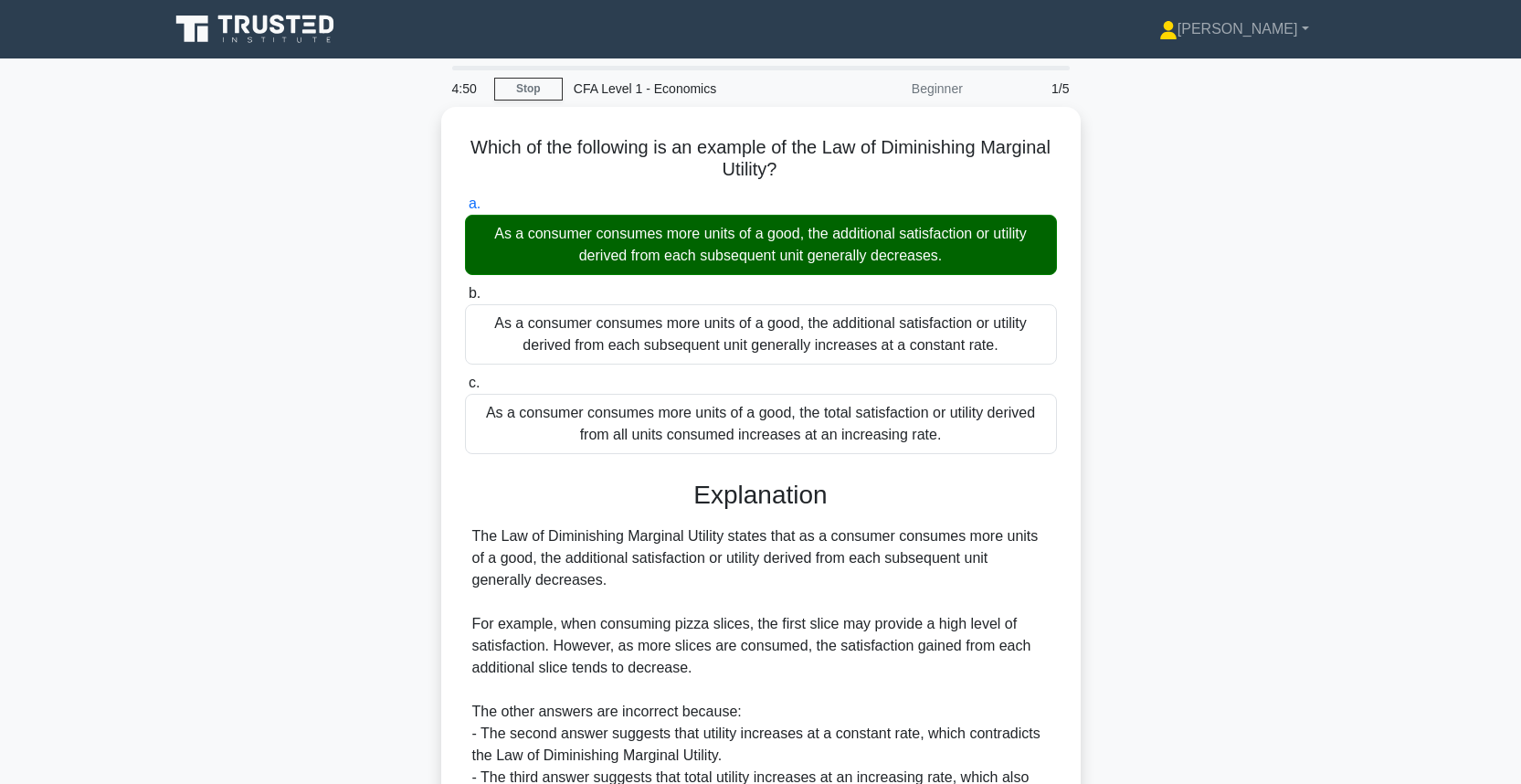
scroll to position [232, 0]
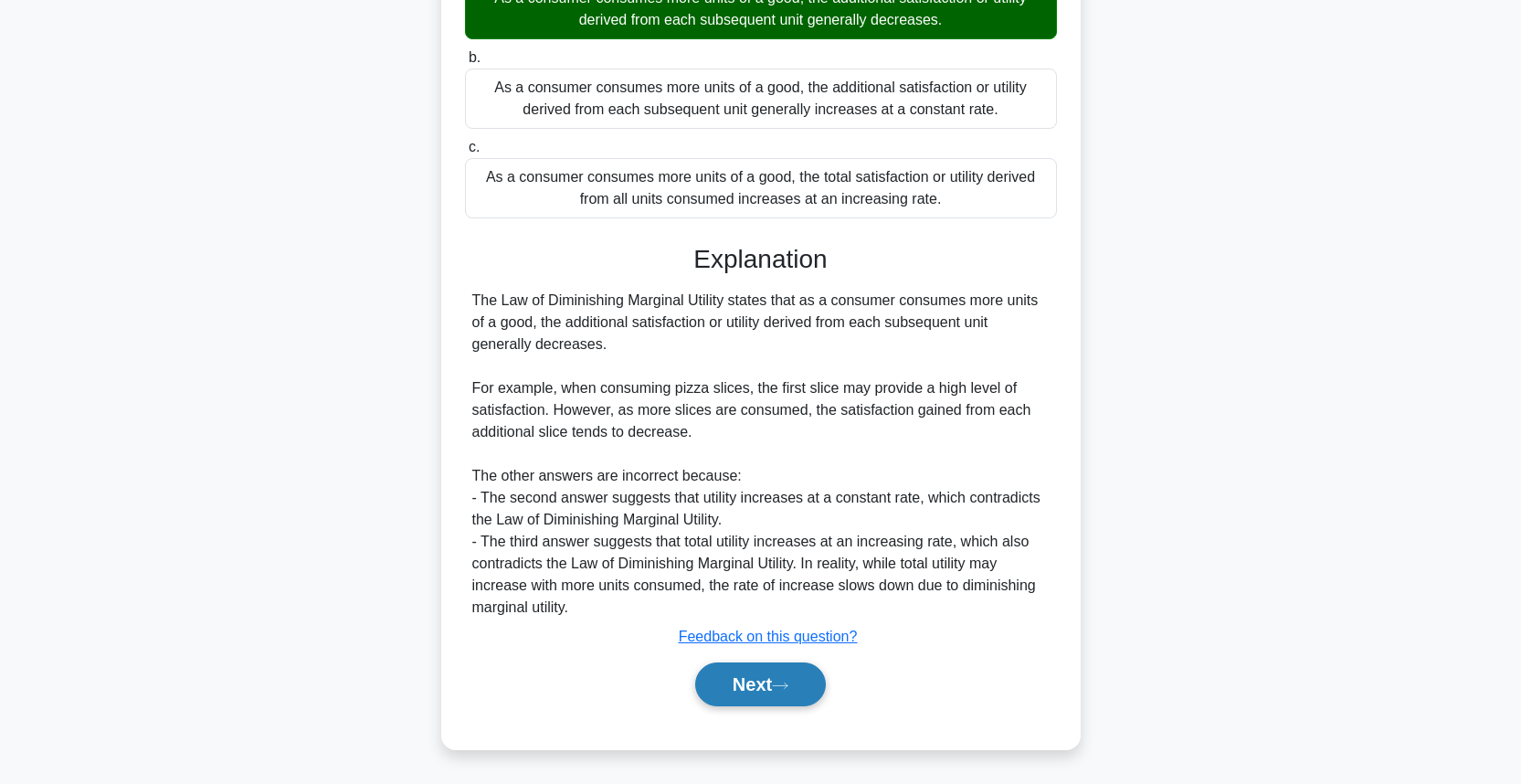
click at [759, 688] on button "Next" at bounding box center [760, 684] width 131 height 44
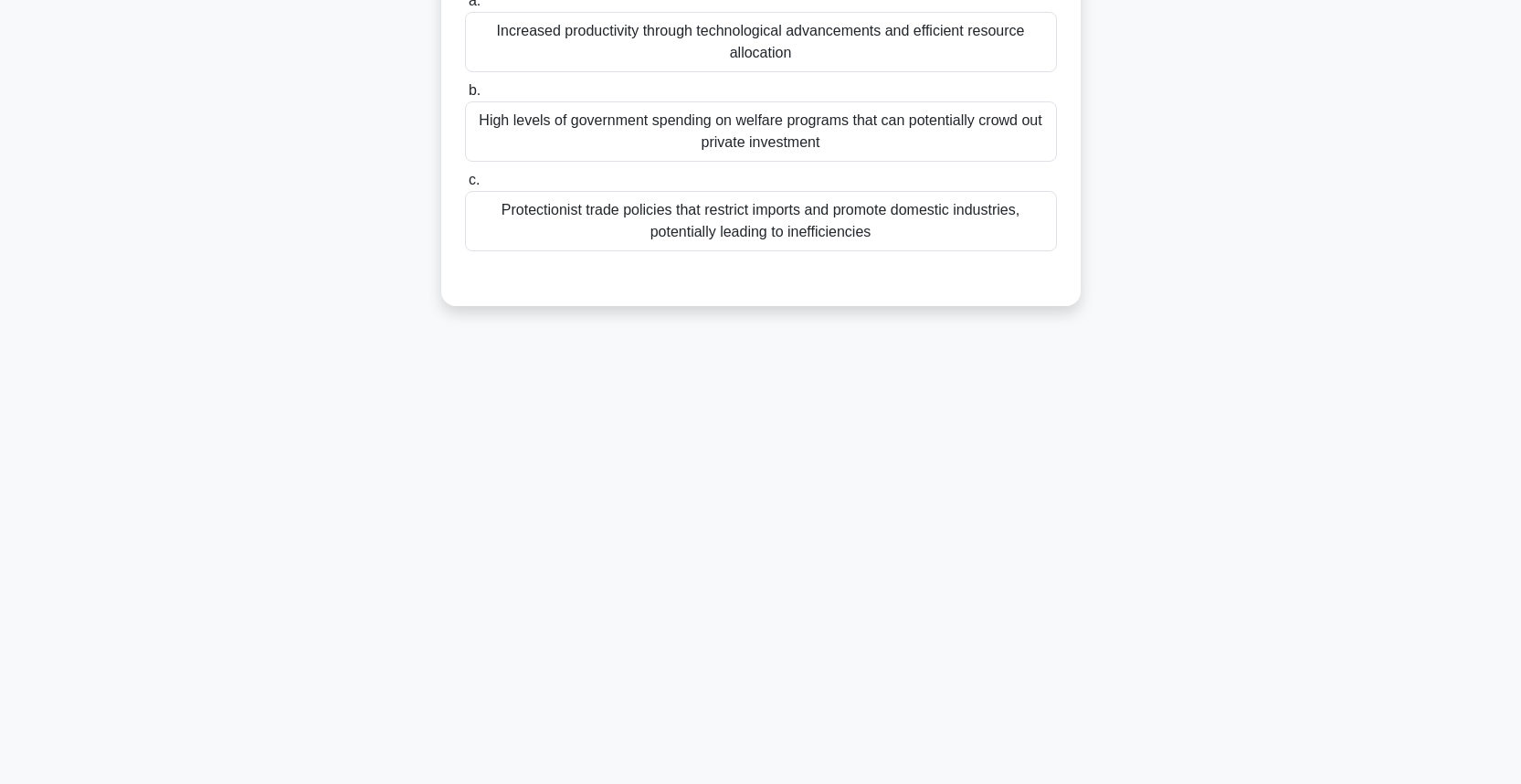
scroll to position [0, 0]
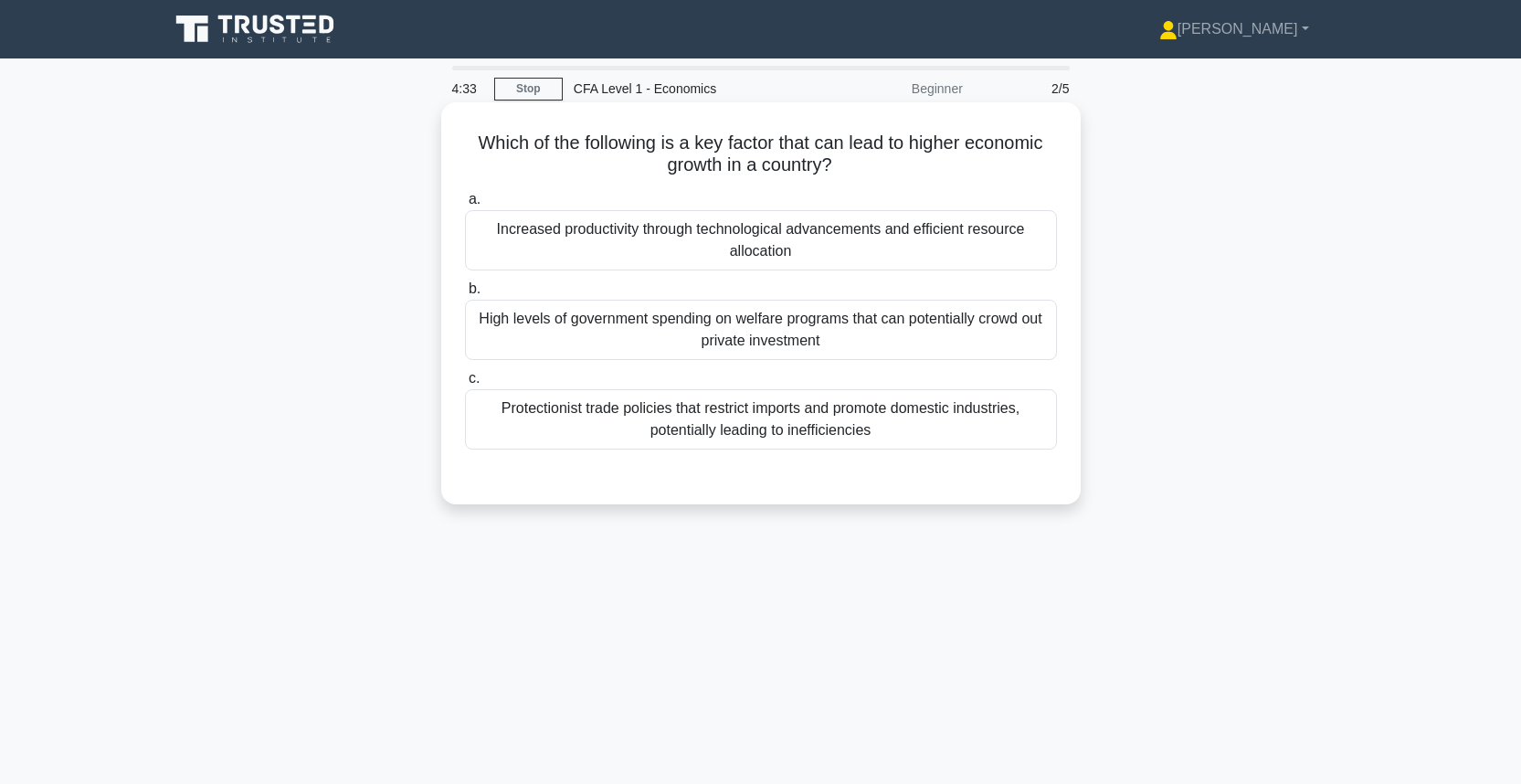
click at [878, 141] on h5 "Which of the following is a key factor that can lead to higher economic growth …" at bounding box center [760, 154] width 596 height 46
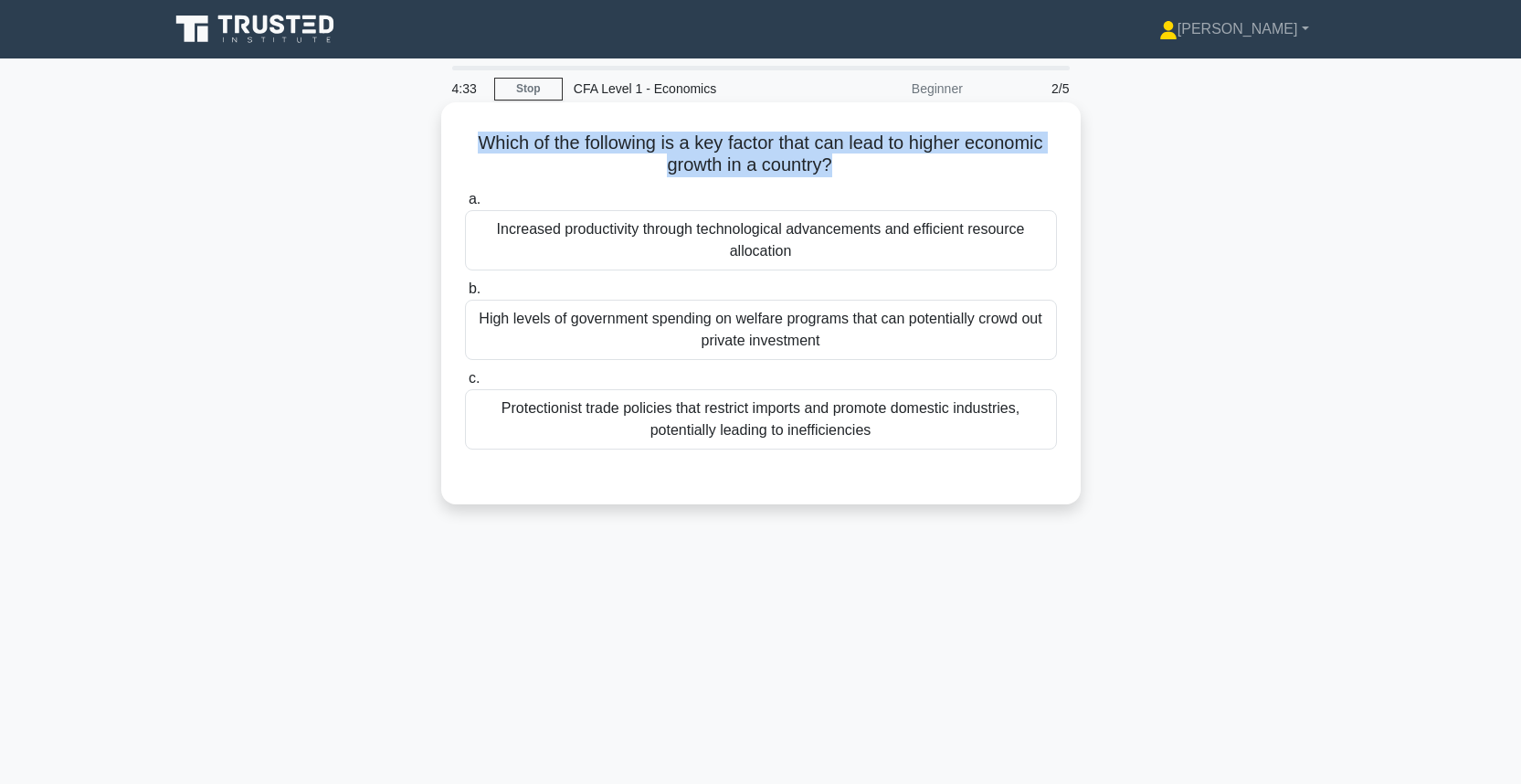
click at [878, 141] on h5 "Which of the following is a key factor that can lead to higher economic growth …" at bounding box center [760, 154] width 596 height 46
click at [896, 133] on h5 "Which of the following is a key factor that can lead to higher economic growth …" at bounding box center [760, 154] width 596 height 46
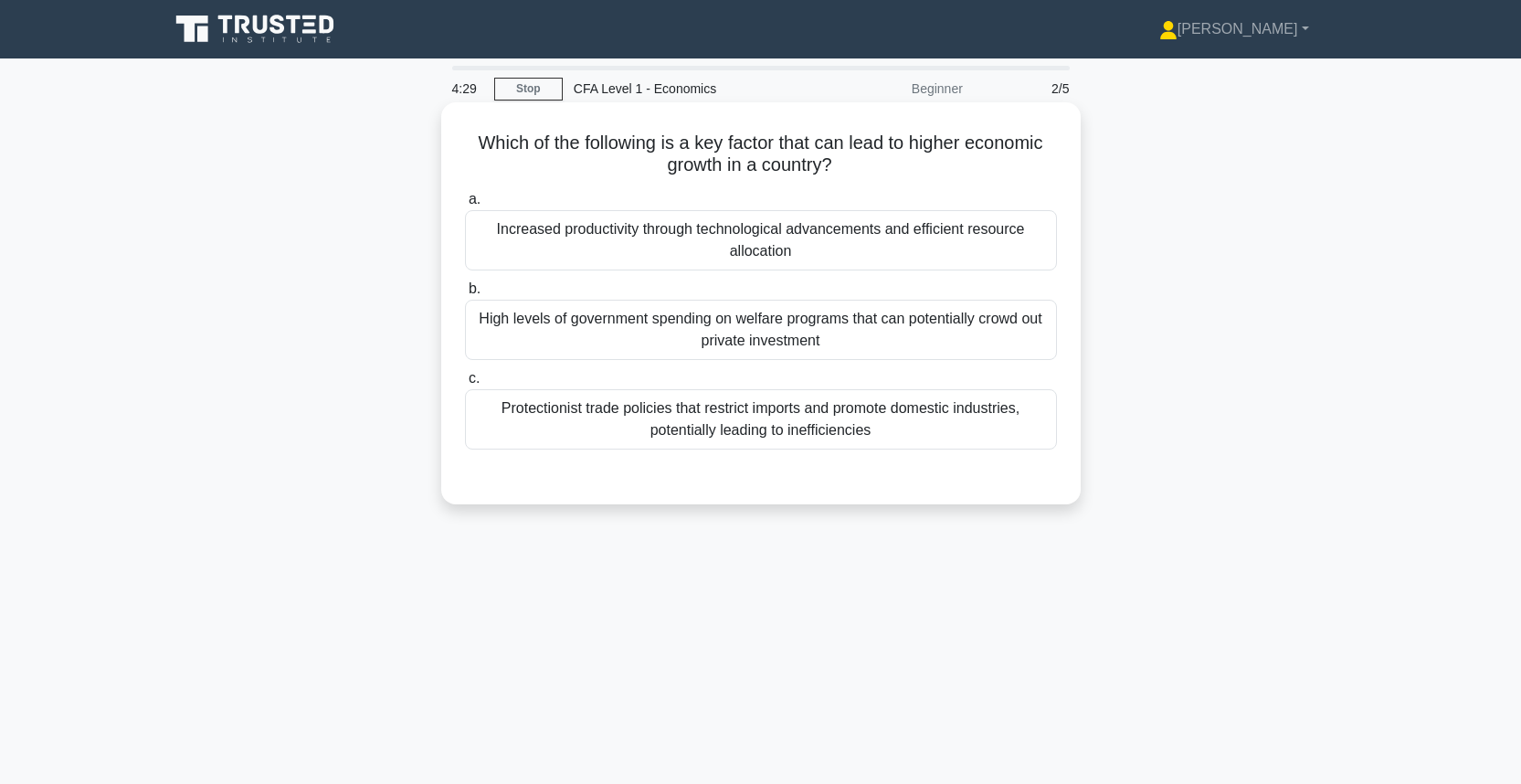
click at [842, 254] on div "Increased productivity through technological advancements and efficient resourc…" at bounding box center [760, 239] width 592 height 60
click at [465, 205] on input "a. Increased productivity through technological advancements and efficient reso…" at bounding box center [465, 199] width 0 height 12
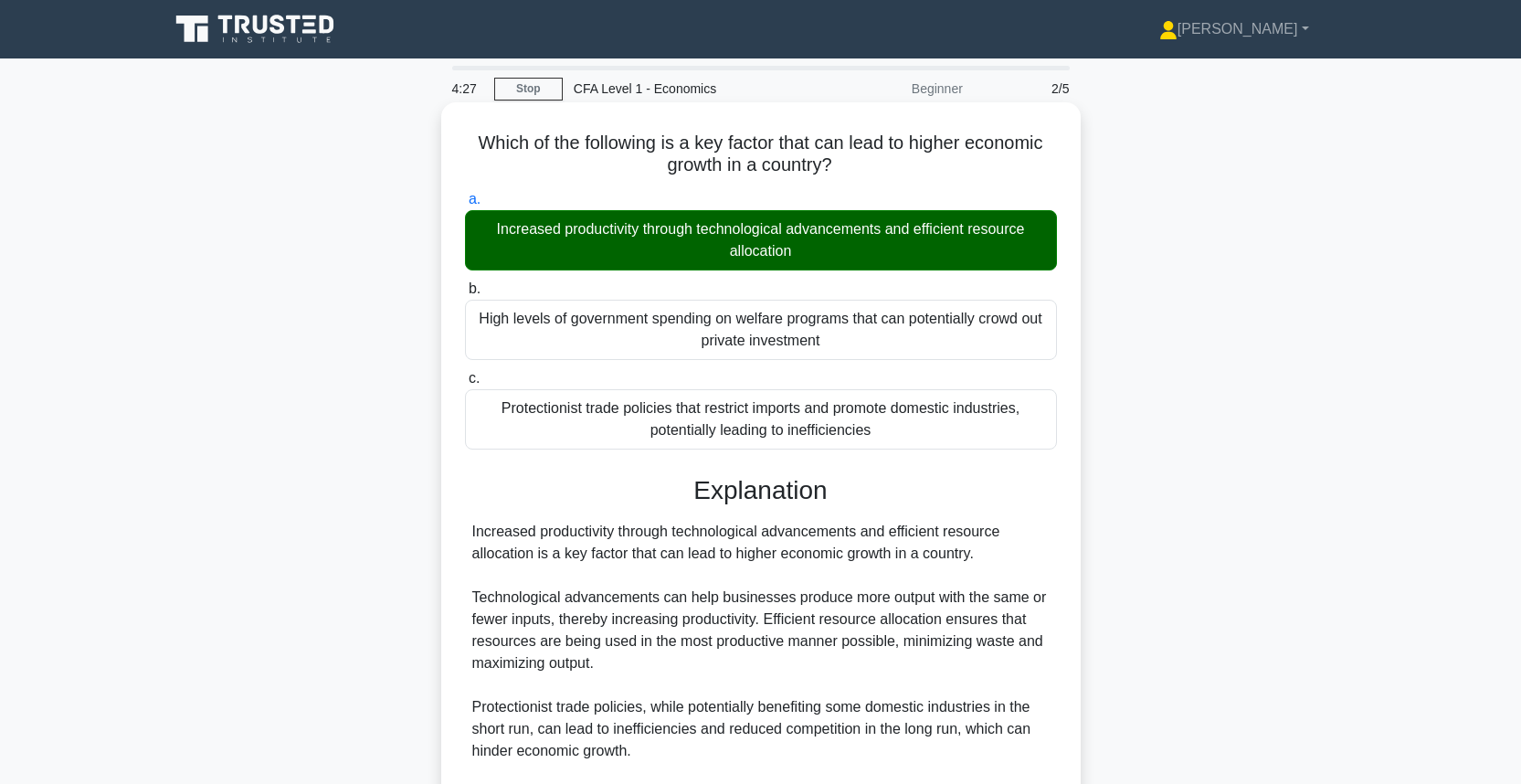
scroll to position [232, 0]
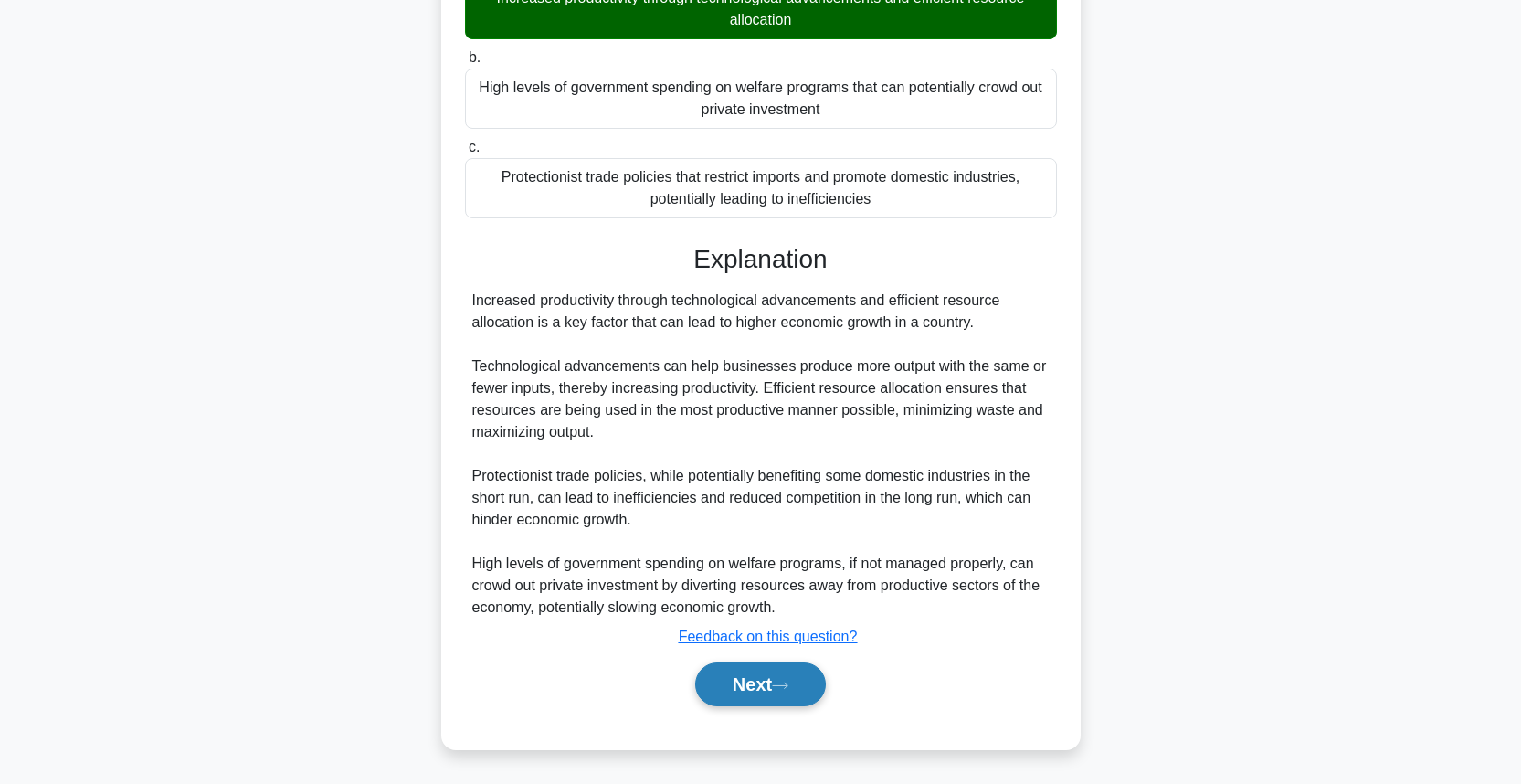
click at [773, 685] on button "Next" at bounding box center [760, 684] width 131 height 44
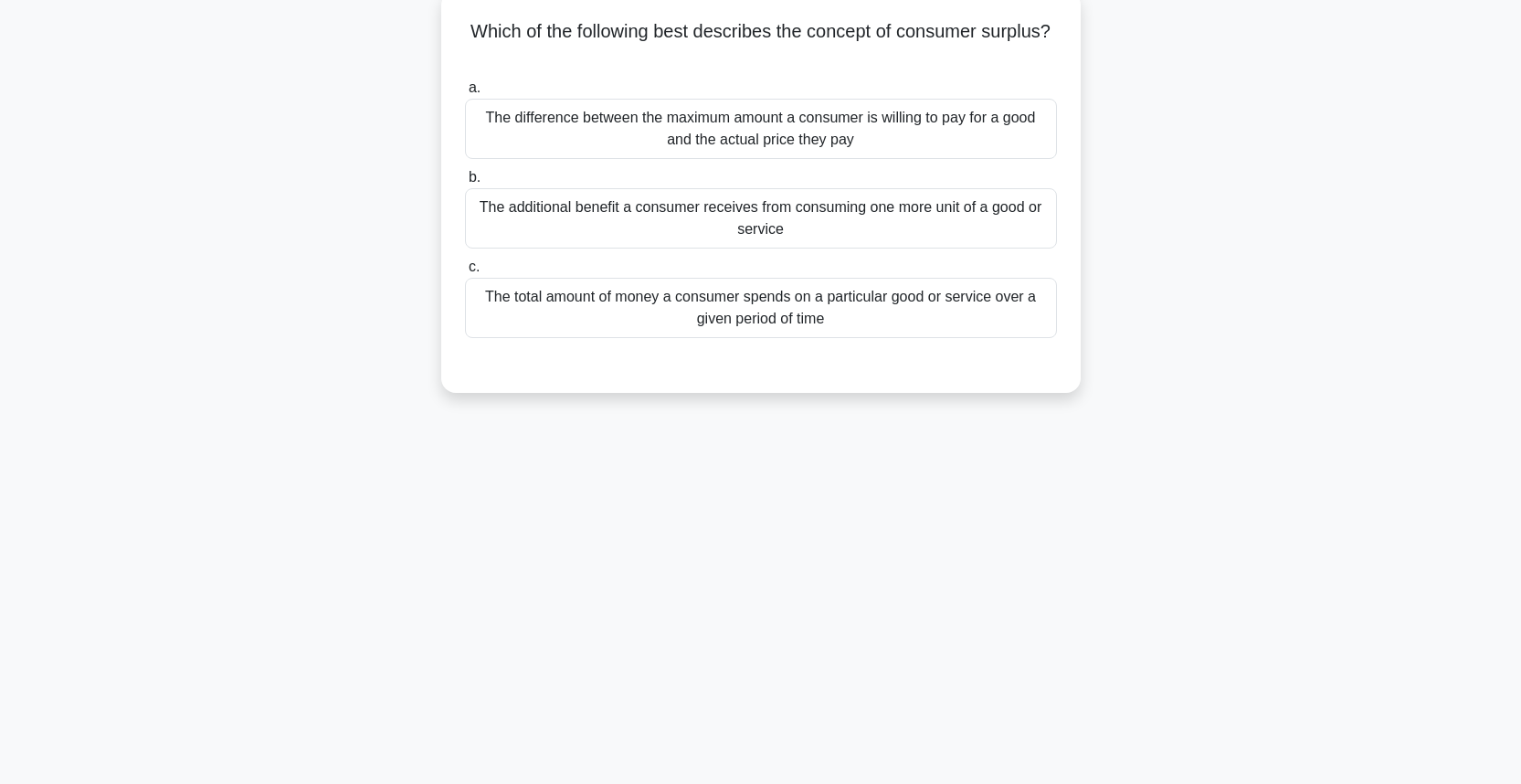
scroll to position [0, 0]
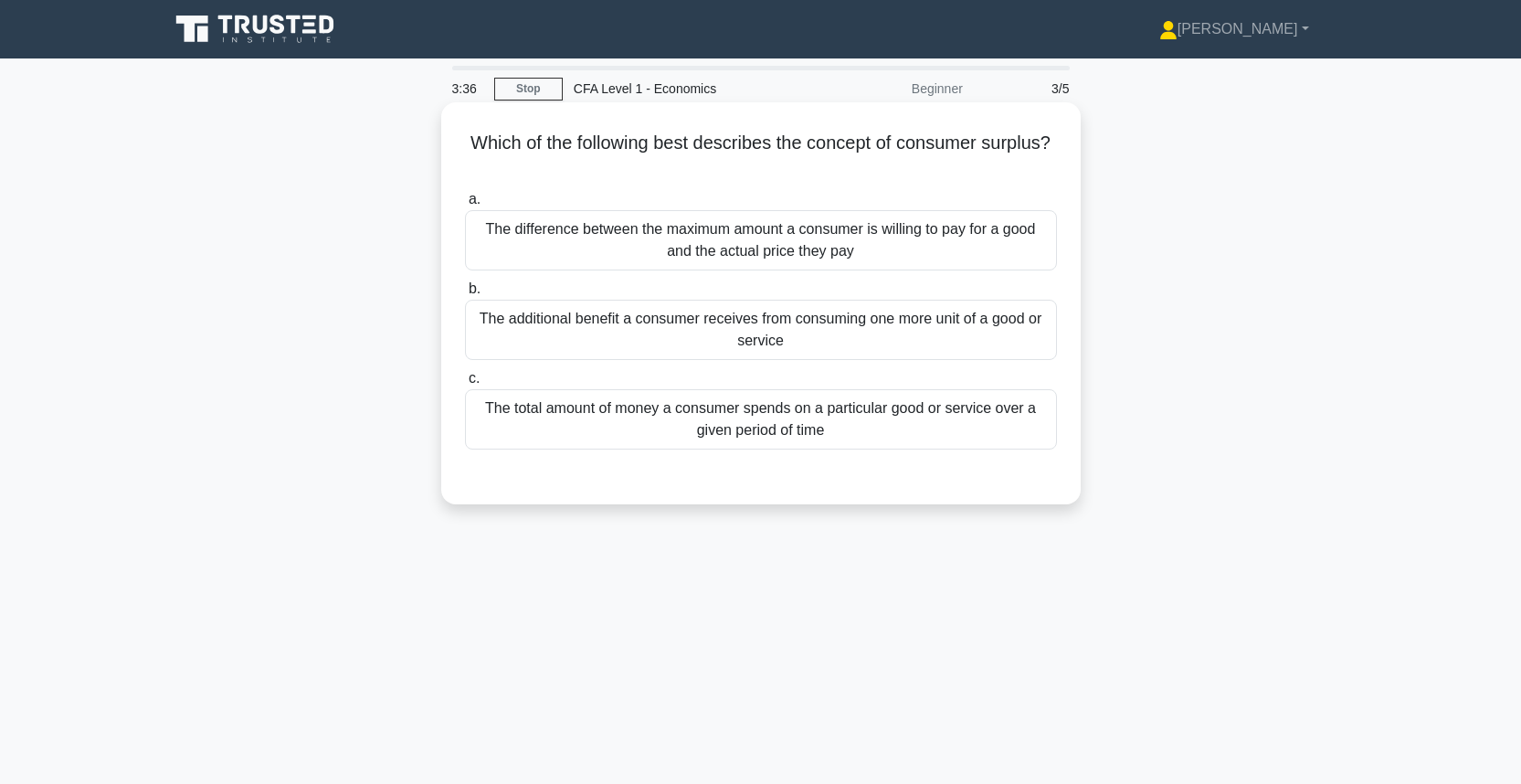
click at [863, 227] on div "The difference between the maximum amount a consumer is willing to pay for a go…" at bounding box center [760, 239] width 592 height 60
click at [465, 205] on input "a. The difference between the maximum amount a consumer is willing to pay for a…" at bounding box center [465, 199] width 0 height 12
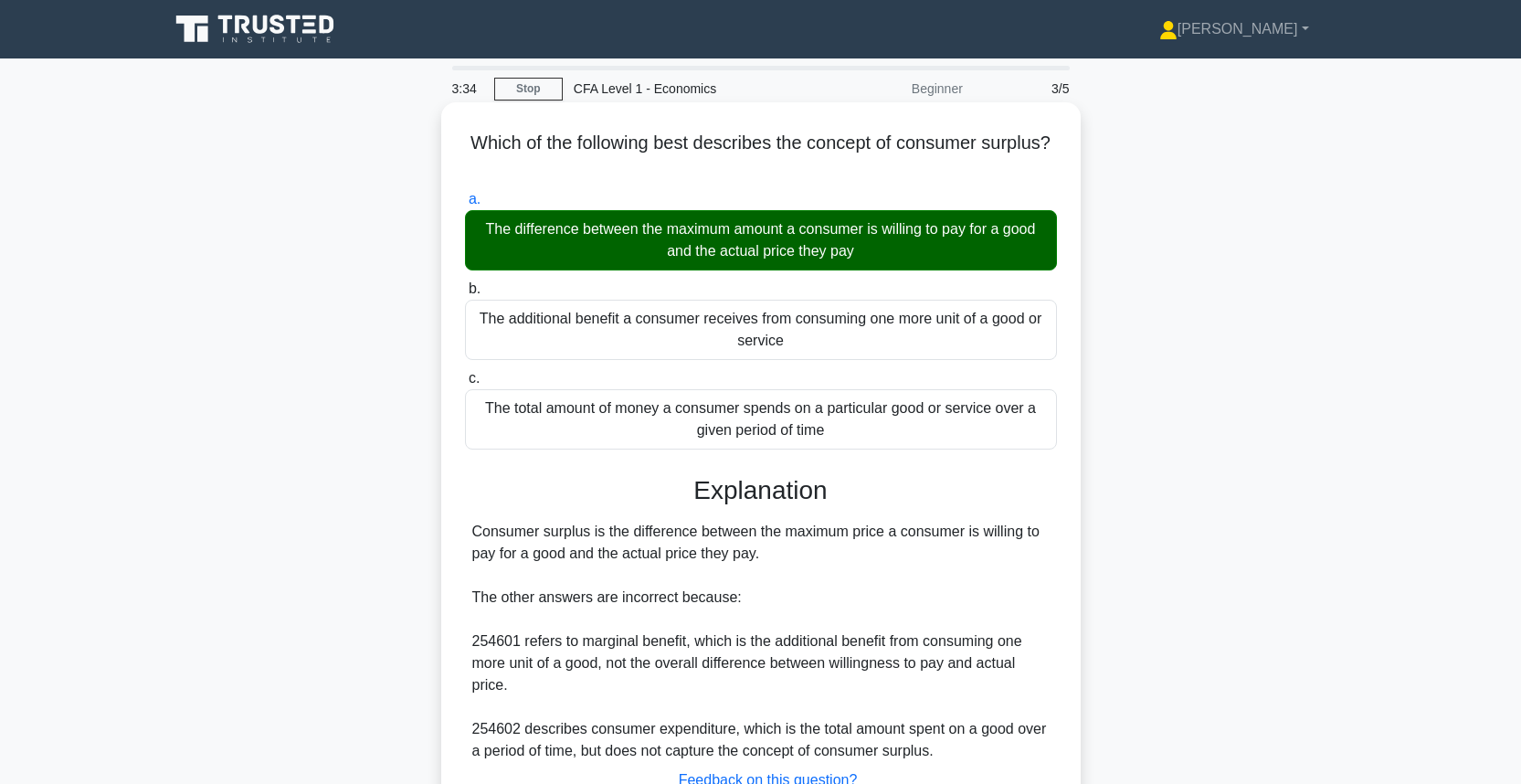
scroll to position [203, 0]
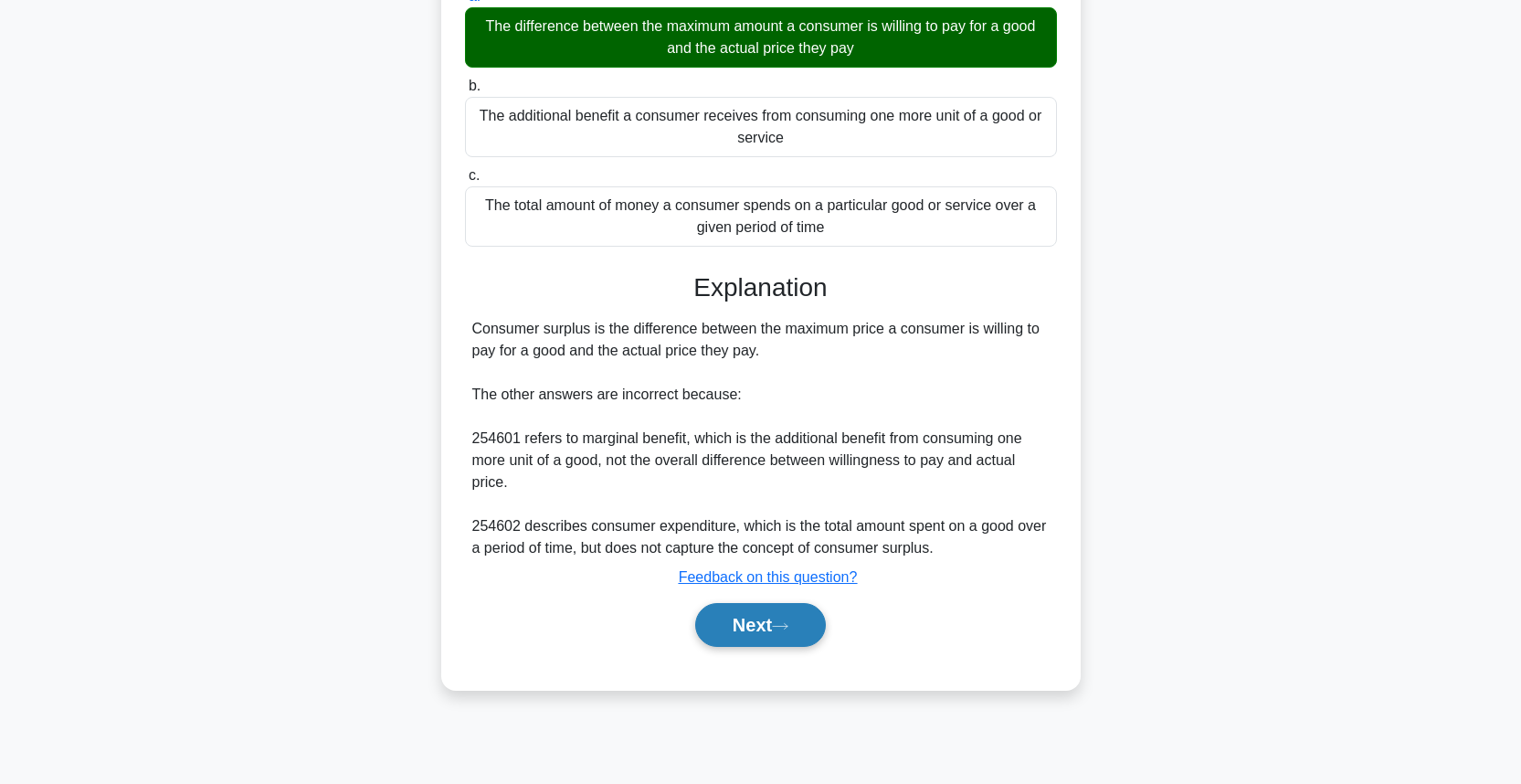
click at [768, 628] on button "Next" at bounding box center [760, 624] width 131 height 44
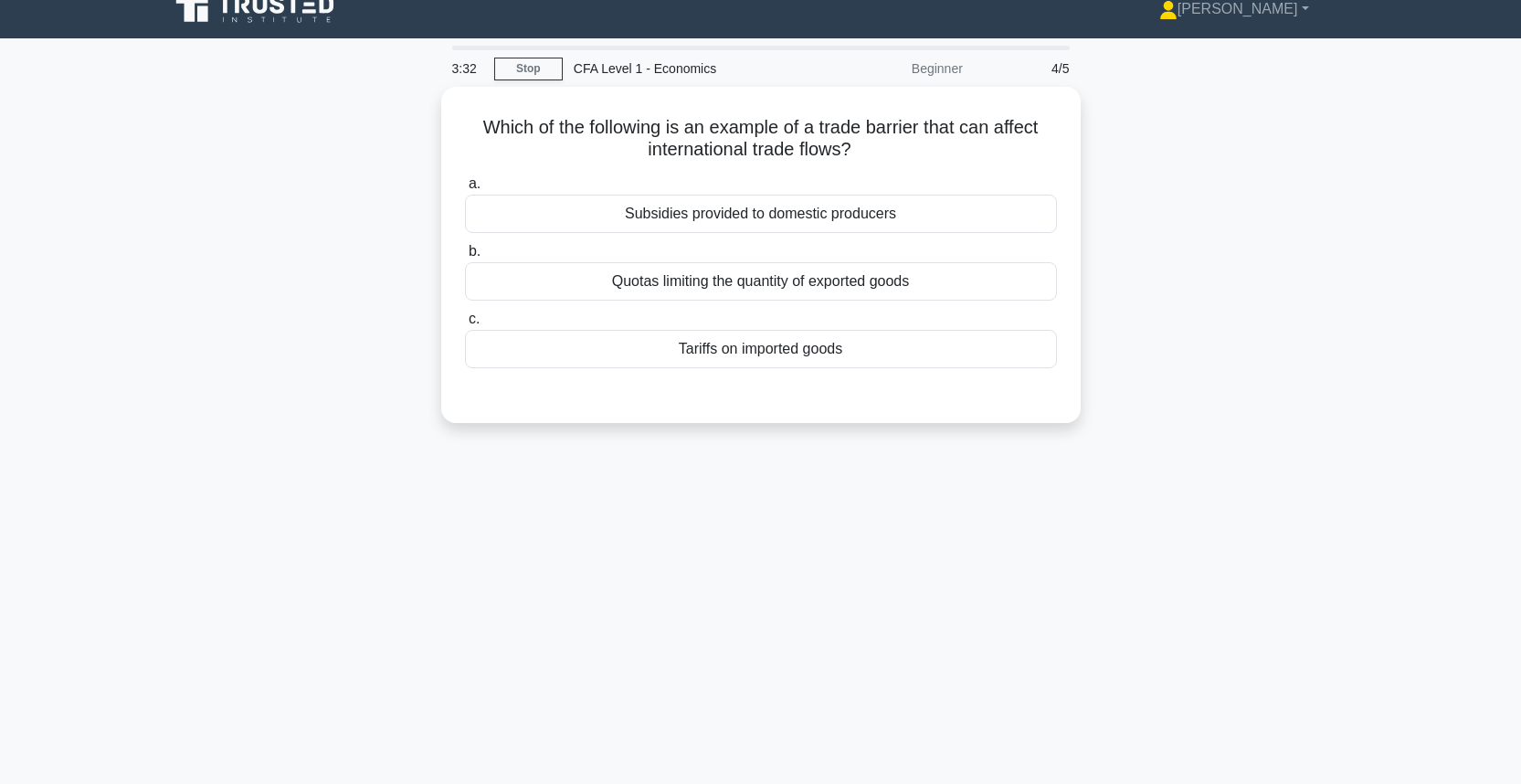
scroll to position [0, 0]
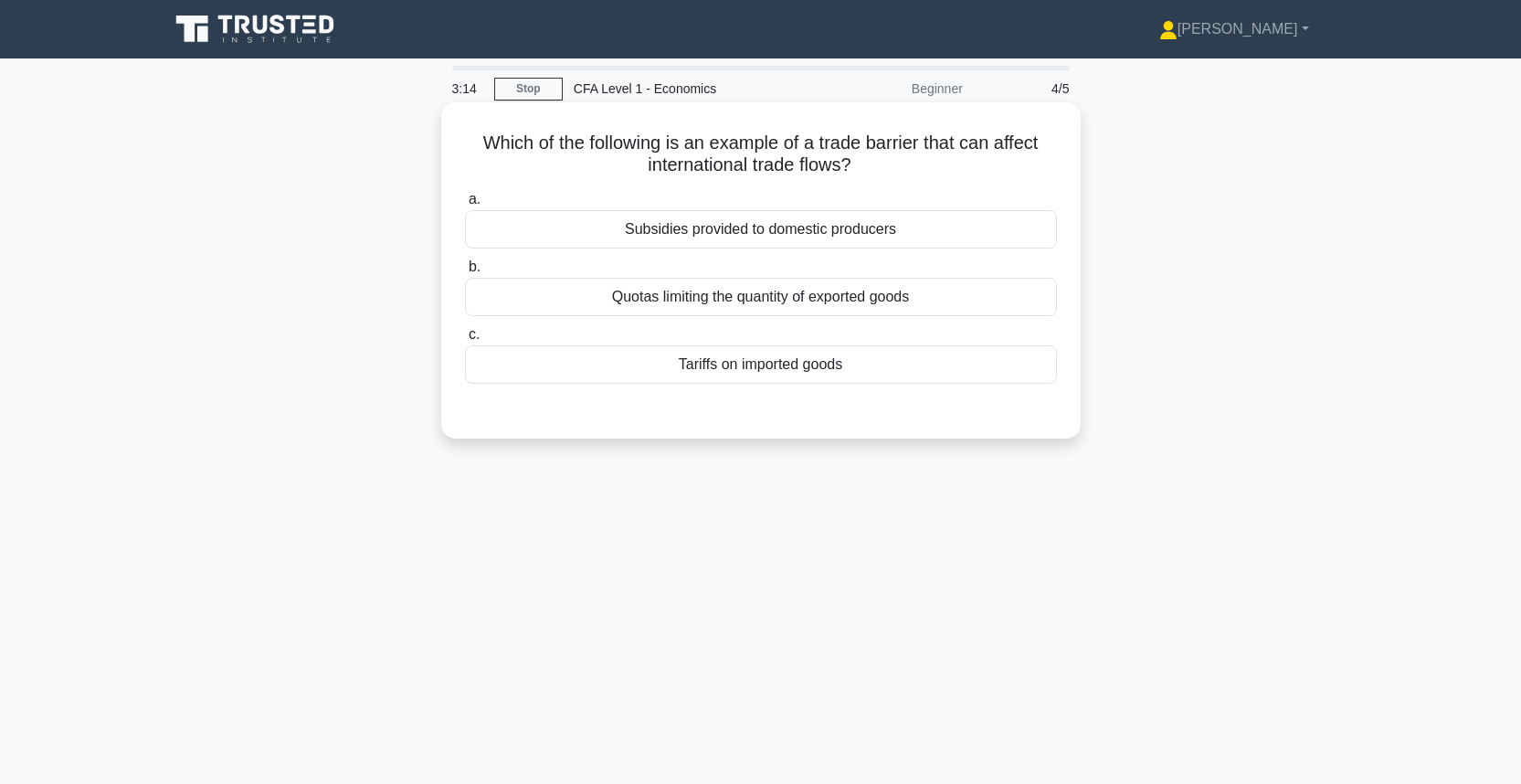
click at [835, 369] on div "Tariffs on imported goods" at bounding box center [760, 364] width 592 height 38
click at [465, 340] on input "c. Tariffs on imported goods" at bounding box center [465, 335] width 0 height 12
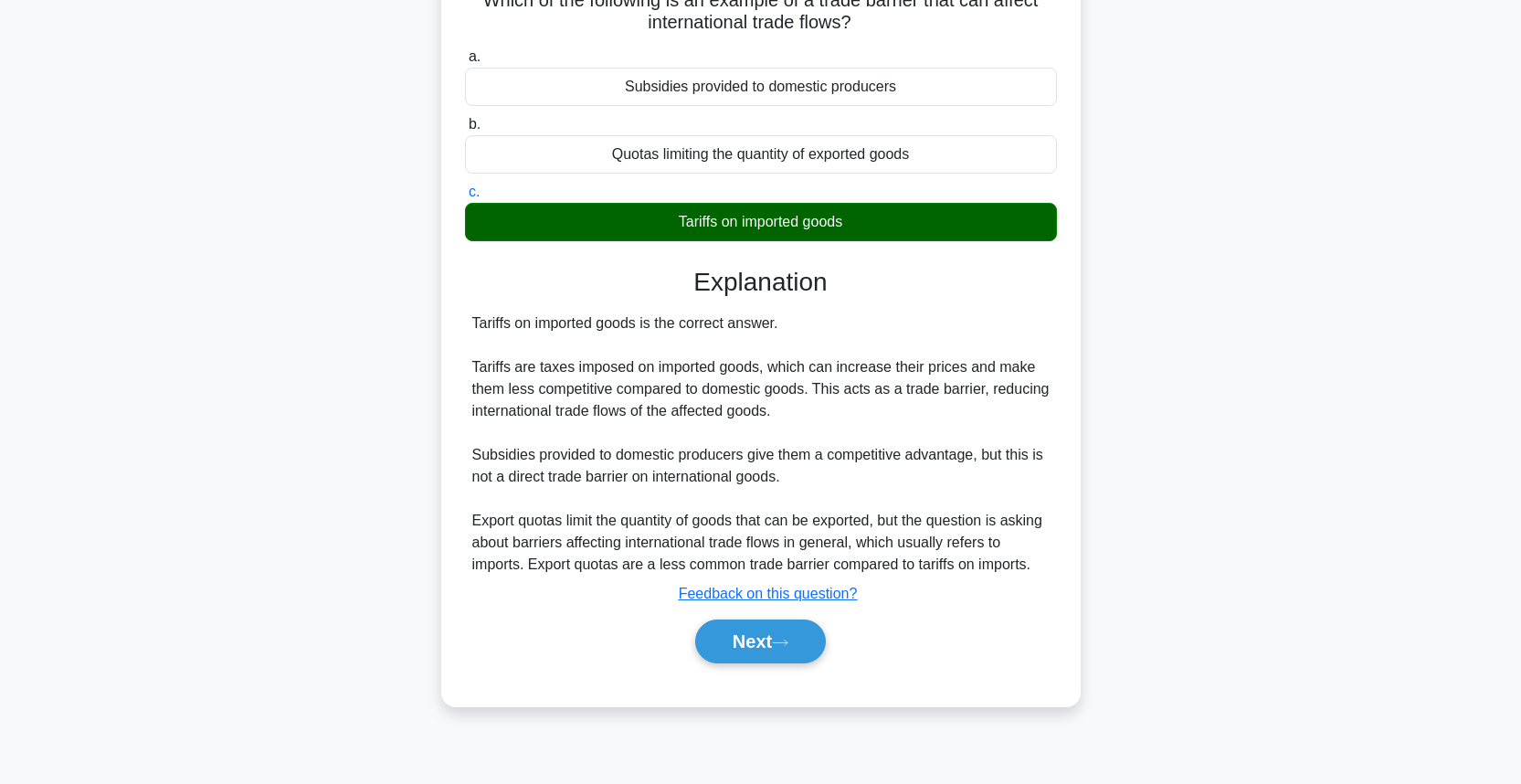
scroll to position [203, 0]
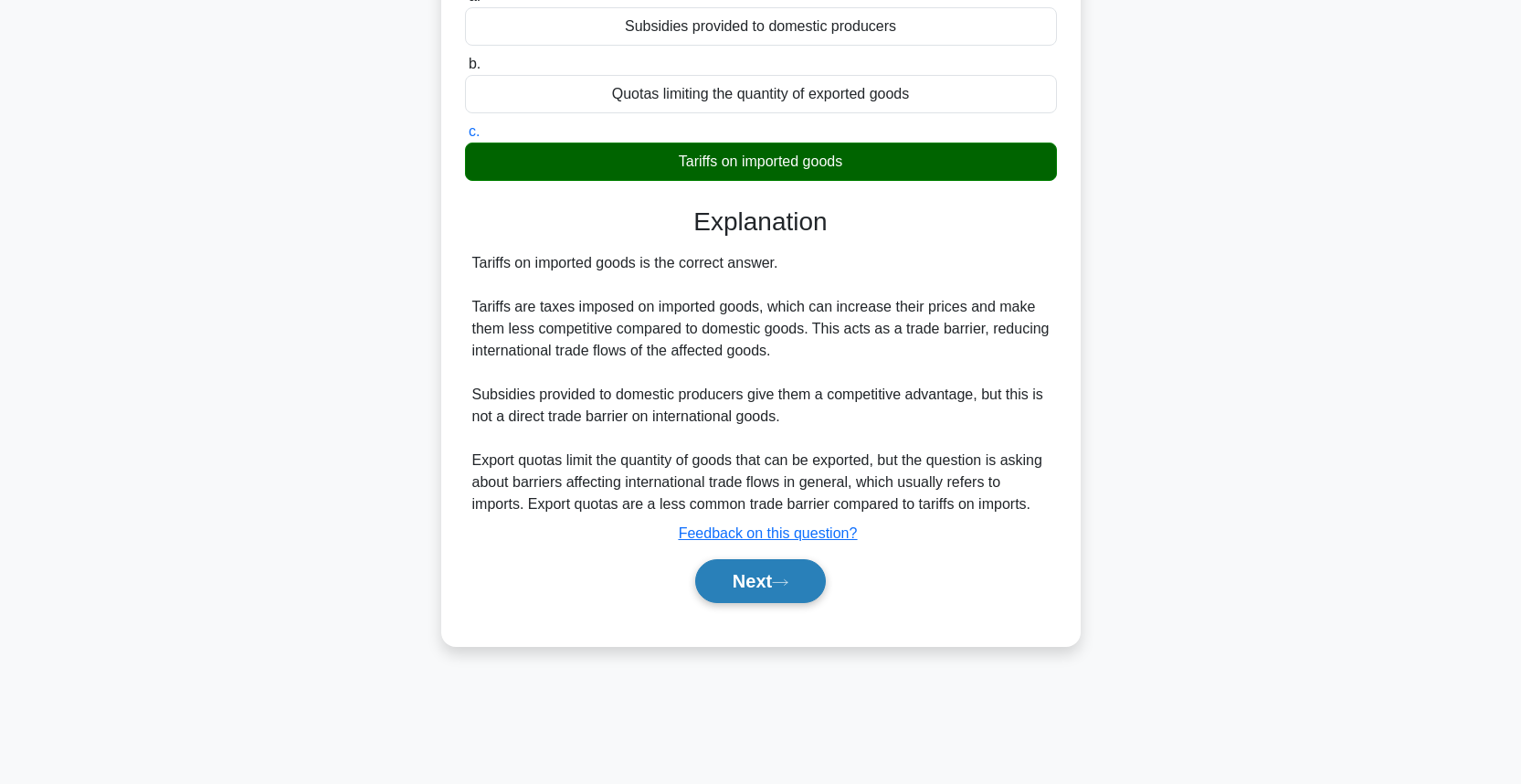
click at [788, 588] on icon at bounding box center [780, 582] width 17 height 10
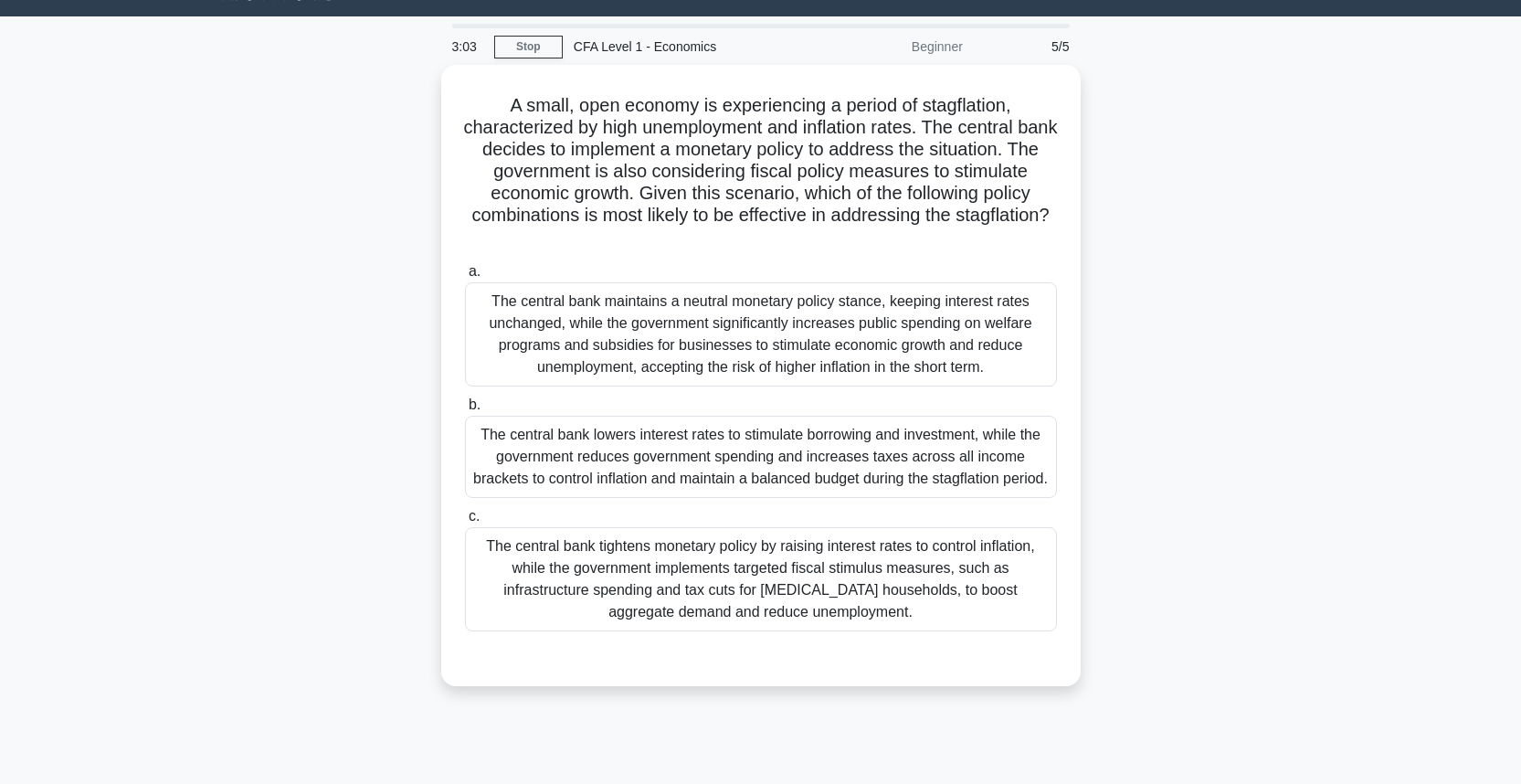
scroll to position [0, 0]
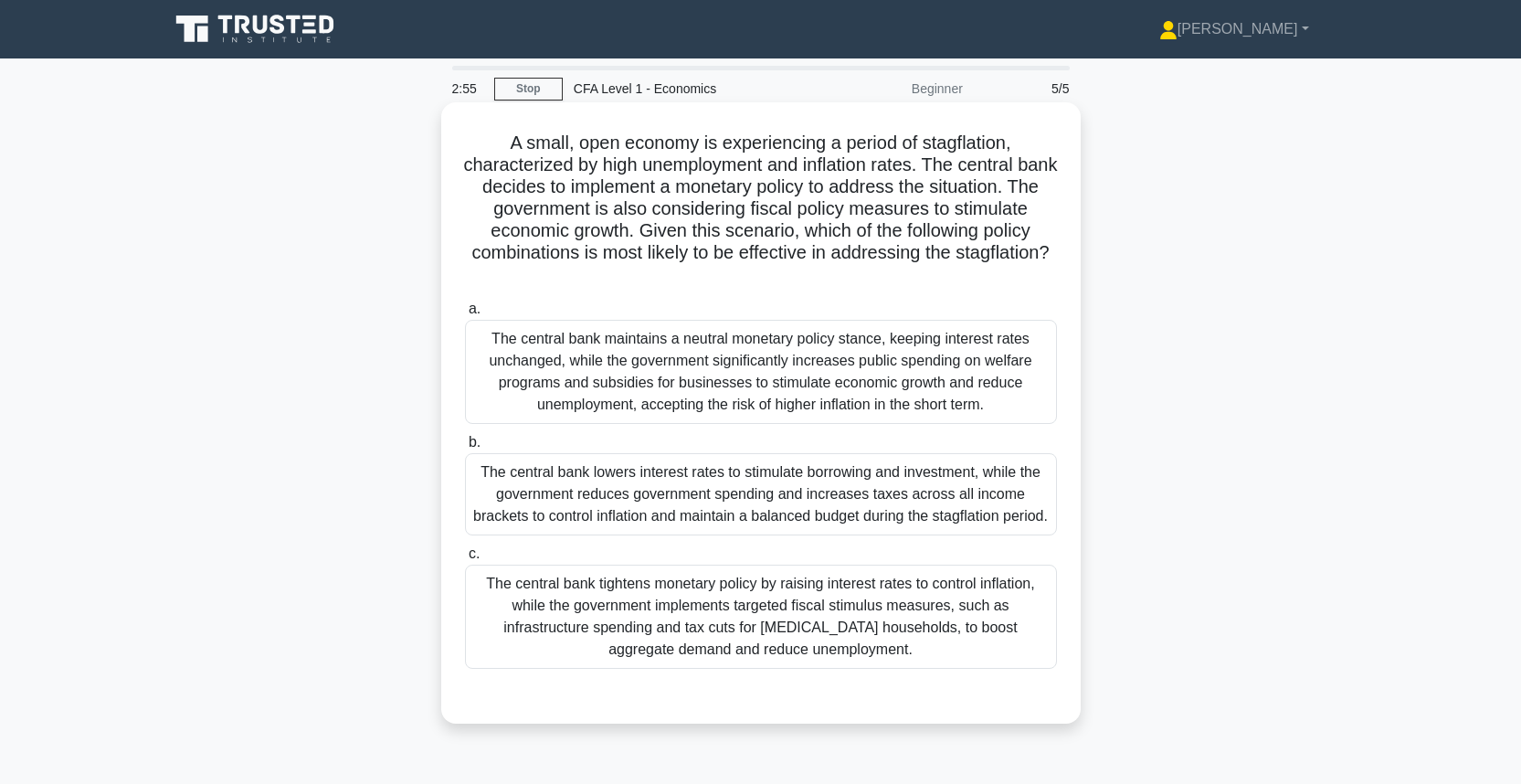
click at [904, 230] on h5 "A small, open economy is experiencing a period of stagflation, characterized by…" at bounding box center [760, 209] width 596 height 155
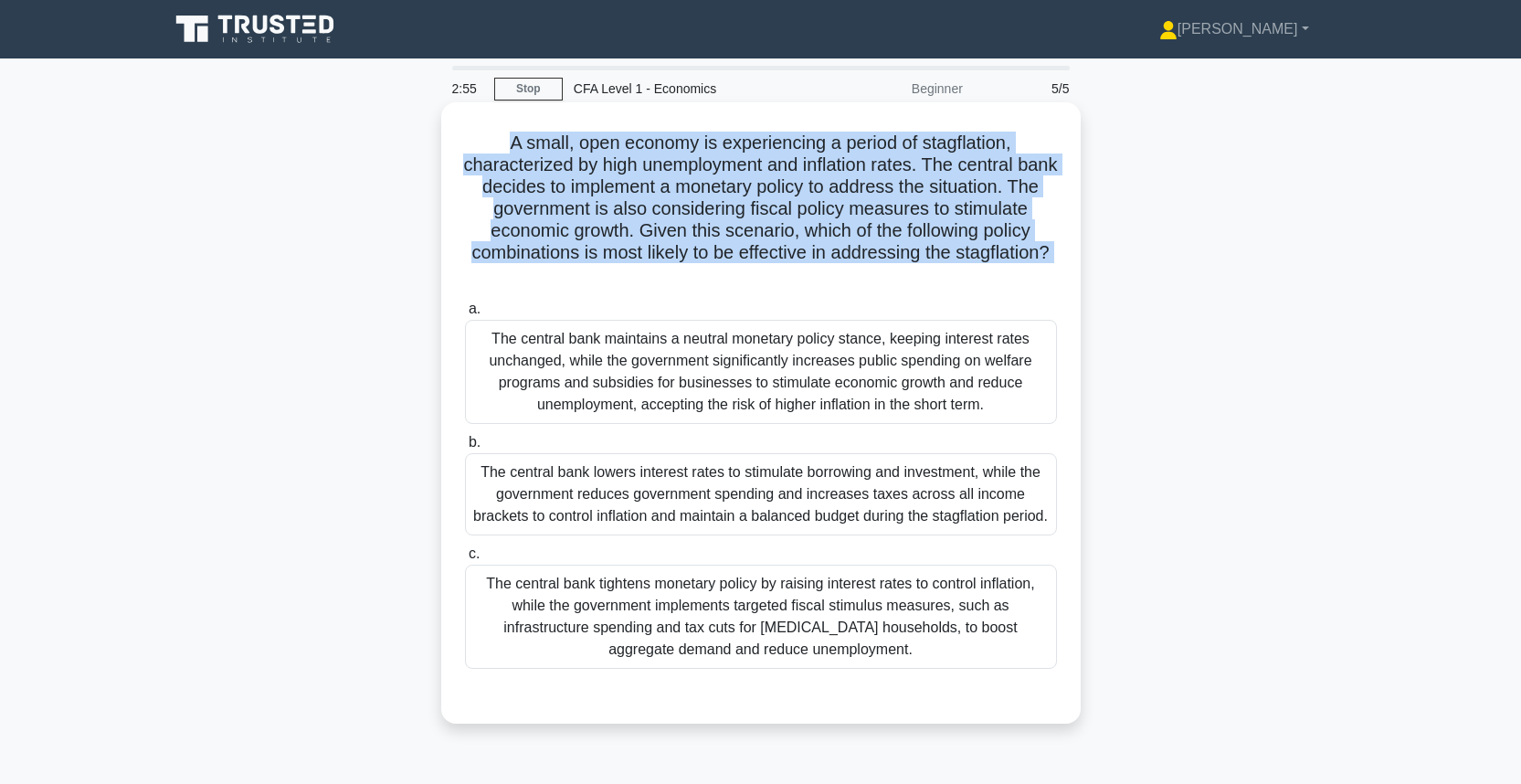
click at [904, 230] on h5 "A small, open economy is experiencing a period of stagflation, characterized by…" at bounding box center [760, 209] width 596 height 155
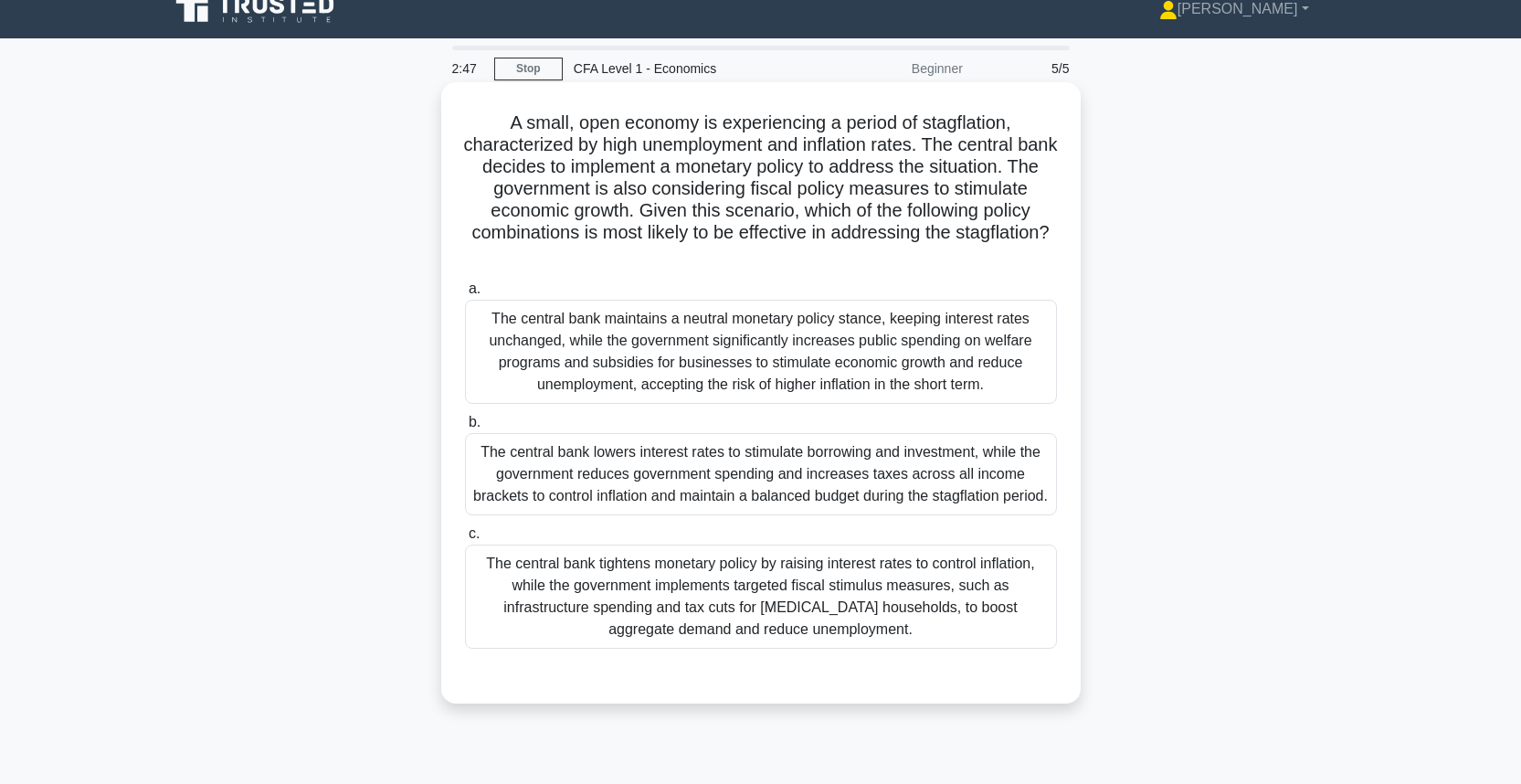
scroll to position [23, 0]
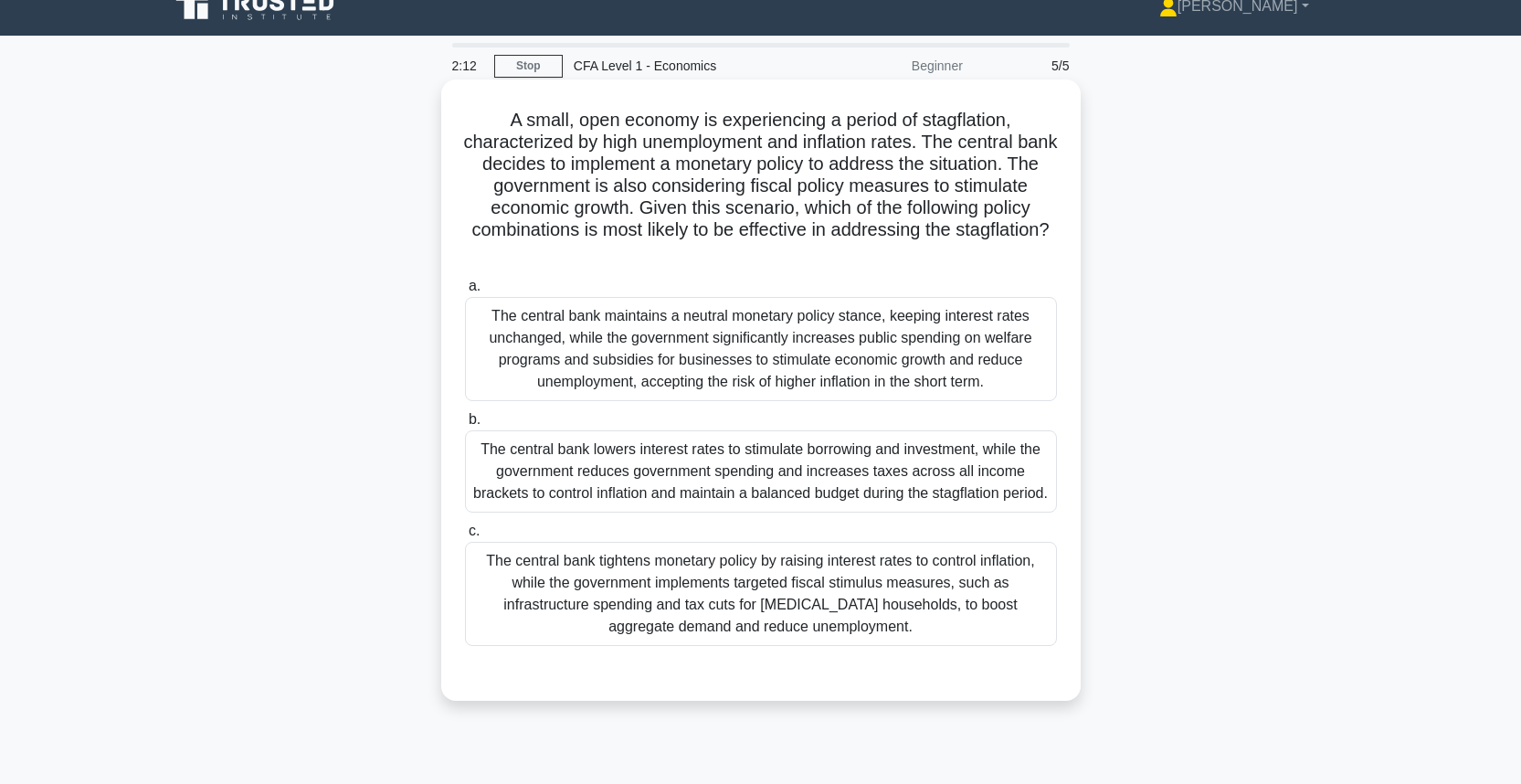
click at [880, 640] on div "The central bank tightens monetary policy by raising interest rates to control …" at bounding box center [760, 594] width 592 height 104
click at [465, 537] on input "c. The central bank tightens monetary policy by raising interest rates to contr…" at bounding box center [465, 531] width 0 height 12
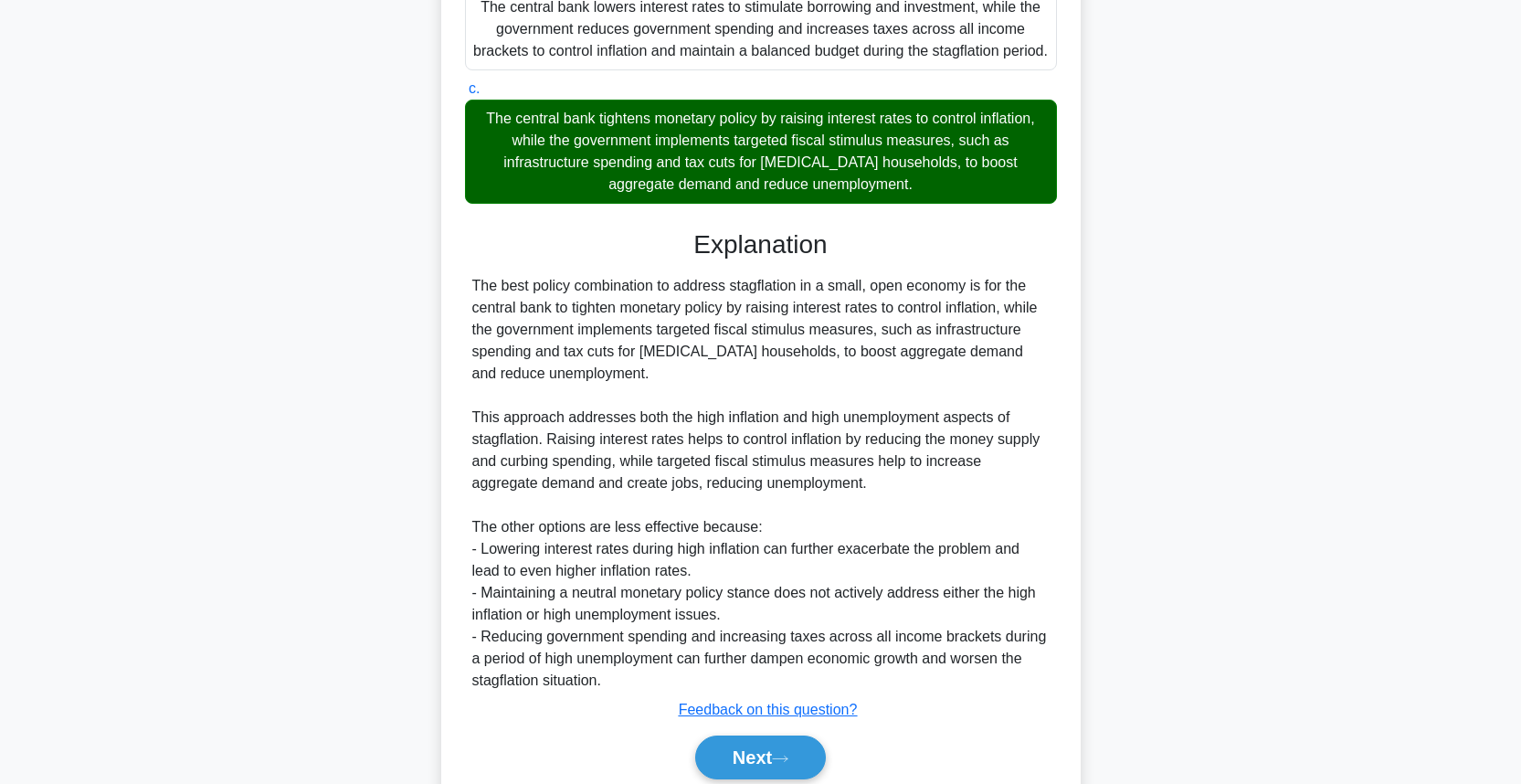
scroll to position [560, 0]
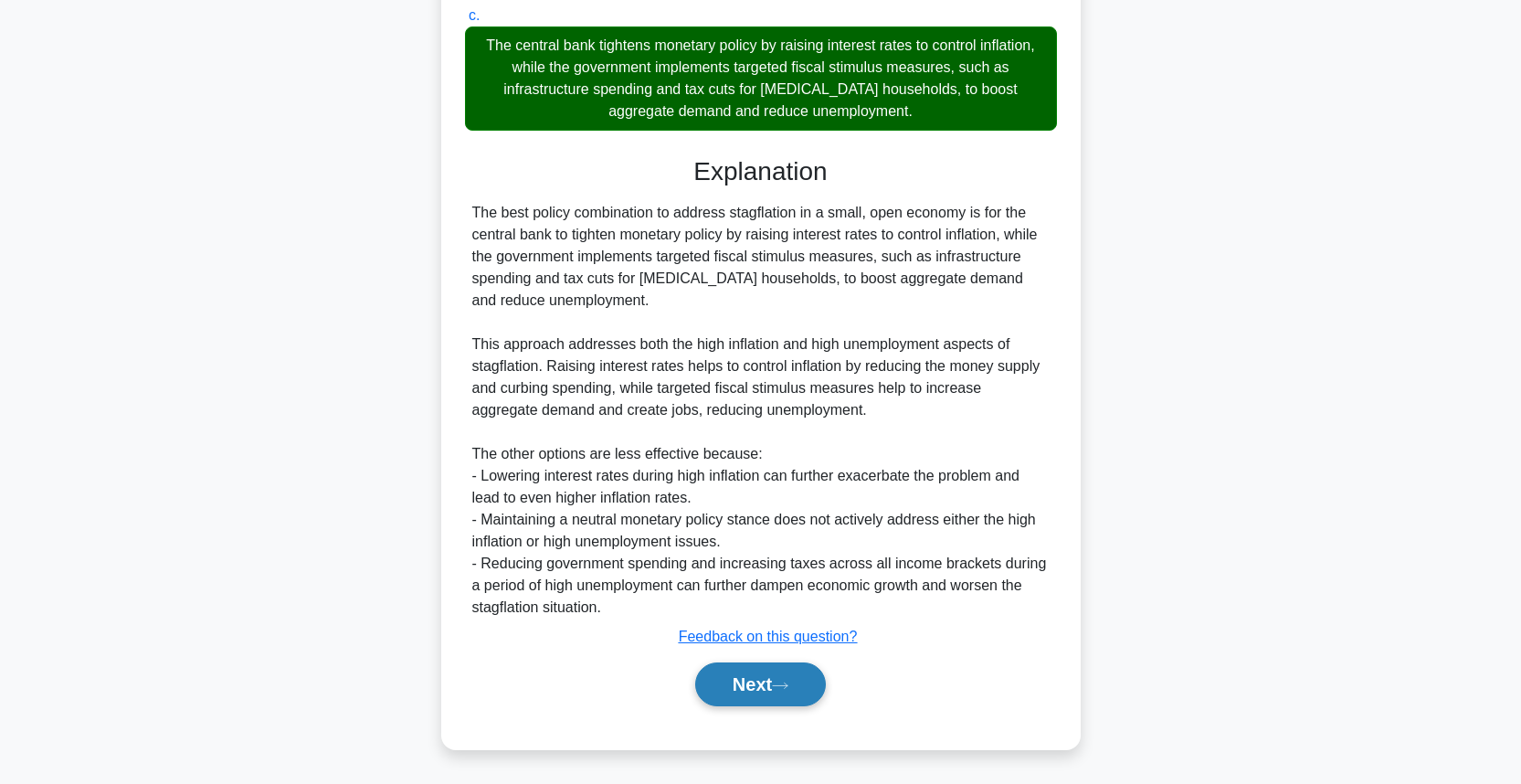
click at [721, 690] on button "Next" at bounding box center [760, 684] width 131 height 44
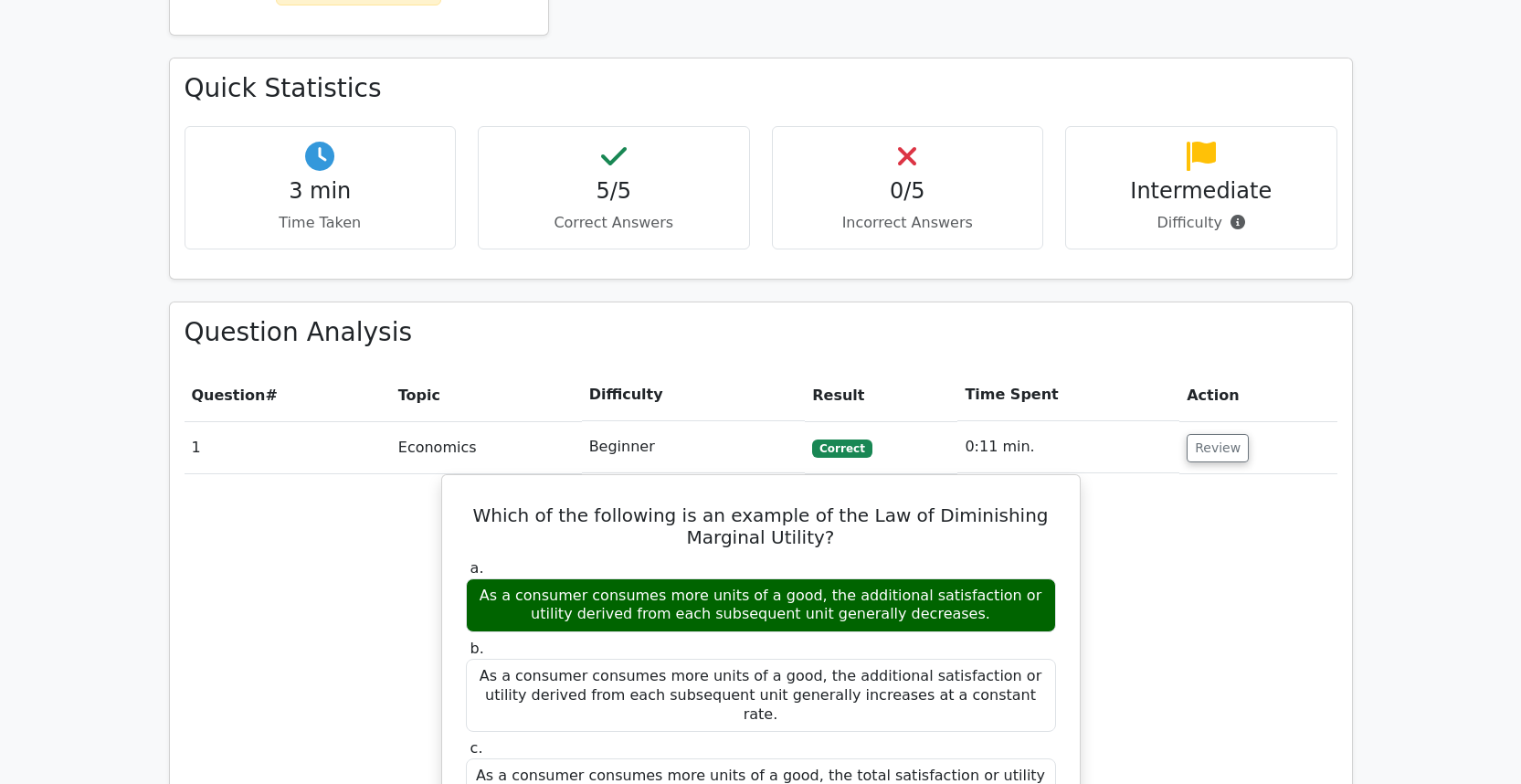
scroll to position [518, 0]
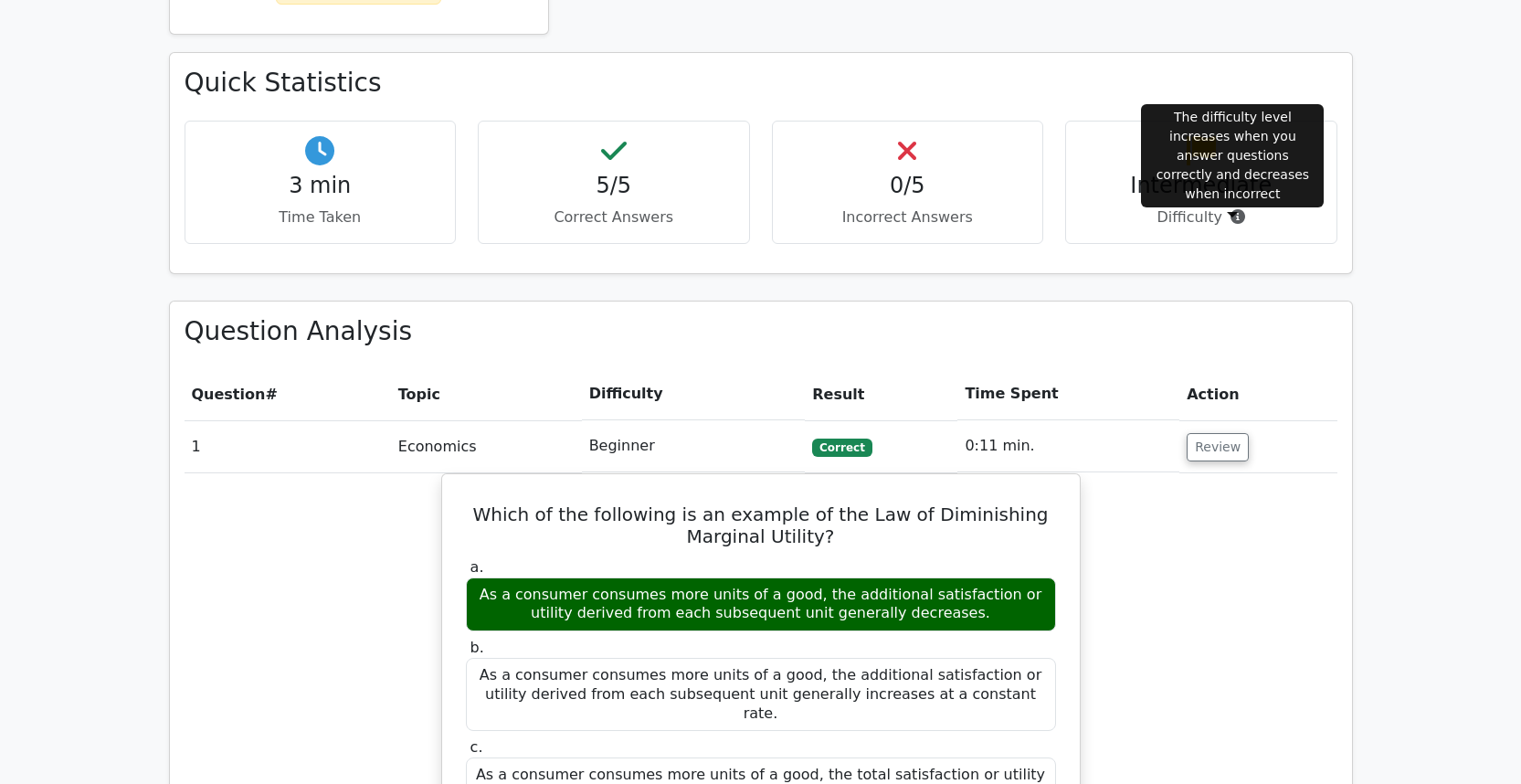
click at [1236, 221] on icon at bounding box center [1237, 216] width 15 height 15
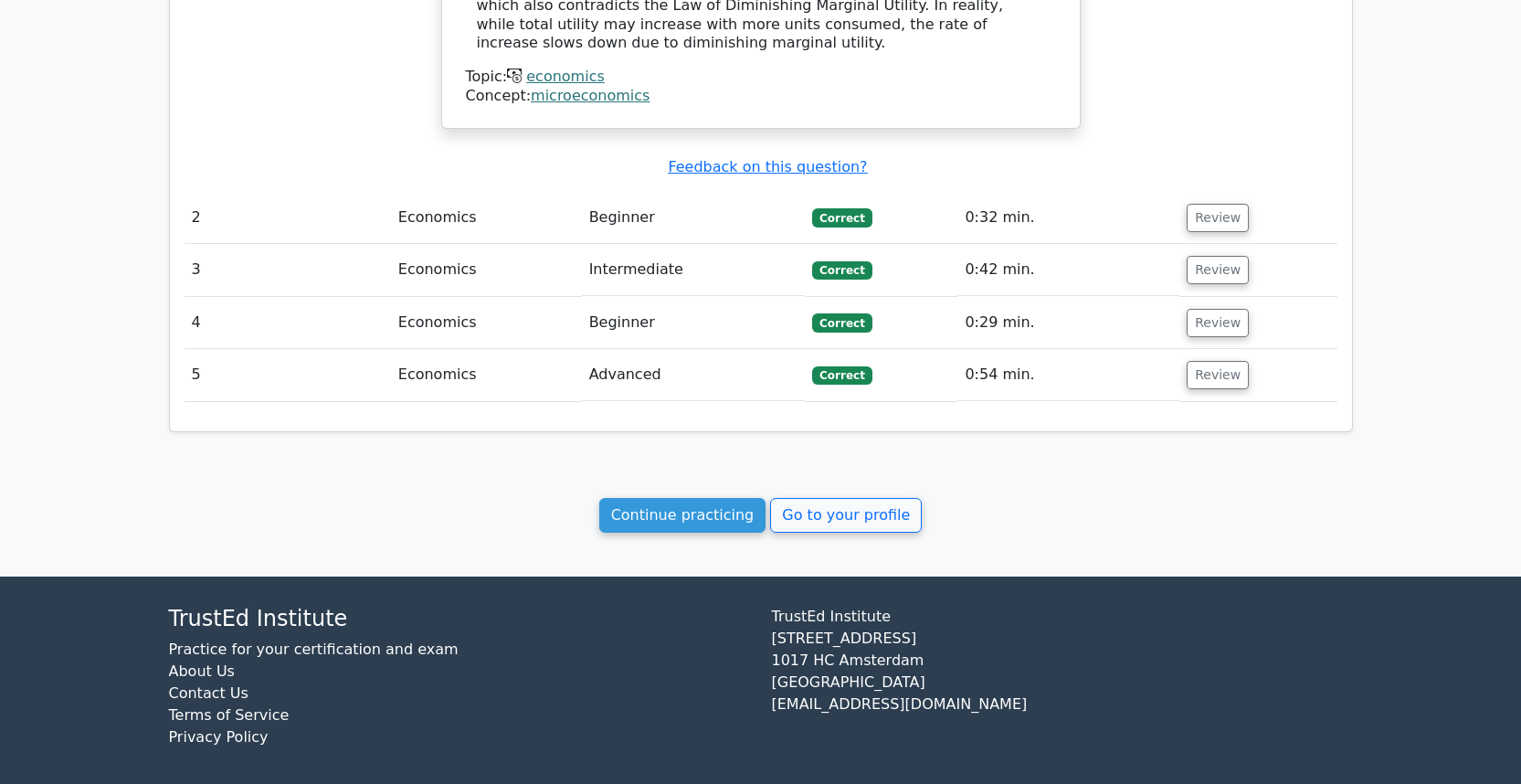
scroll to position [1635, 0]
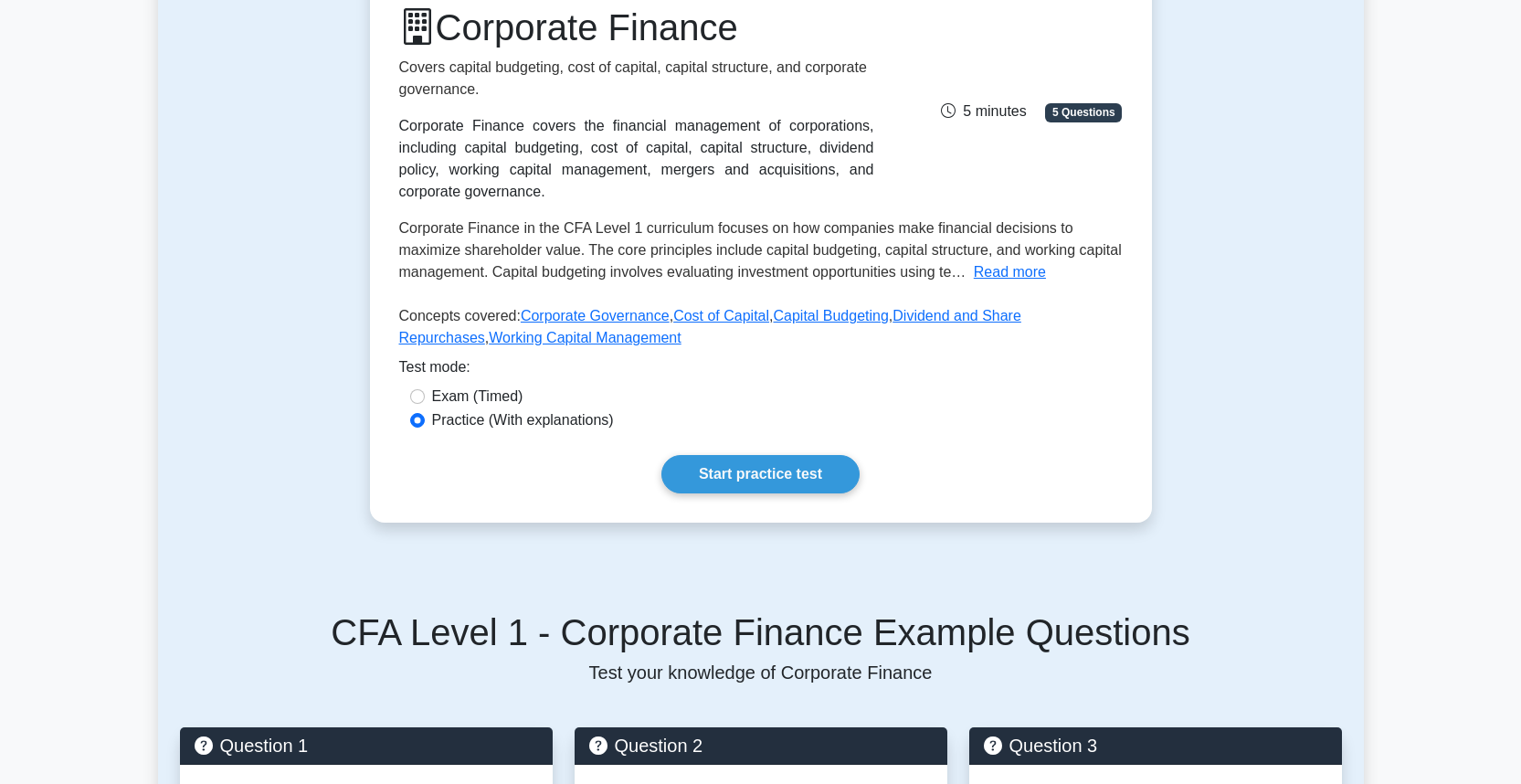
scroll to position [259, 0]
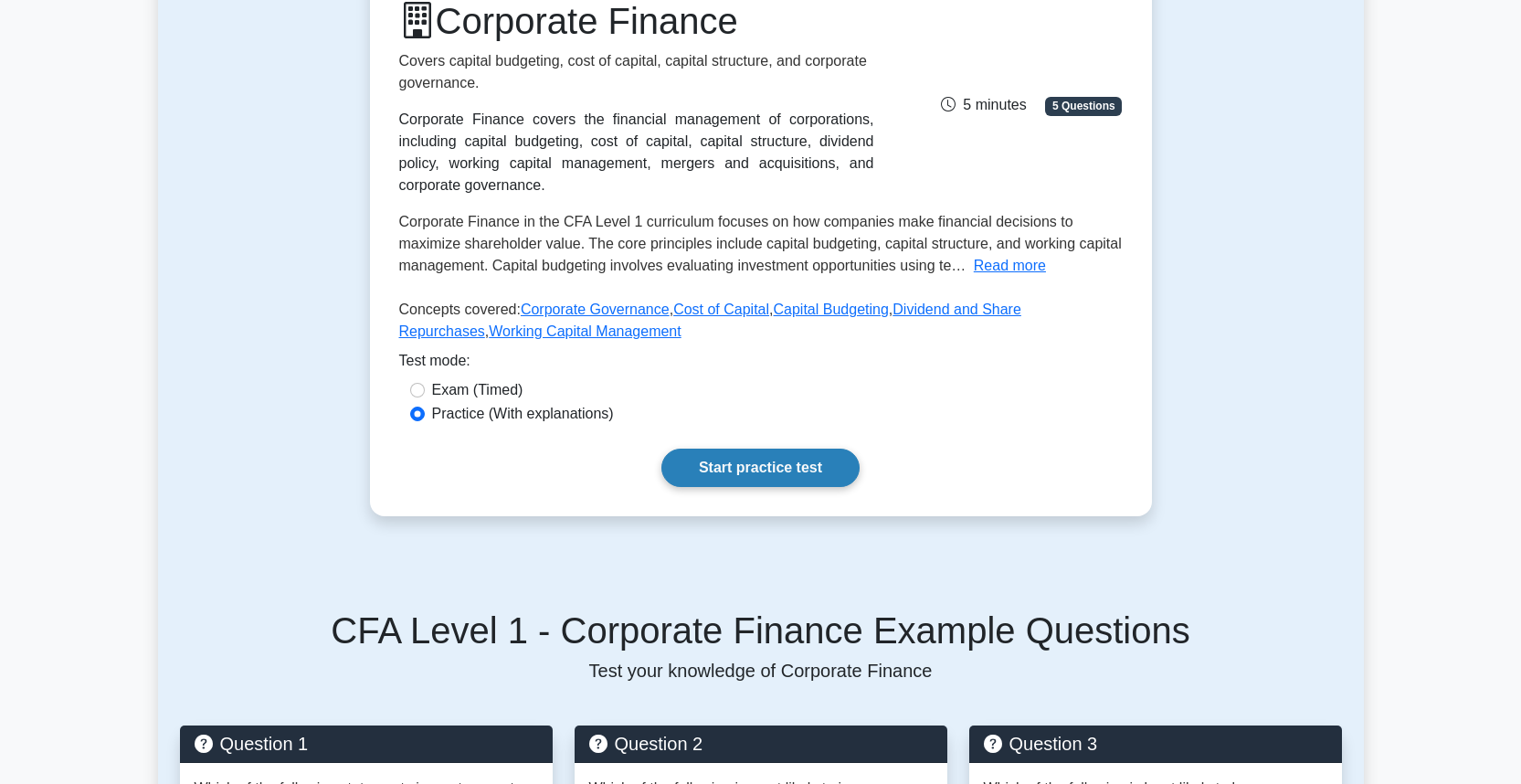
click at [830, 459] on link "Start practice test" at bounding box center [760, 467] width 198 height 38
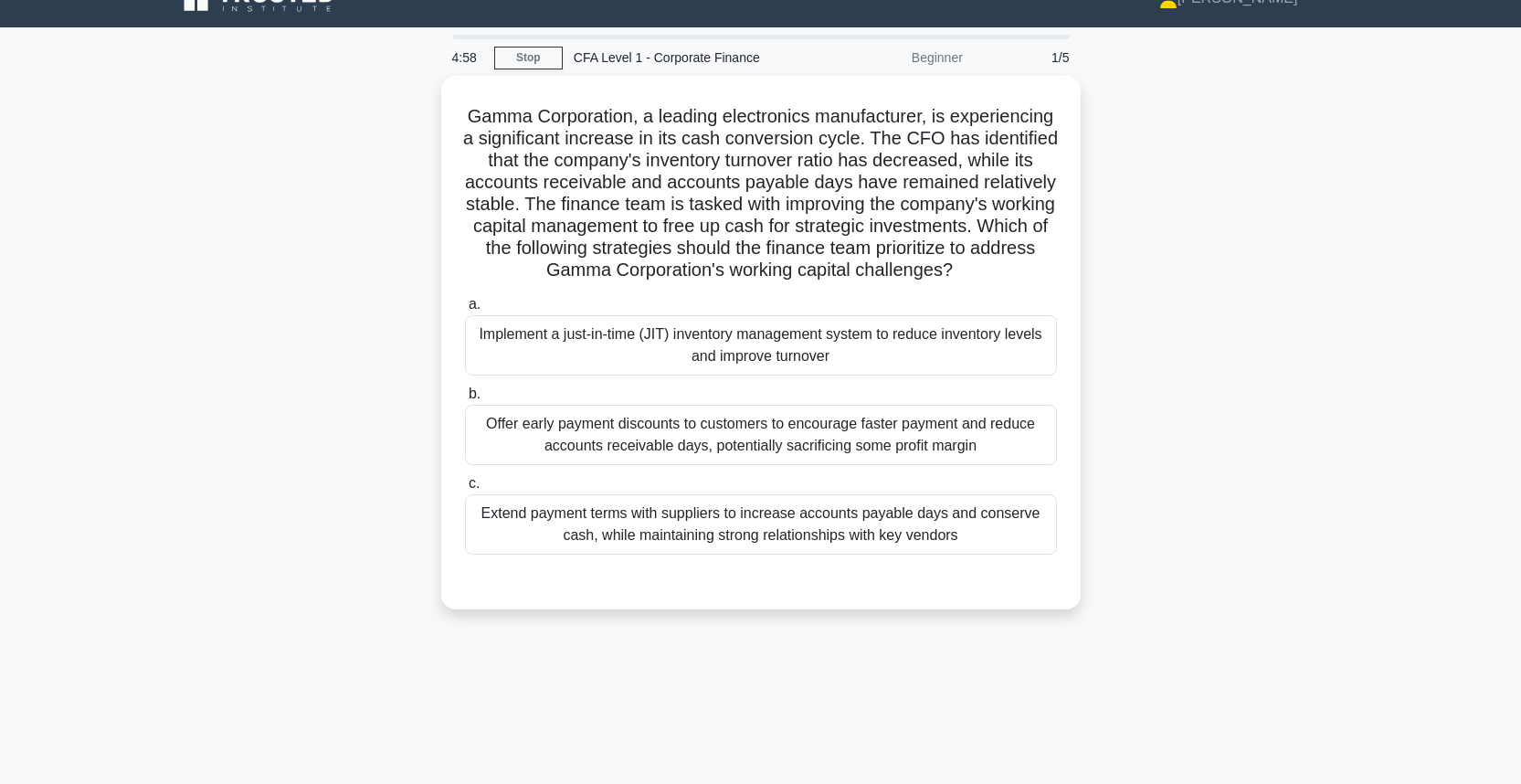
scroll to position [25, 0]
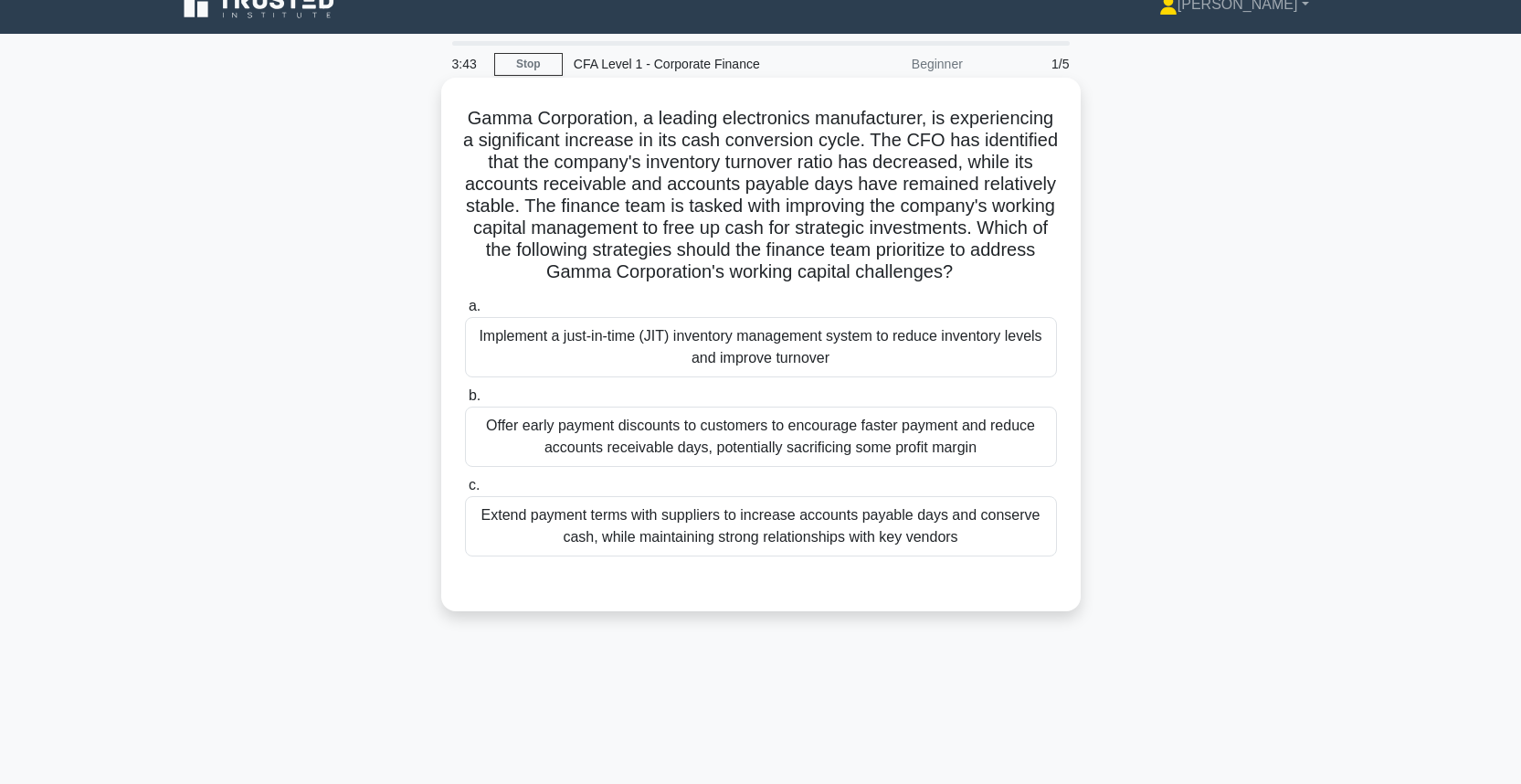
click at [853, 367] on div "Implement a just-in-time (JIT) inventory management system to reduce inventory …" at bounding box center [760, 346] width 592 height 60
click at [465, 312] on input "a. Implement a just-in-time (JIT) inventory management system to reduce invento…" at bounding box center [465, 306] width 0 height 12
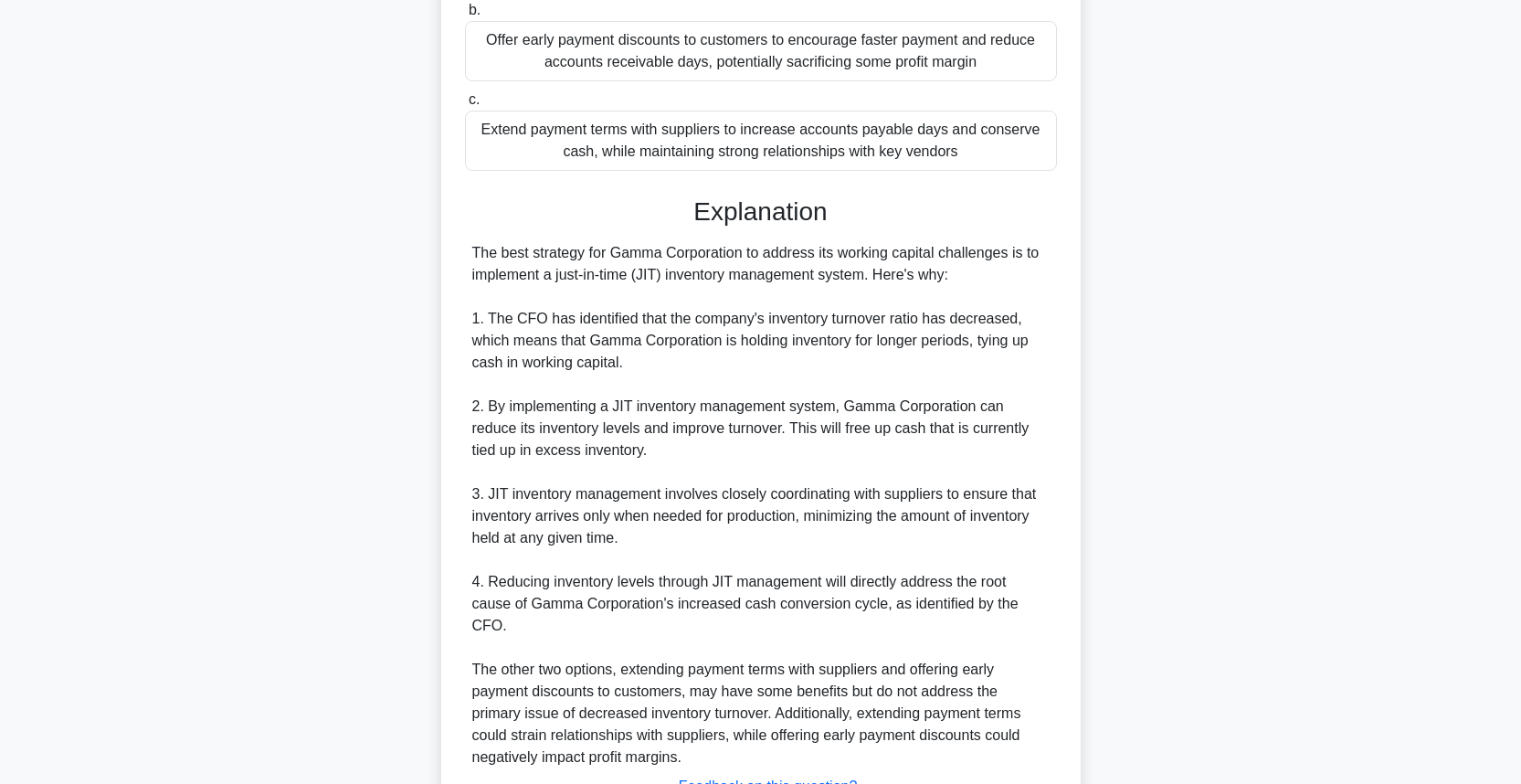
scroll to position [493, 0]
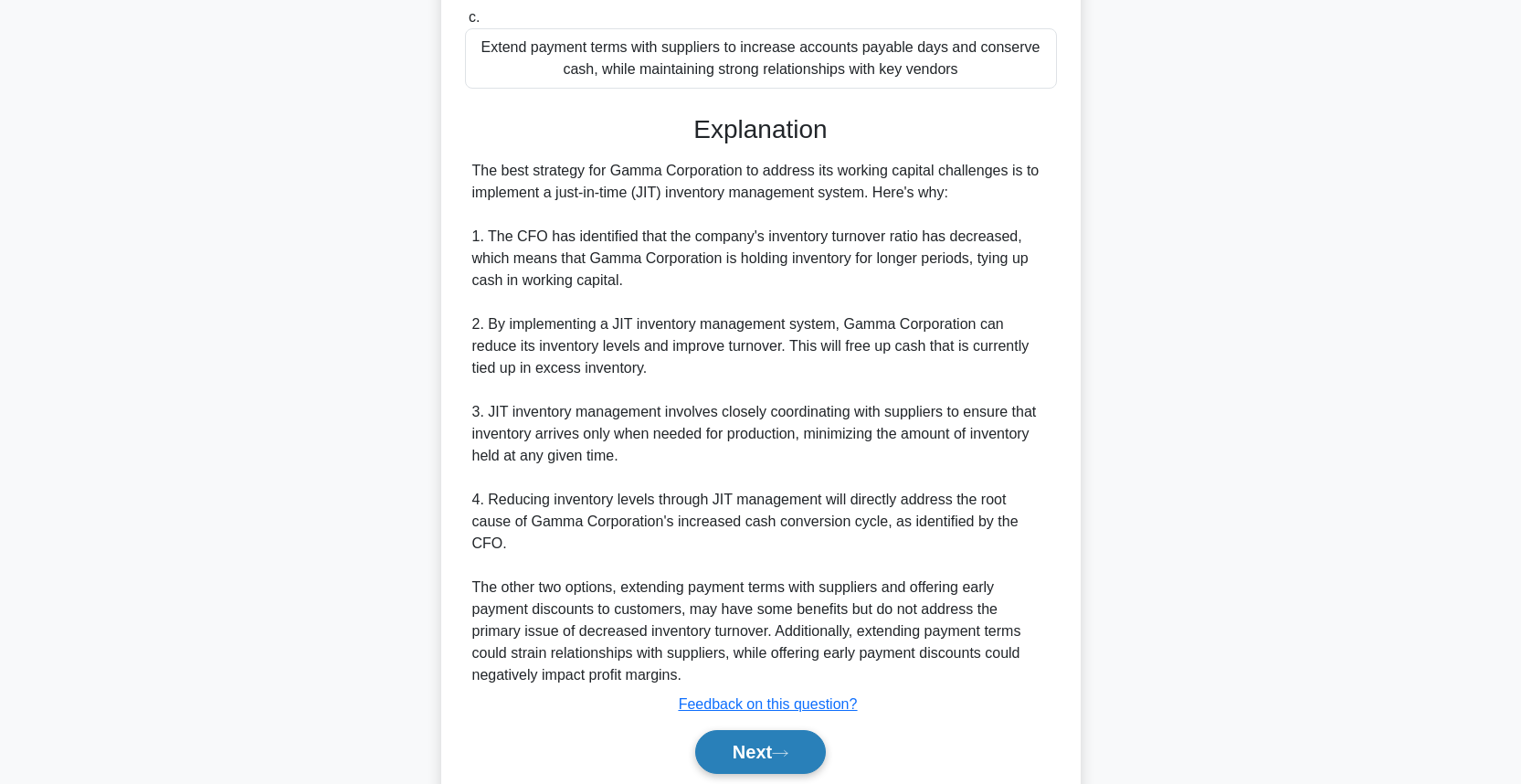
click at [746, 735] on button "Next" at bounding box center [760, 752] width 131 height 44
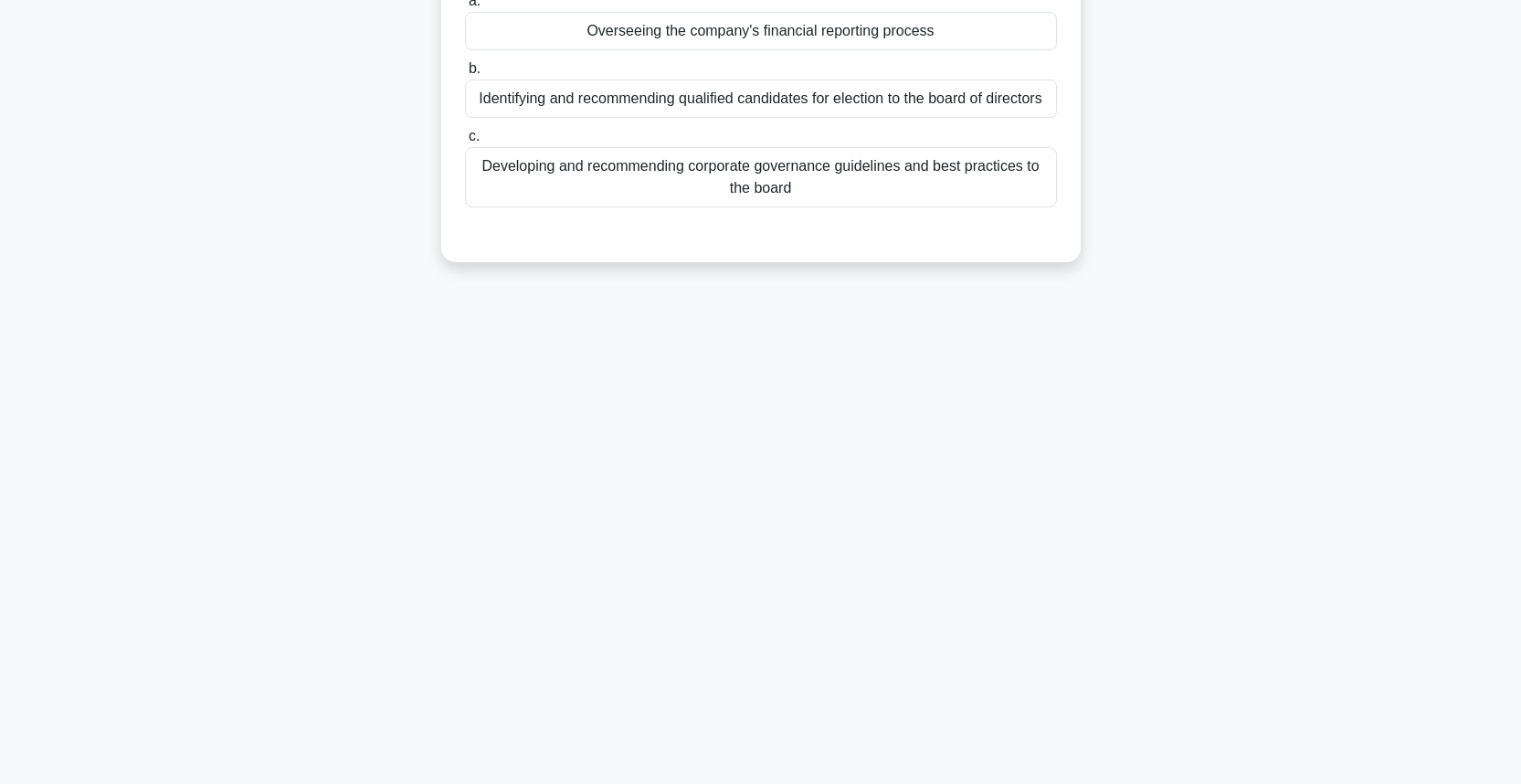
scroll to position [0, 0]
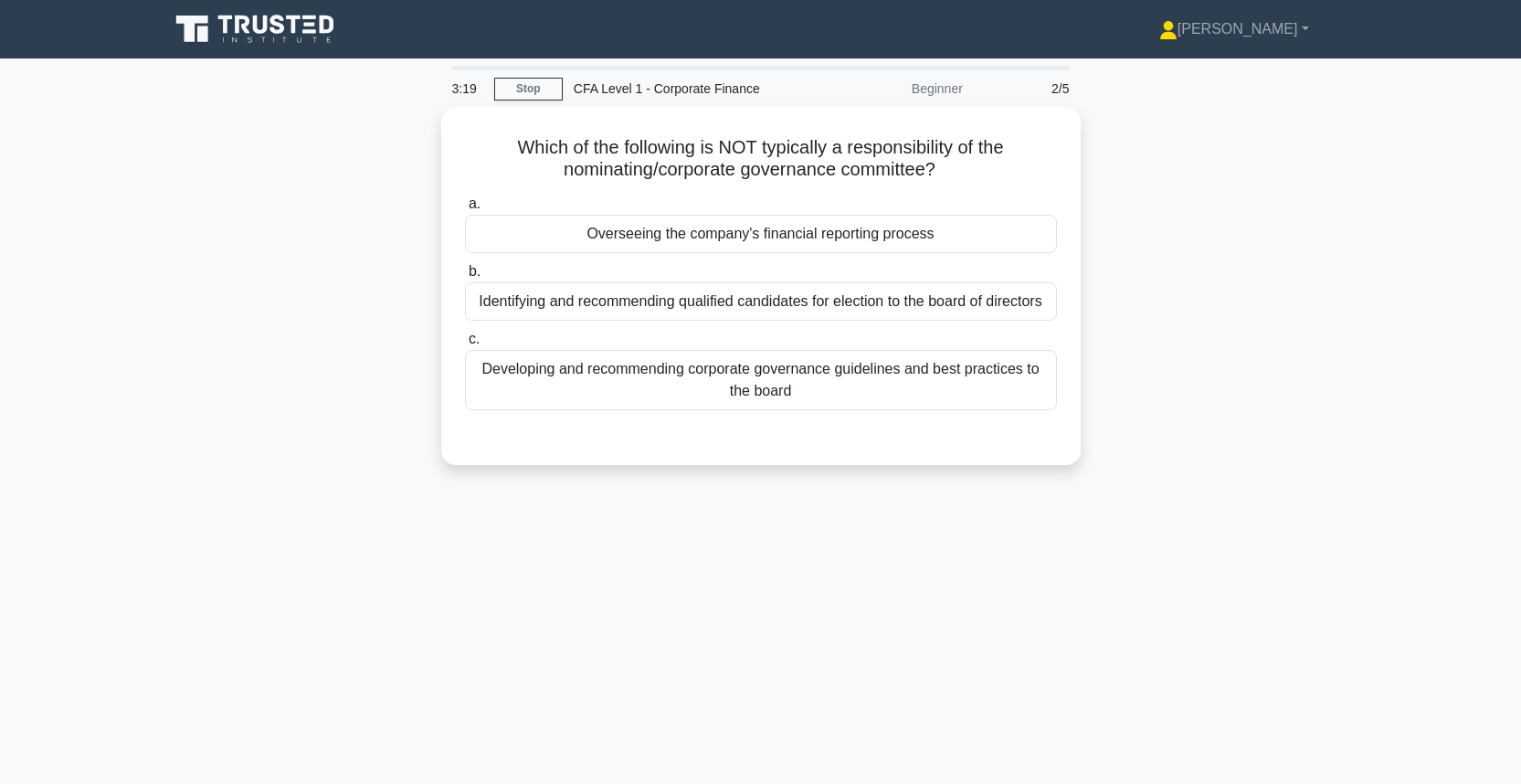
click at [1211, 313] on div "Which of the following is NOT typically a responsibility of the nominating/corp…" at bounding box center [760, 296] width 1206 height 380
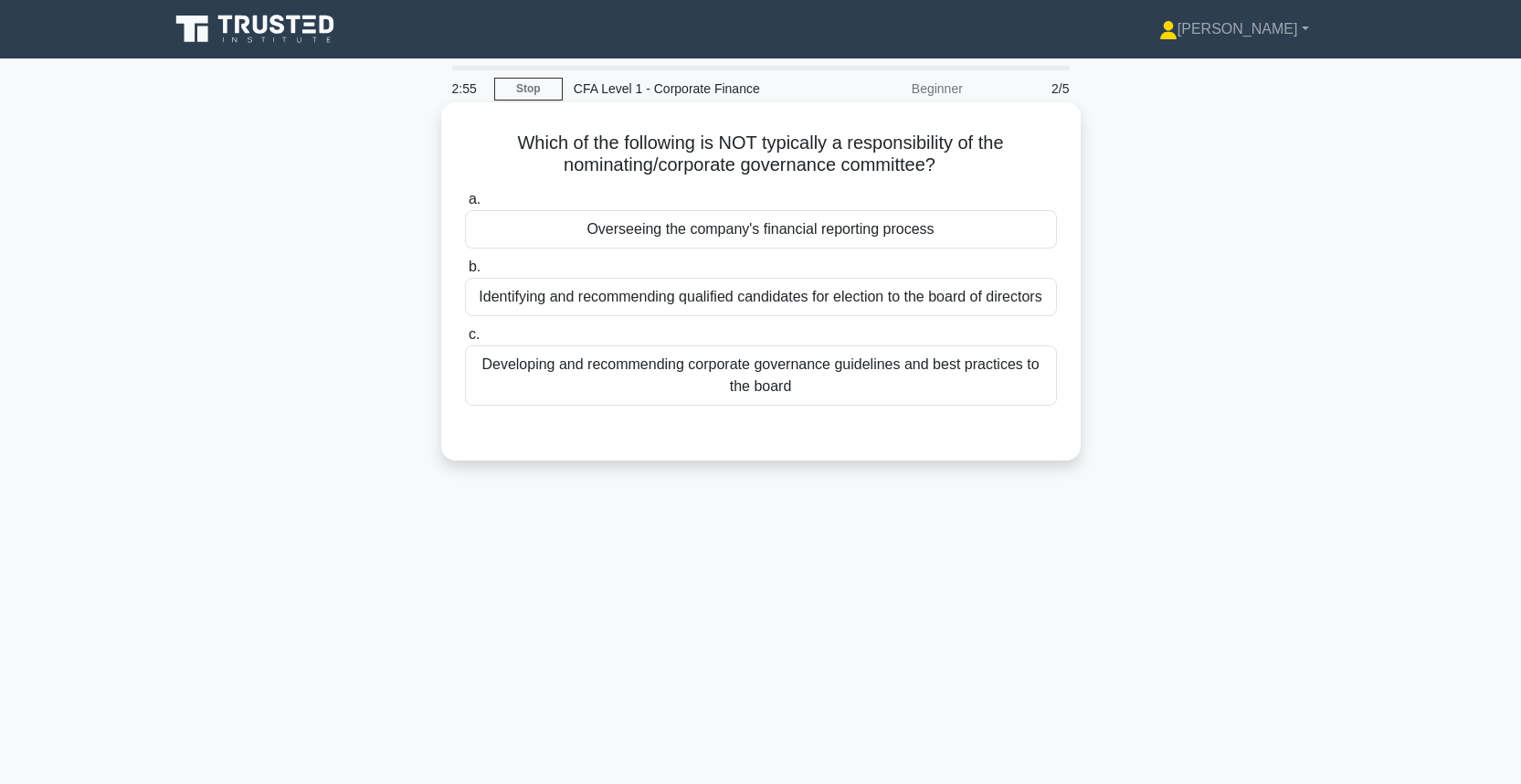
click at [946, 229] on div "Overseeing the company's financial reporting process" at bounding box center [760, 229] width 592 height 38
click at [465, 205] on input "a. Overseeing the company's financial reporting process" at bounding box center [465, 199] width 0 height 12
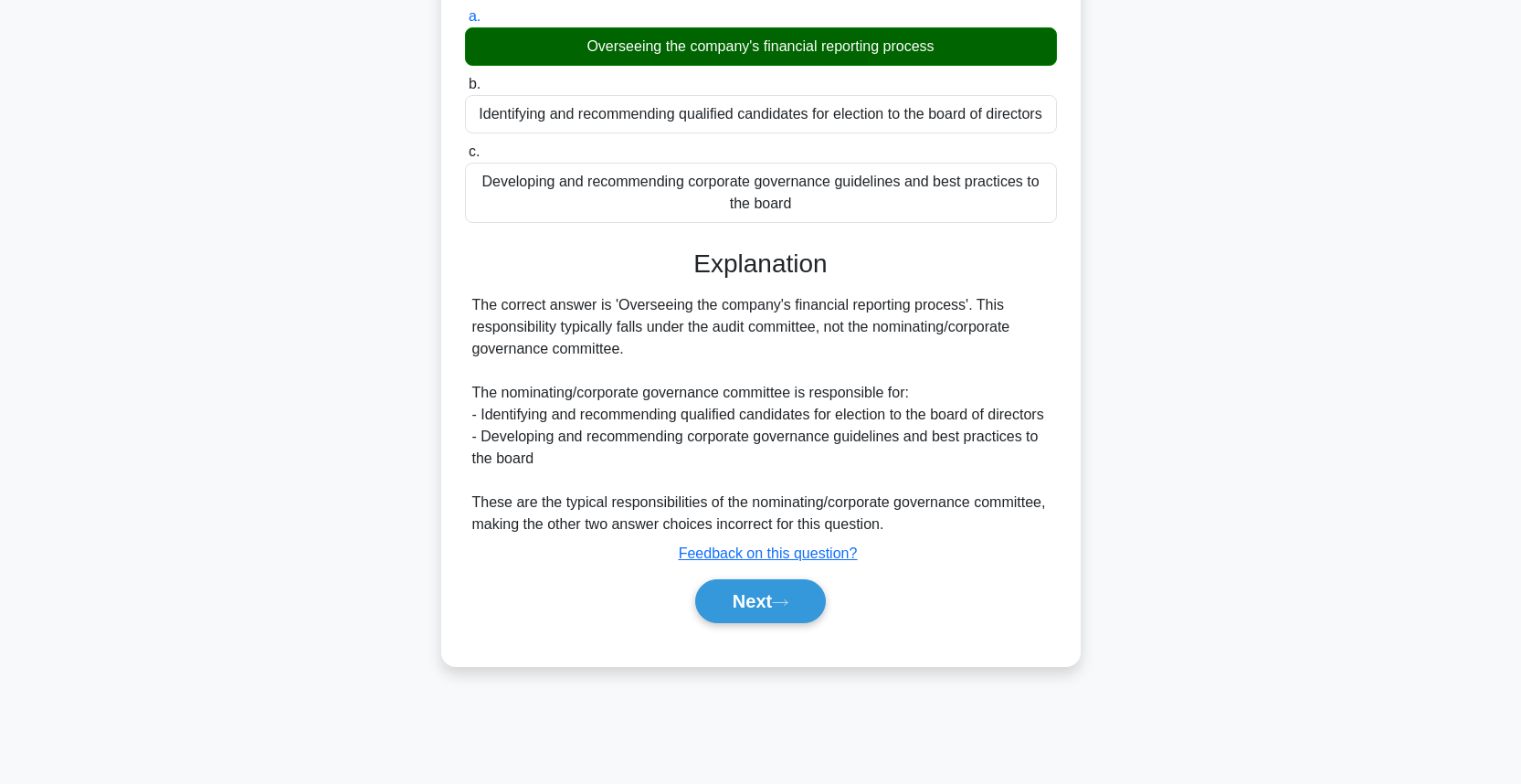
scroll to position [203, 0]
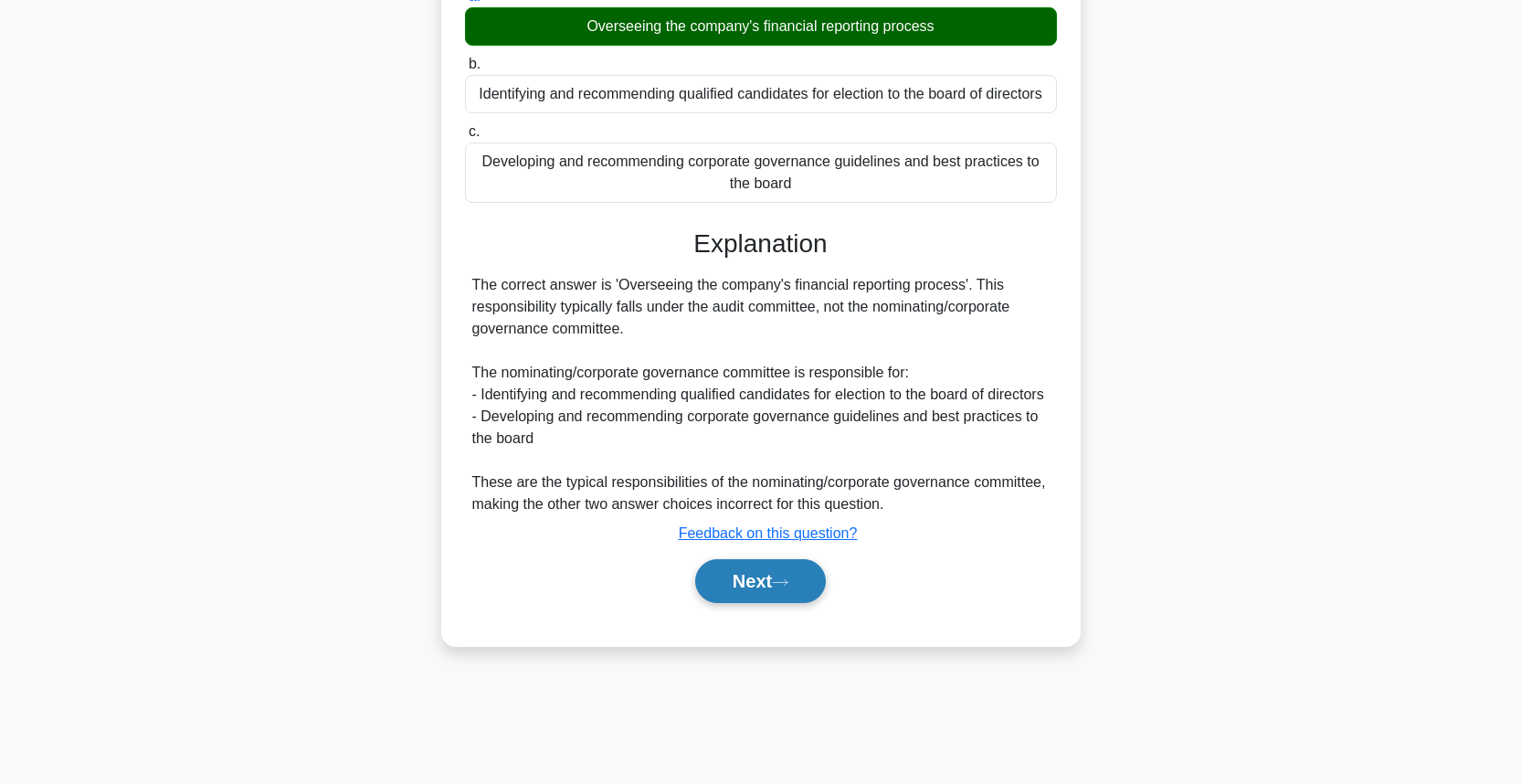
click at [788, 598] on button "Next" at bounding box center [760, 581] width 131 height 44
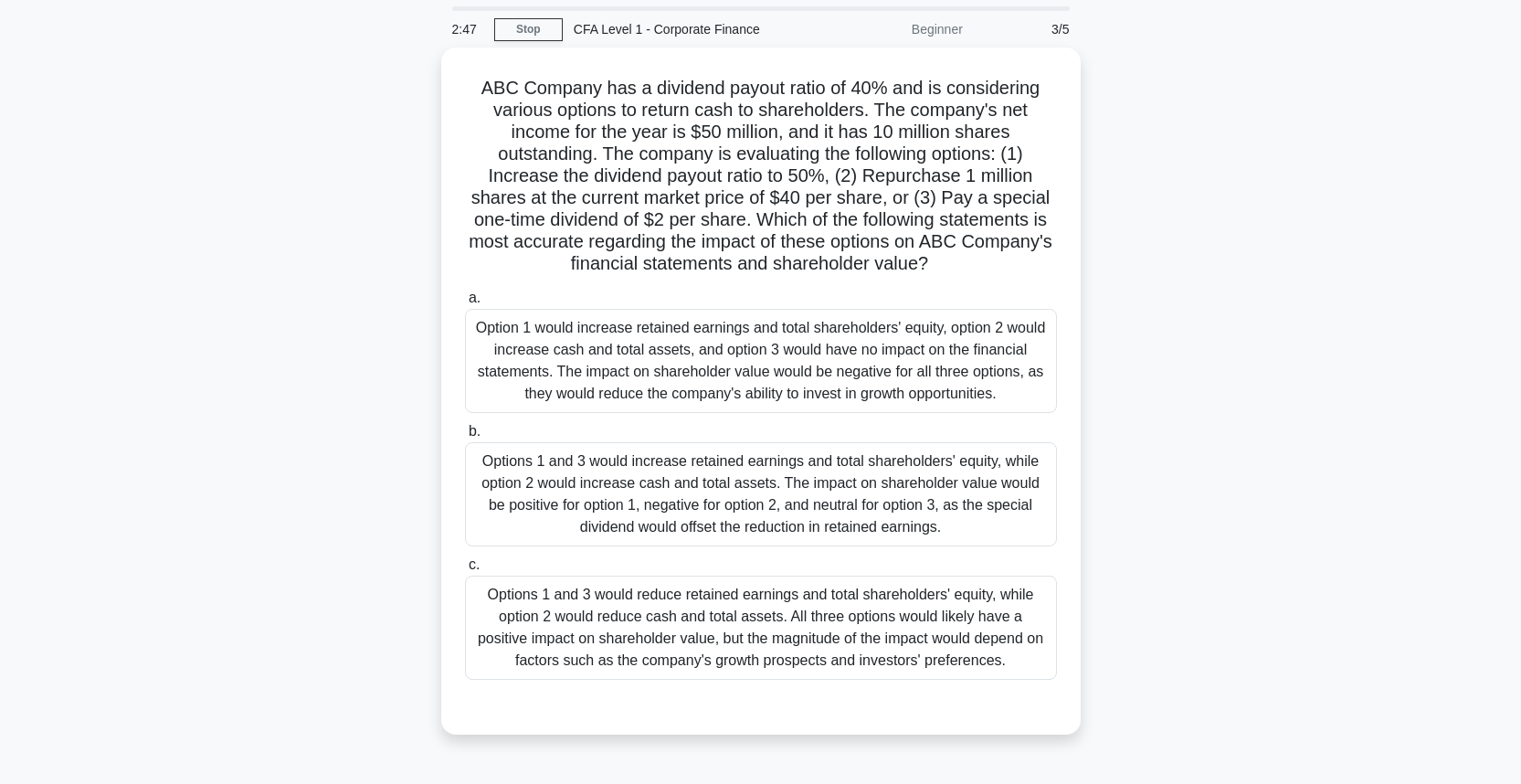
scroll to position [55, 0]
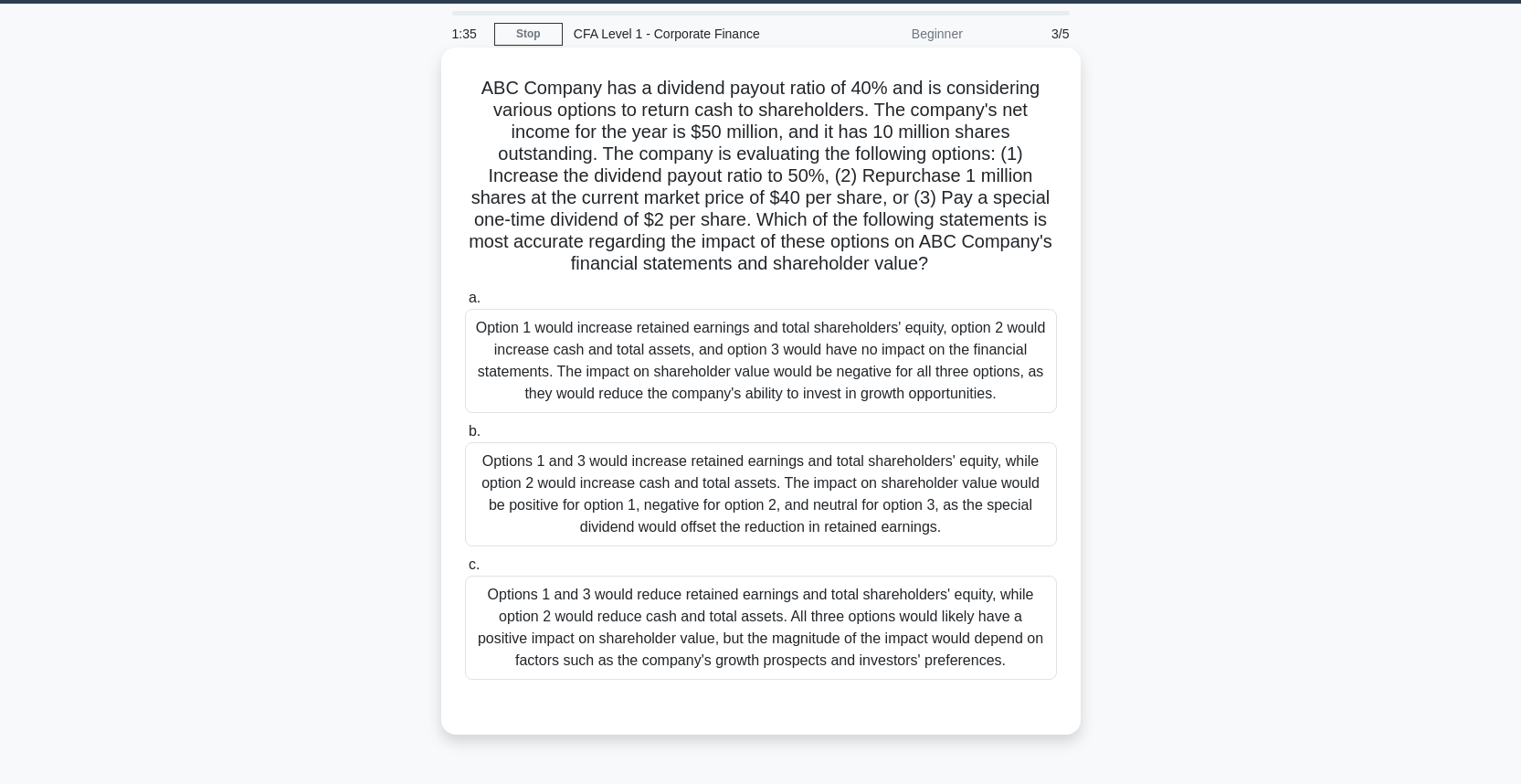
click at [835, 648] on div "Options 1 and 3 would reduce retained earnings and total shareholders' equity, …" at bounding box center [760, 628] width 592 height 104
click at [465, 571] on input "c. Options 1 and 3 would reduce retained earnings and total shareholders' equit…" at bounding box center [465, 565] width 0 height 12
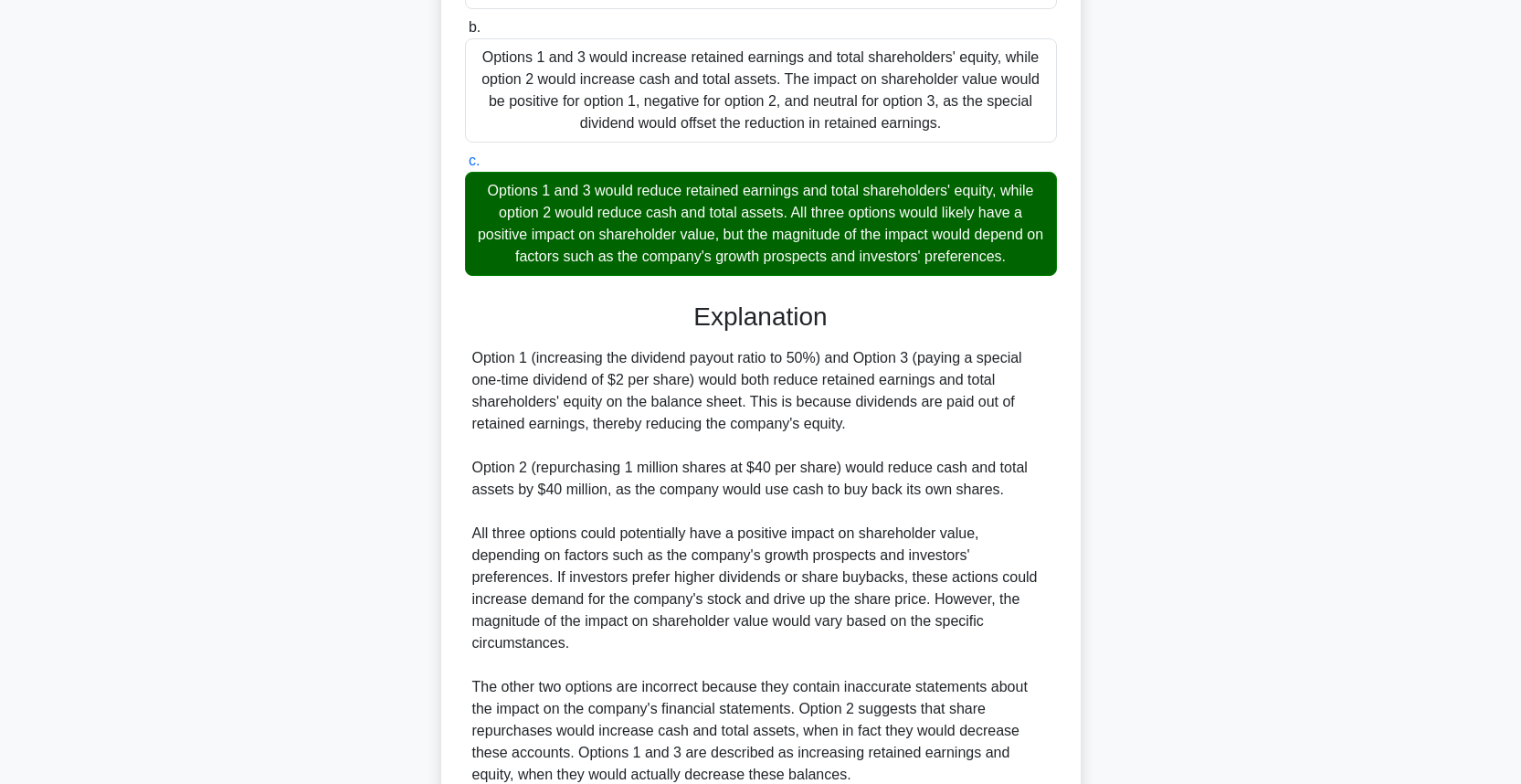
scroll to position [626, 0]
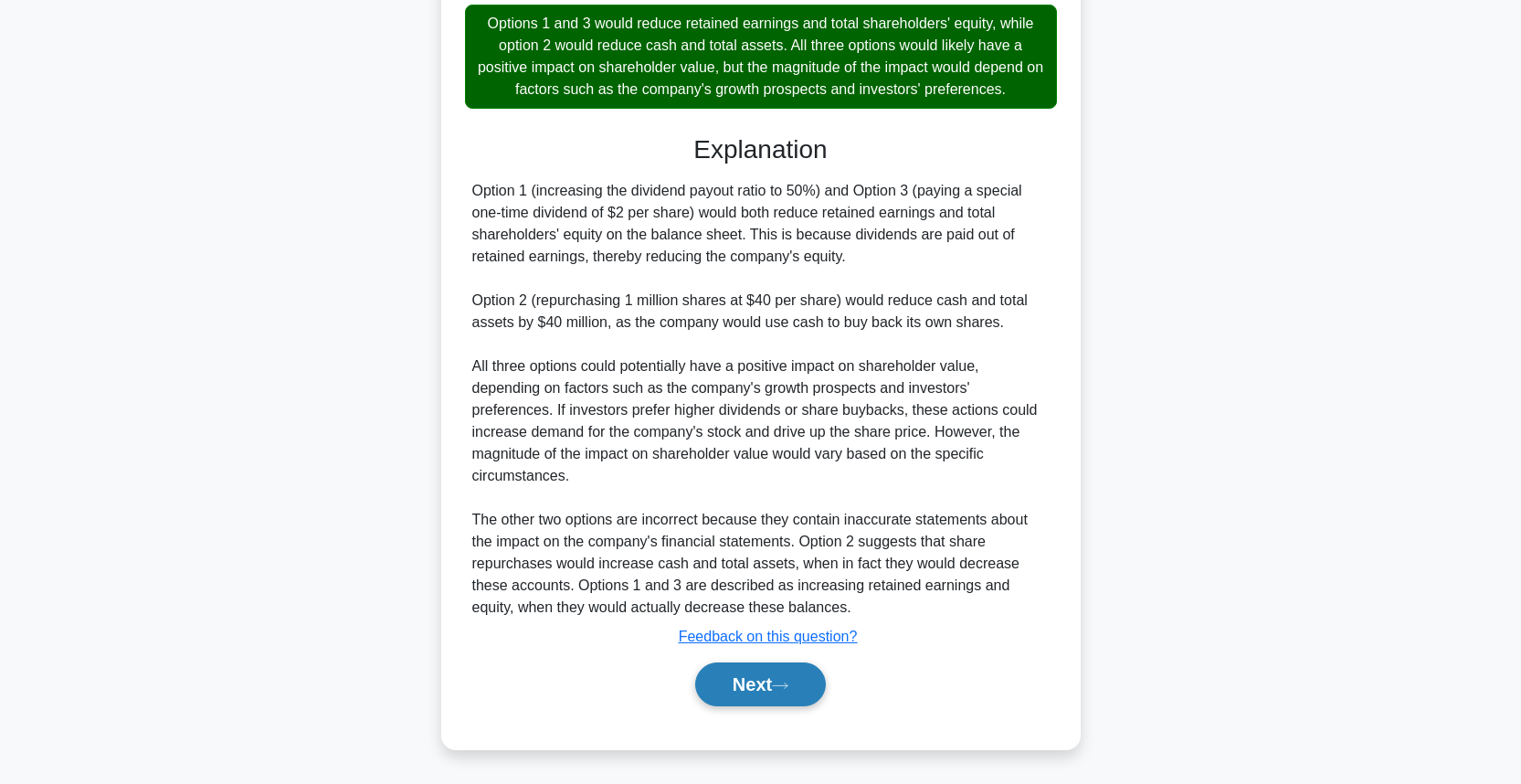
click at [798, 681] on button "Next" at bounding box center [760, 684] width 131 height 44
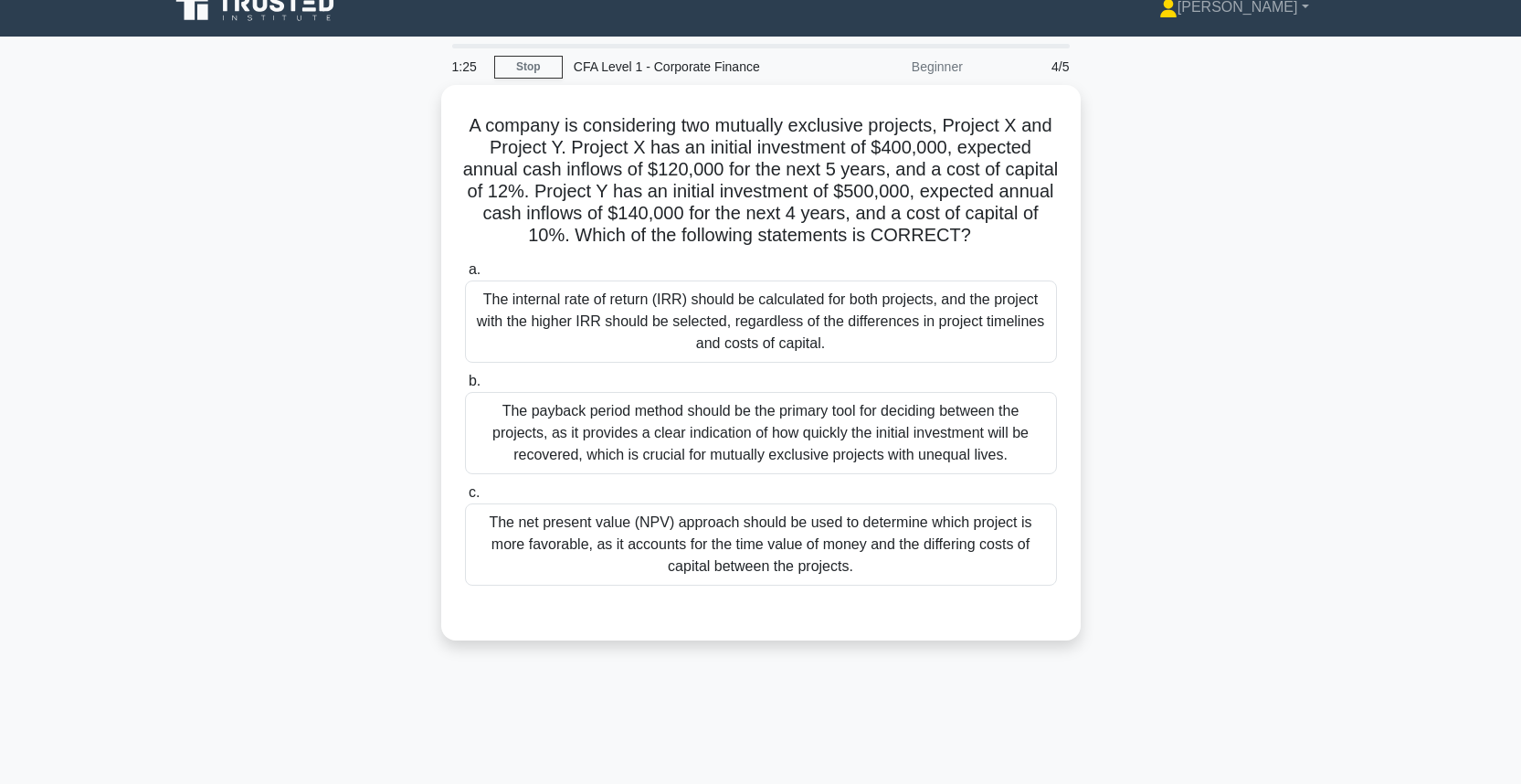
scroll to position [0, 0]
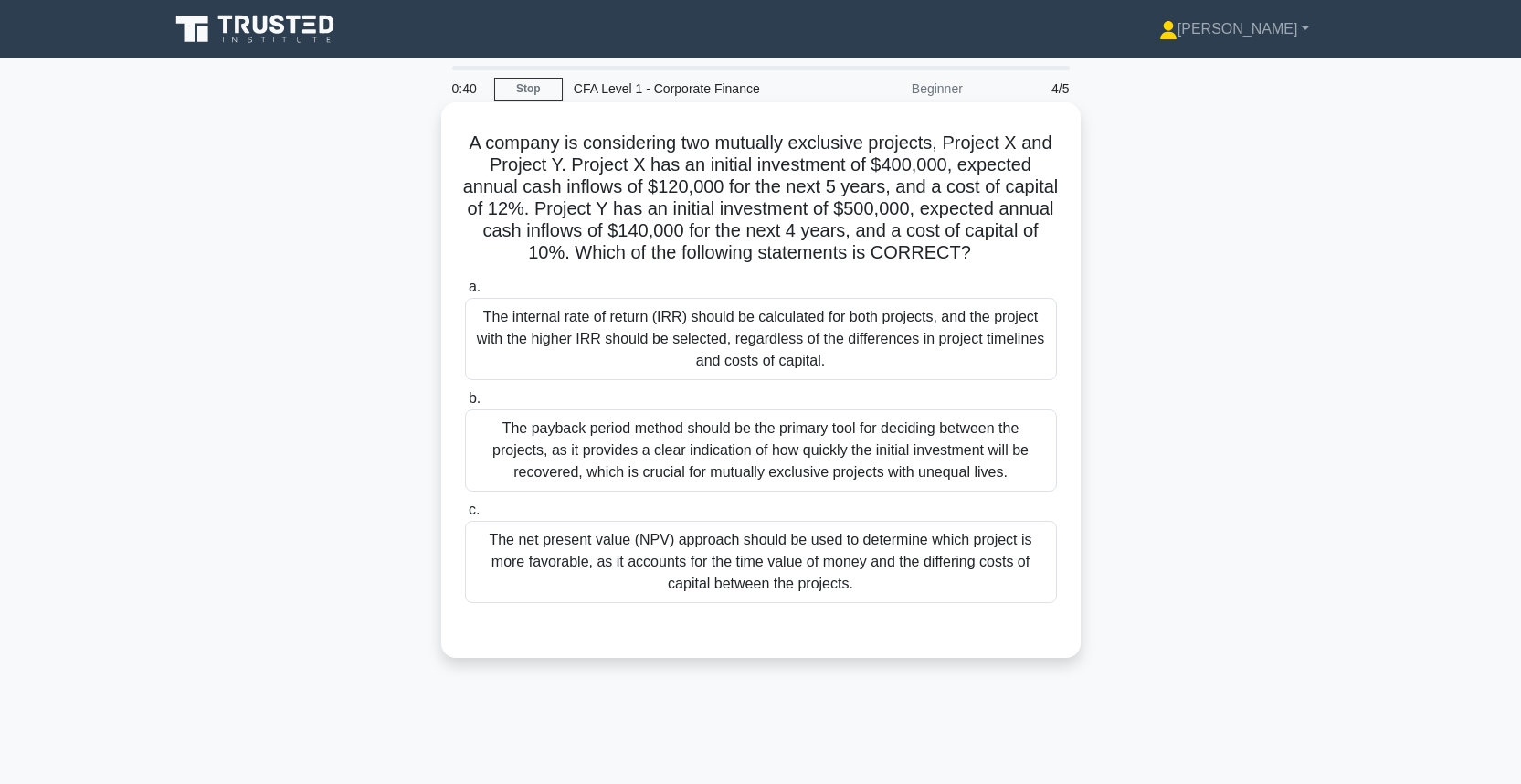
click at [906, 564] on div "The net present value (NPV) approach should be used to determine which project …" at bounding box center [760, 562] width 592 height 82
click at [465, 516] on input "c. The net present value (NPV) approach should be used to determine which proje…" at bounding box center [465, 510] width 0 height 12
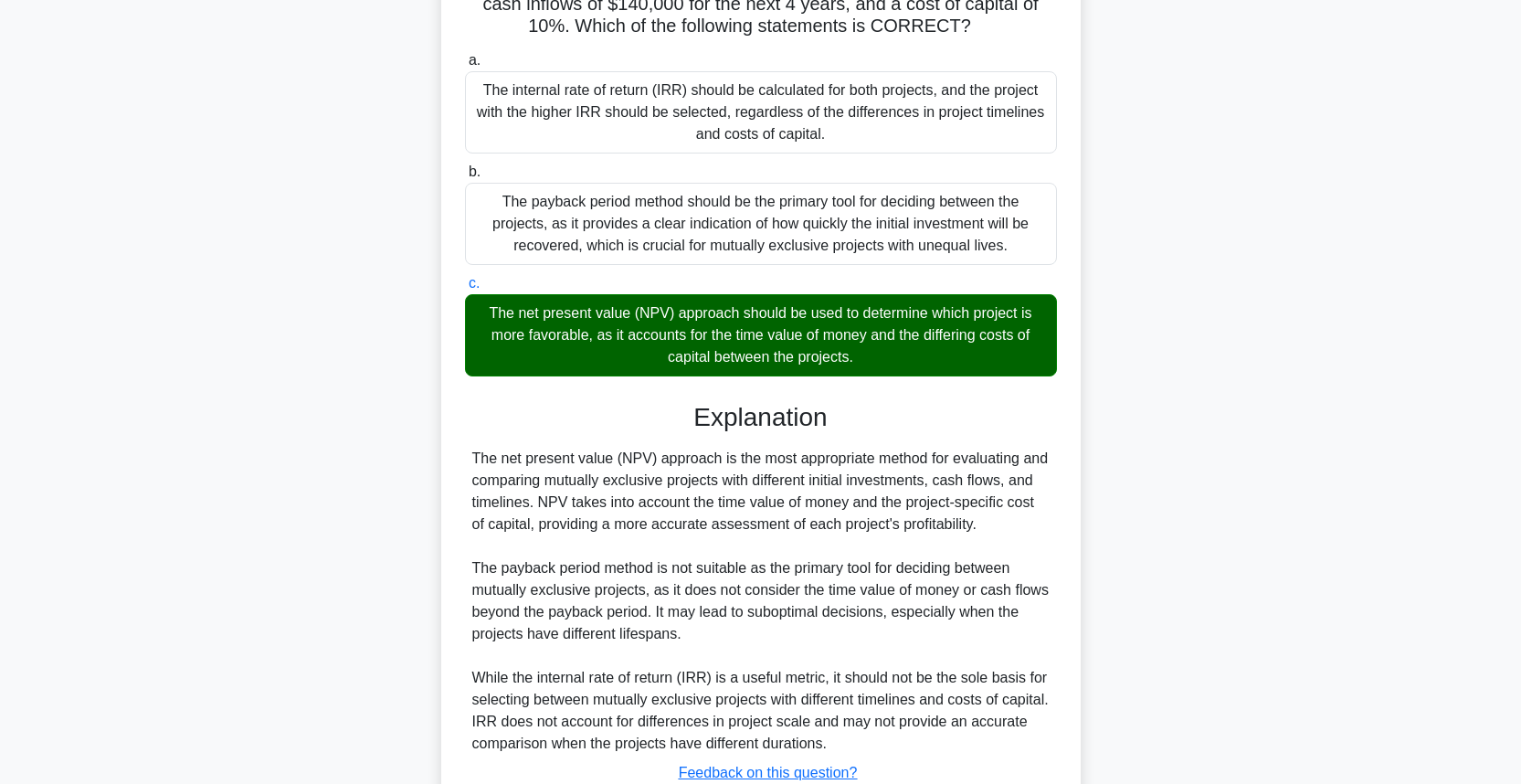
scroll to position [363, 0]
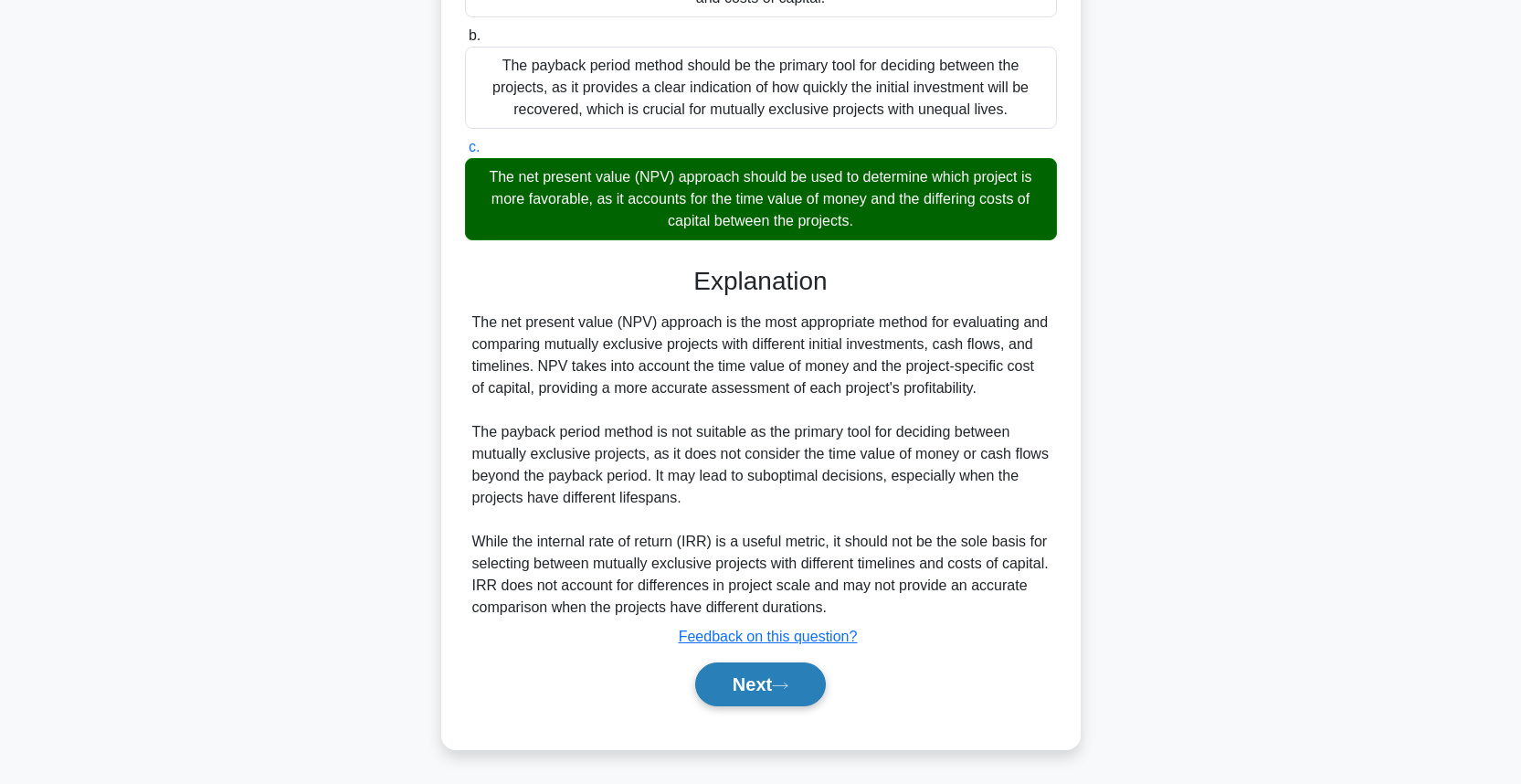
click at [807, 676] on button "Next" at bounding box center [760, 684] width 131 height 44
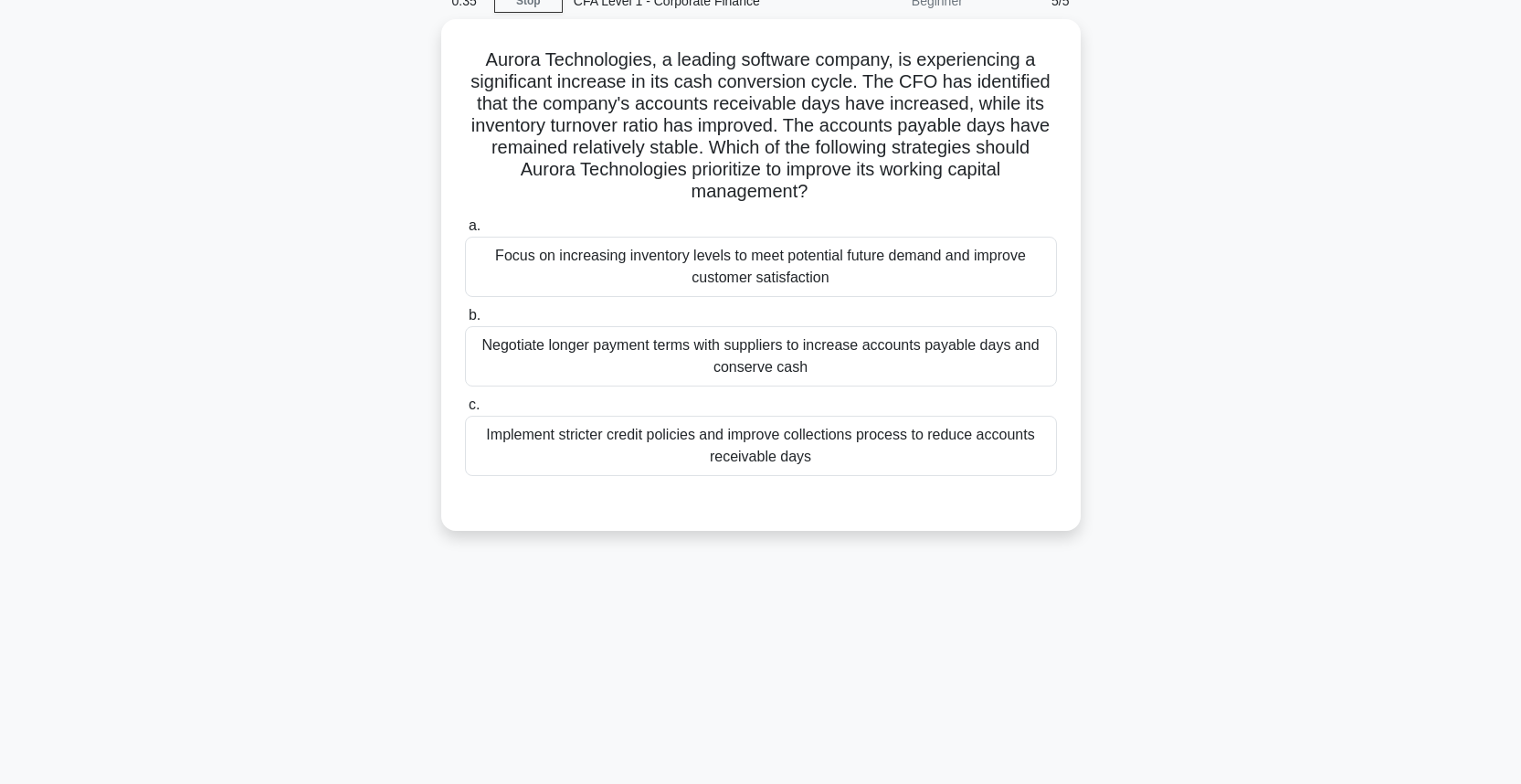
scroll to position [0, 0]
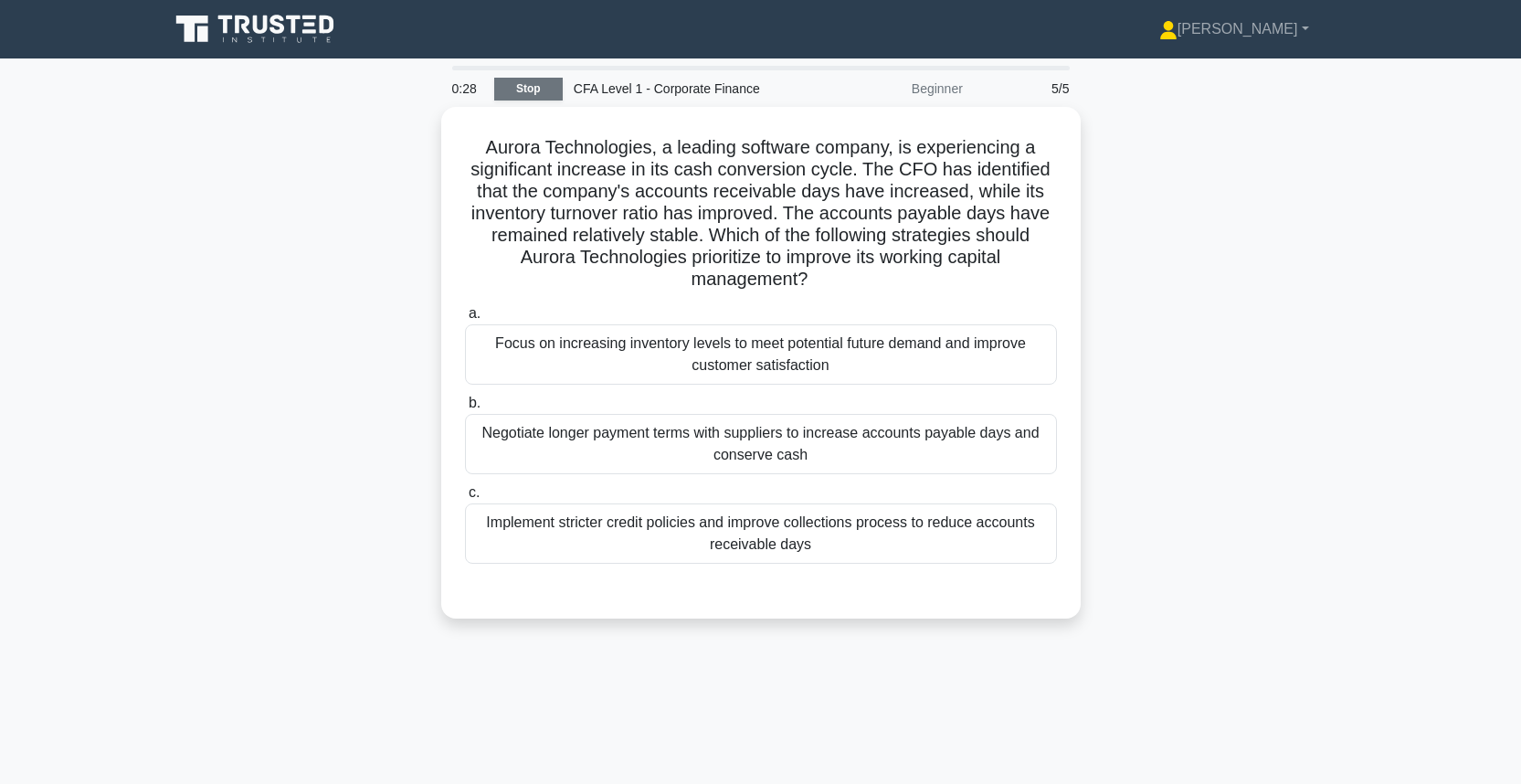
click at [533, 98] on link "Stop" at bounding box center [529, 88] width 69 height 23
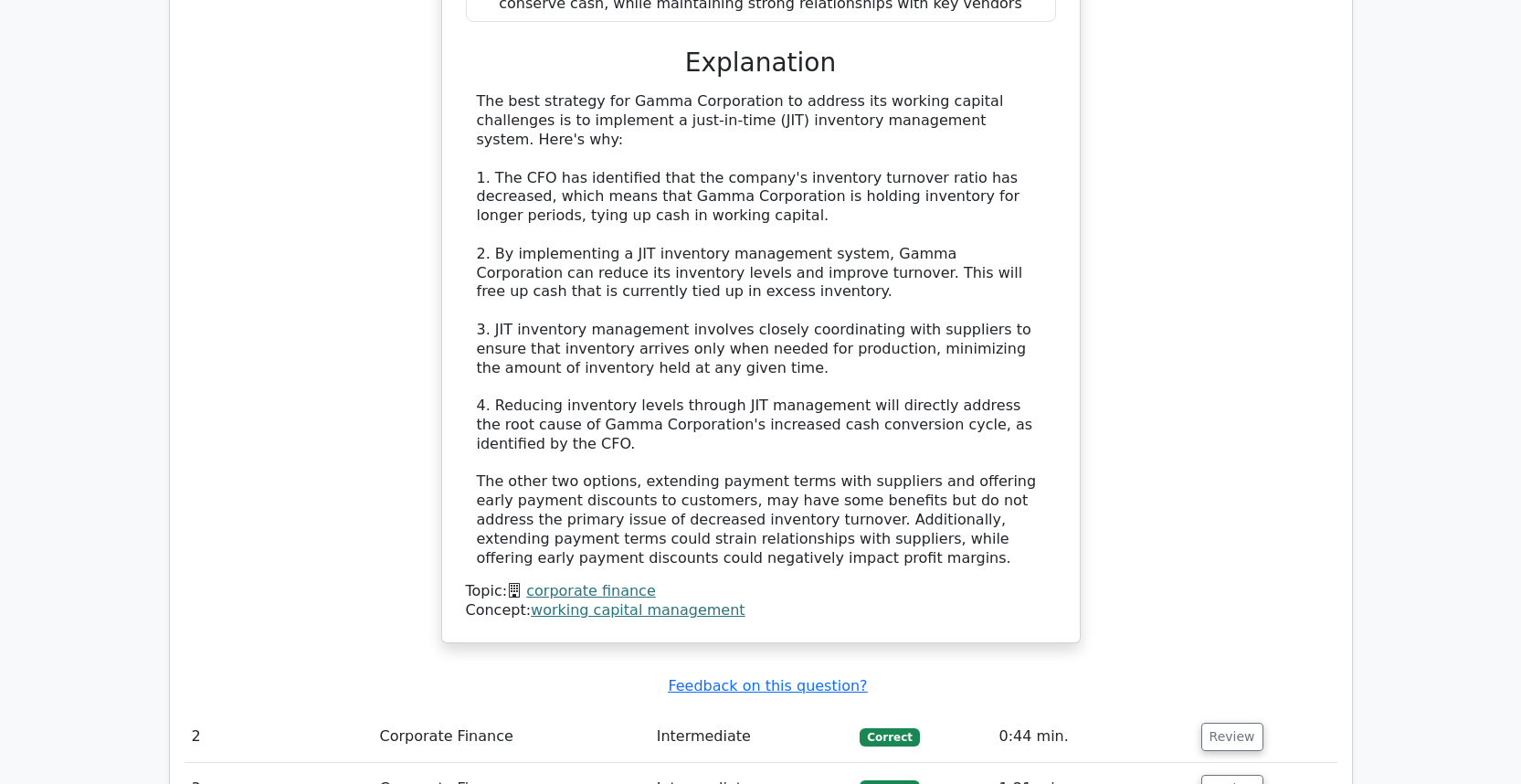
scroll to position [1886, 0]
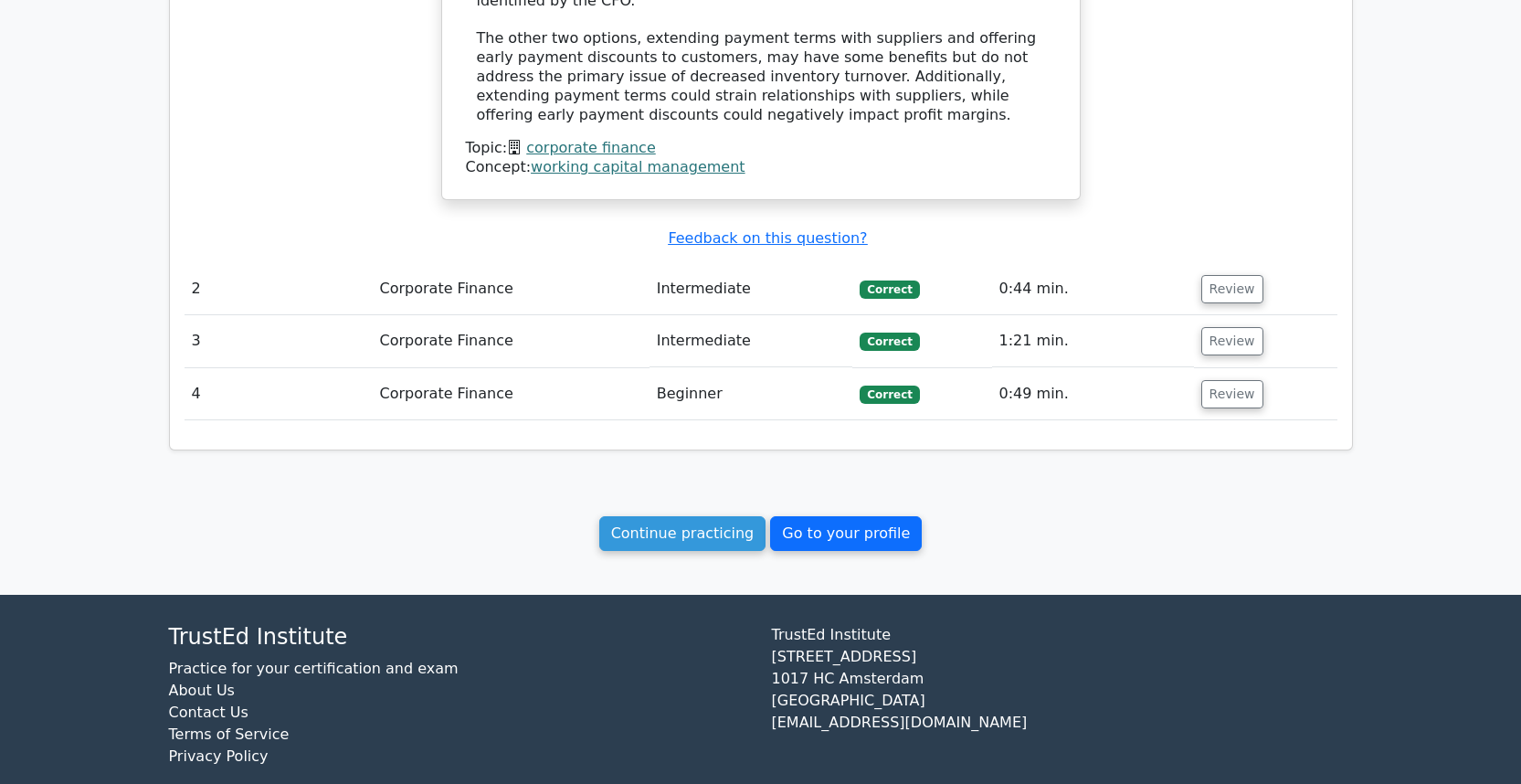
click at [809, 516] on link "Go to your profile" at bounding box center [846, 533] width 152 height 34
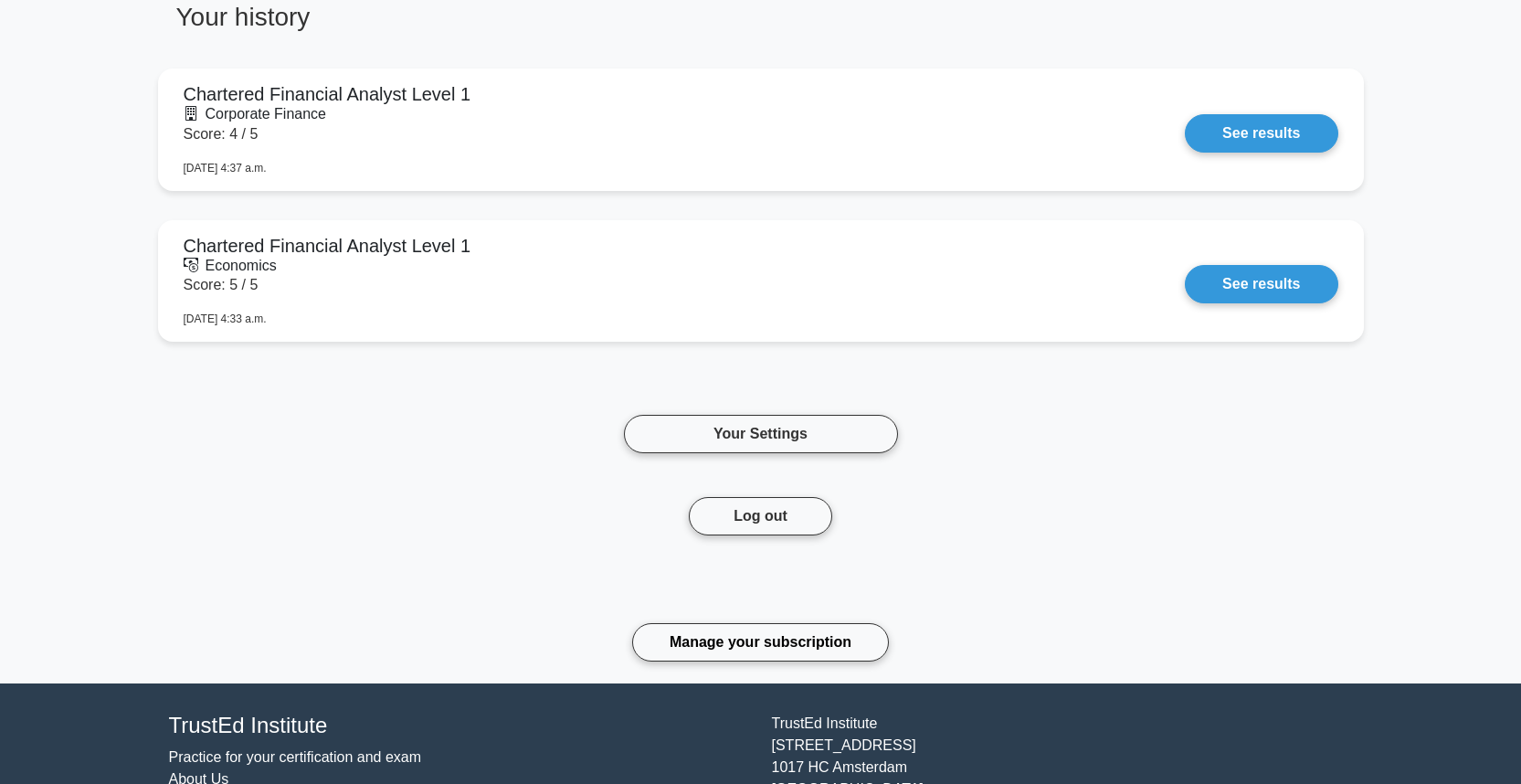
scroll to position [812, 0]
